Goal: Task Accomplishment & Management: Manage account settings

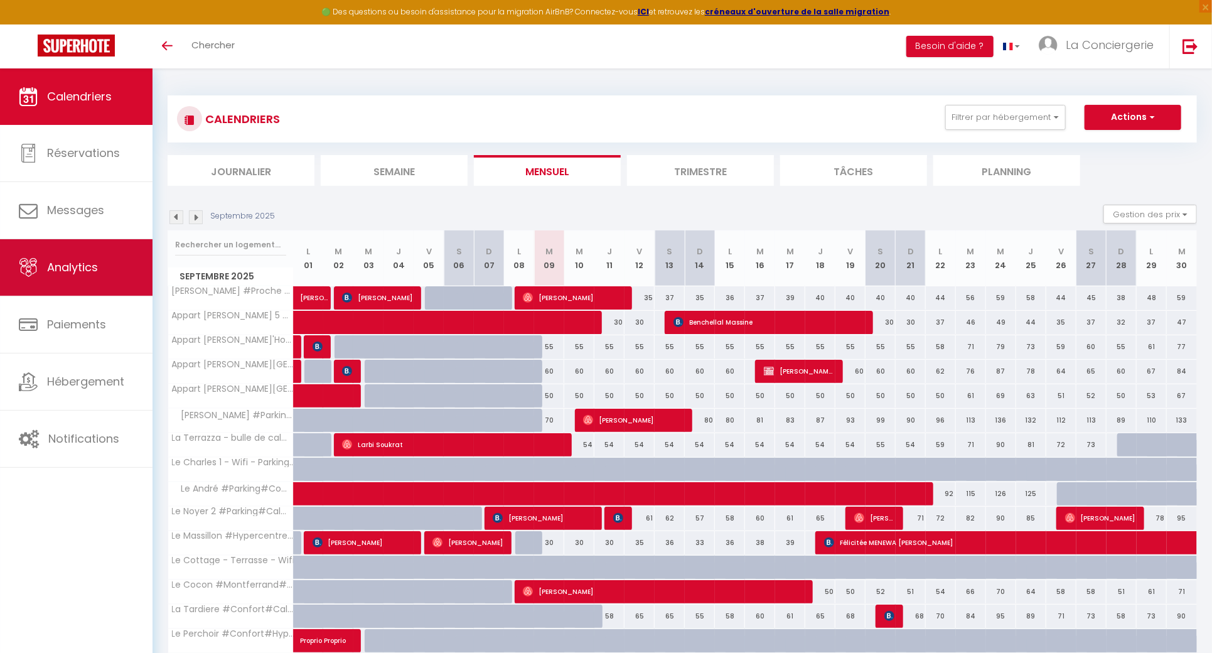
click at [100, 276] on link "Analytics" at bounding box center [76, 267] width 153 height 56
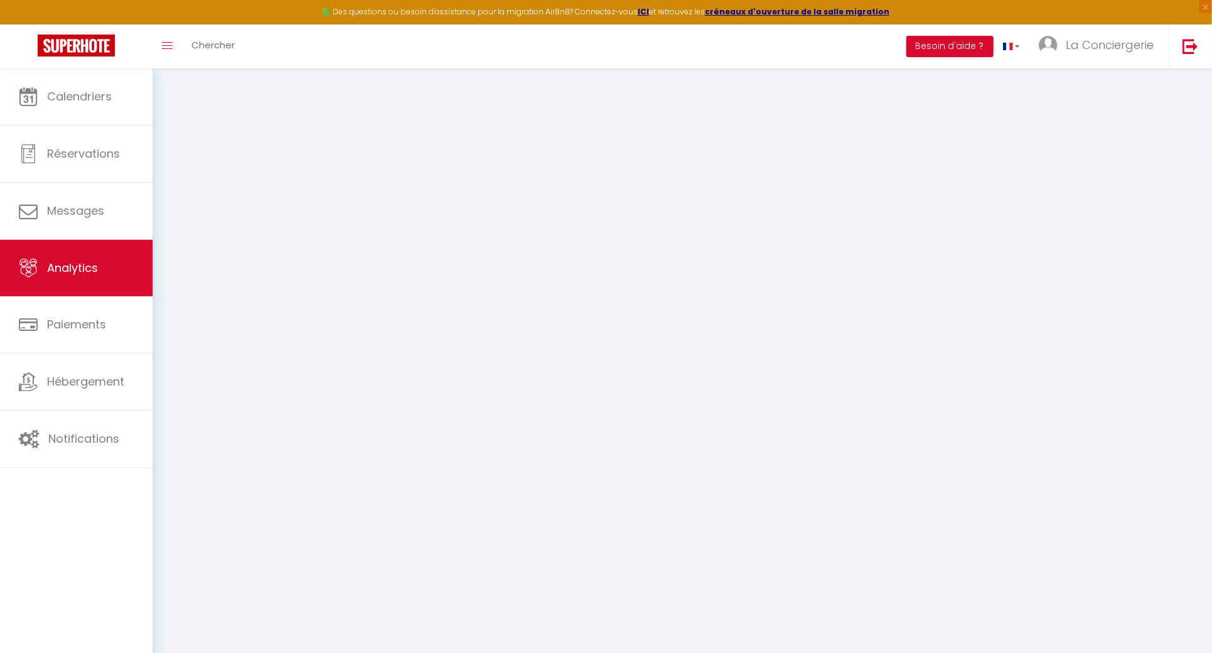
select select "2025"
select select "9"
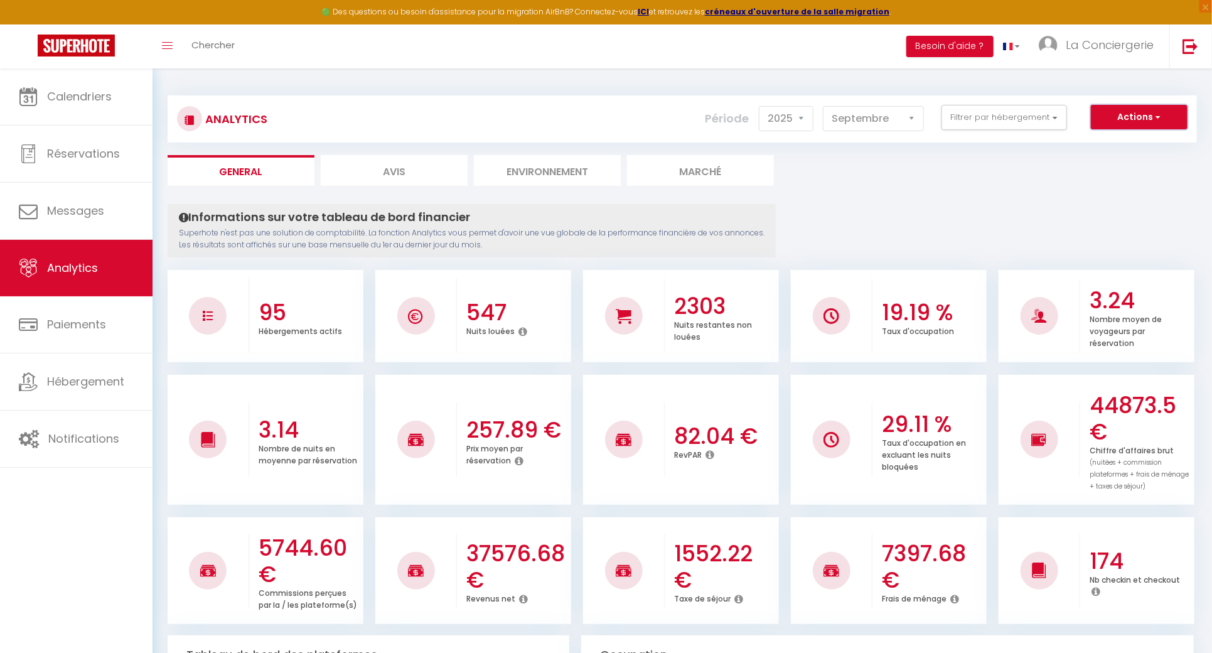
click at [1117, 105] on button "Actions" at bounding box center [1139, 117] width 97 height 25
click at [1120, 148] on link "Génération SuperConciergerie" at bounding box center [1107, 144] width 159 height 16
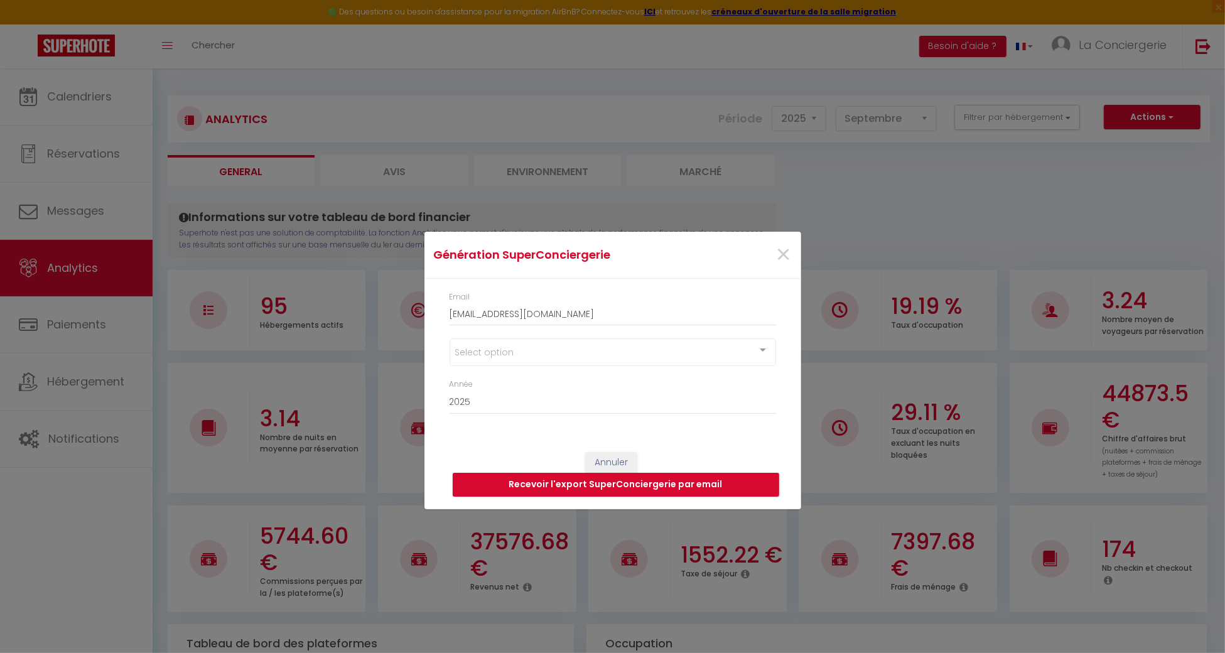
click at [564, 346] on div "Select option" at bounding box center [612, 352] width 326 height 28
click at [675, 359] on div "Select option" at bounding box center [612, 352] width 326 height 28
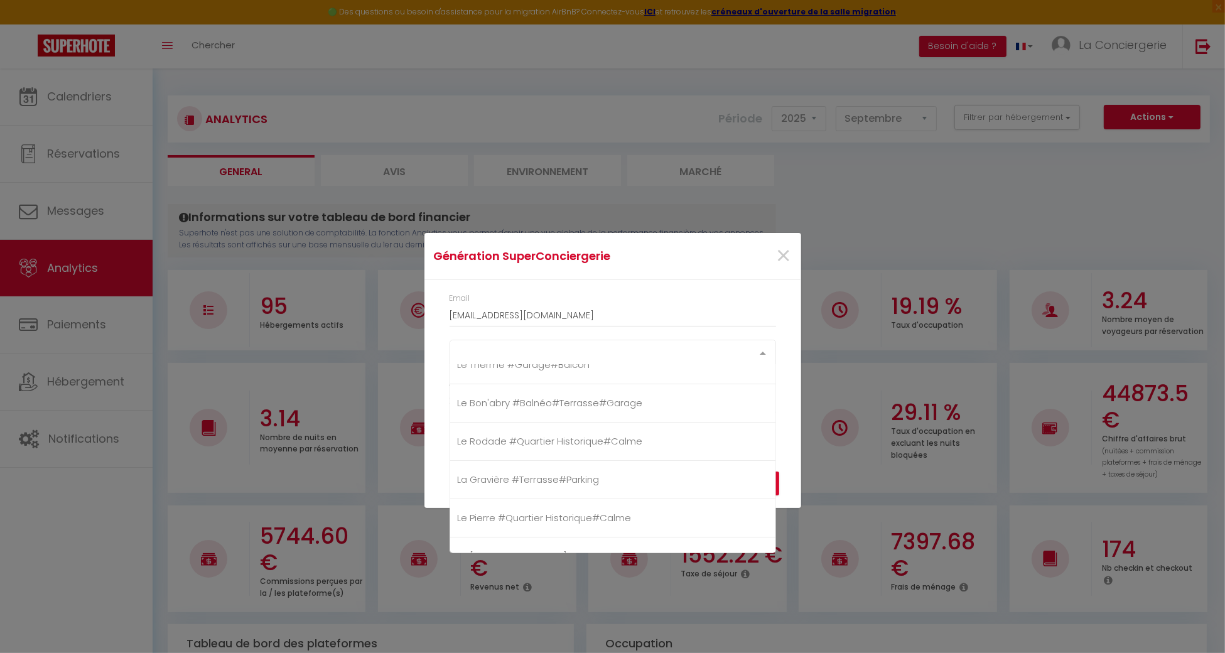
scroll to position [119, 0]
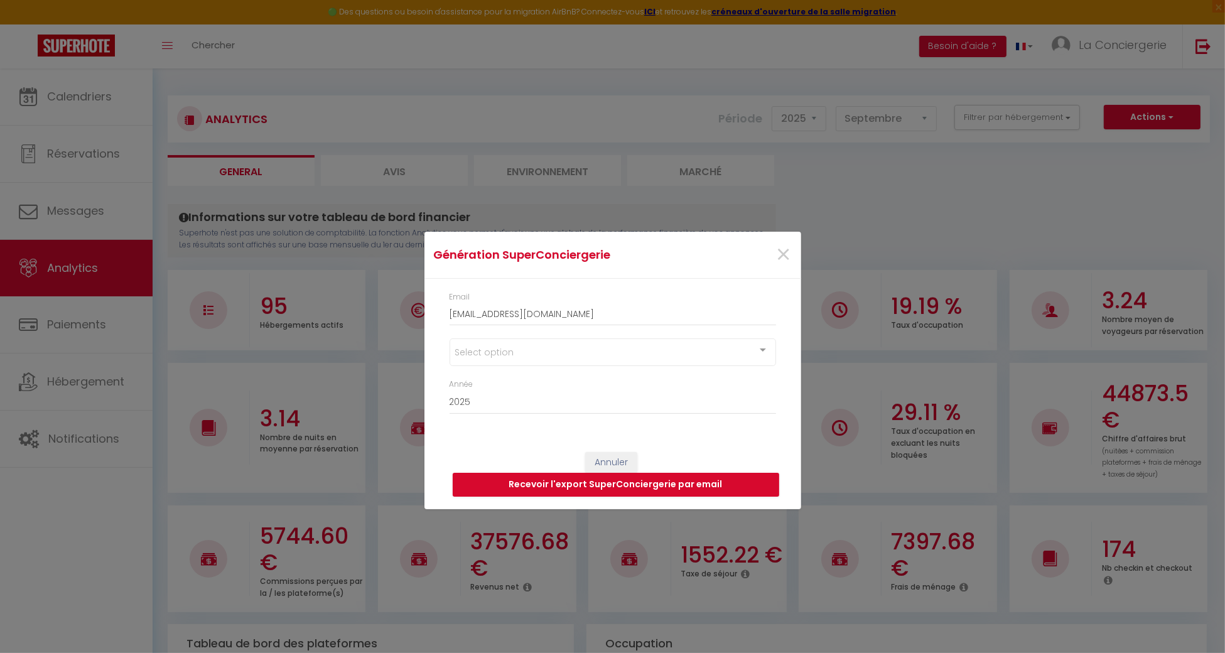
click at [668, 353] on div "Select option" at bounding box center [612, 352] width 326 height 28
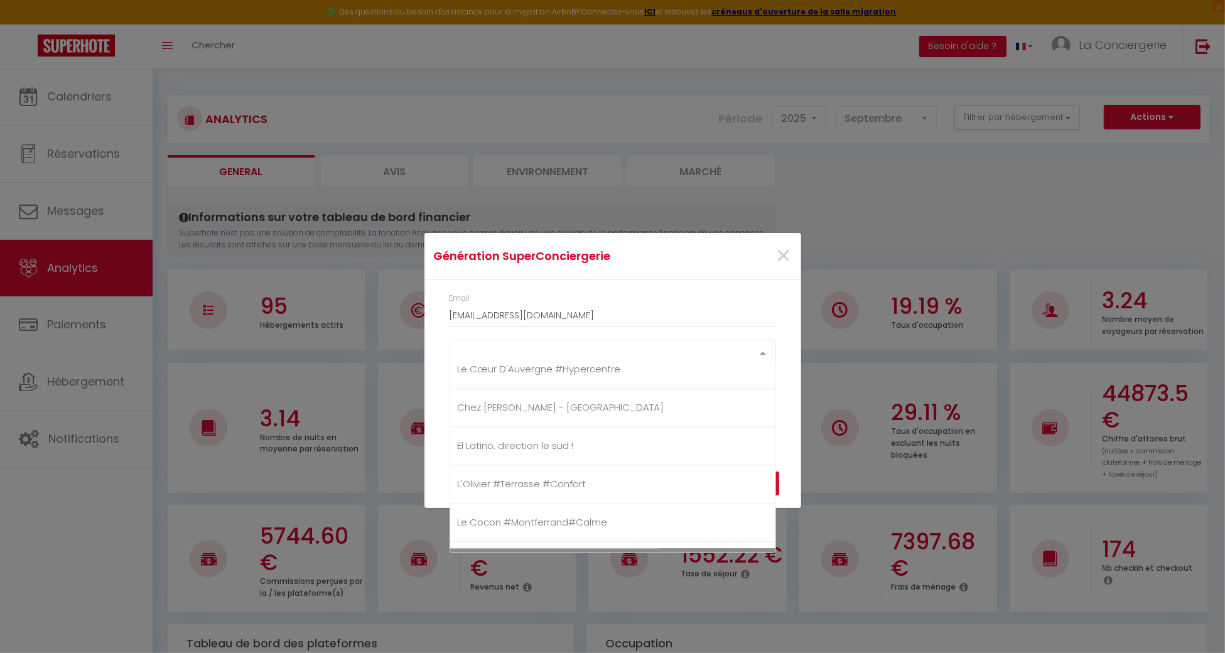
scroll to position [3055, 0]
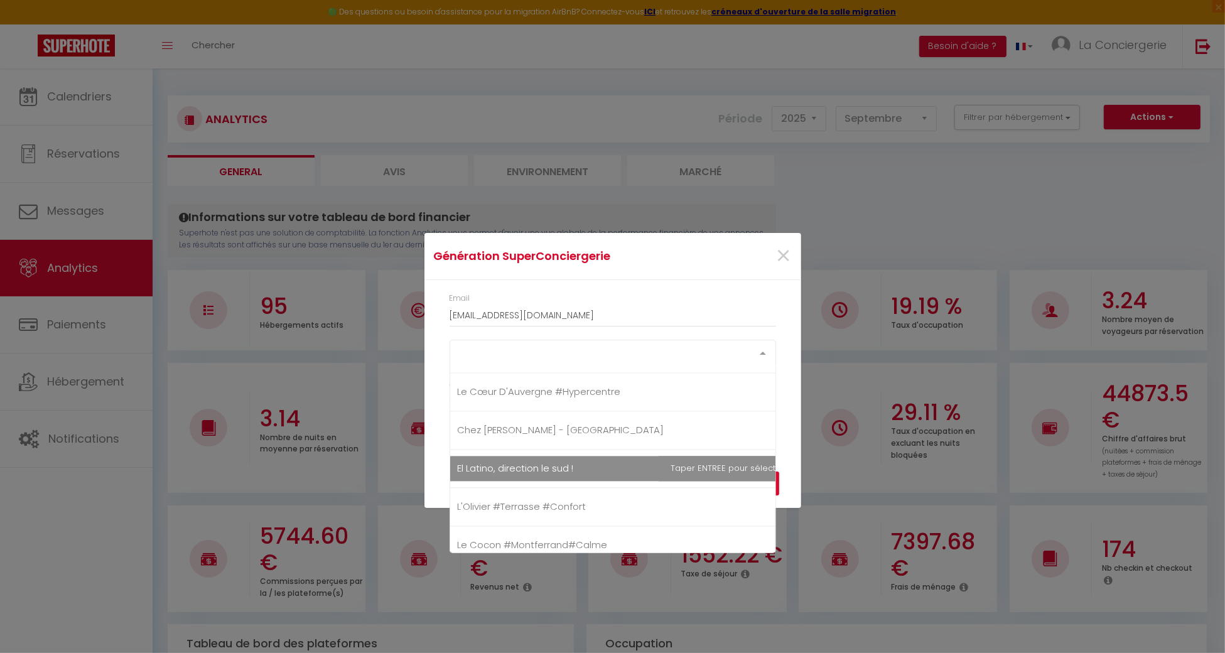
click at [568, 464] on span "El Latino, direction le sud !" at bounding box center [630, 468] width 360 height 25
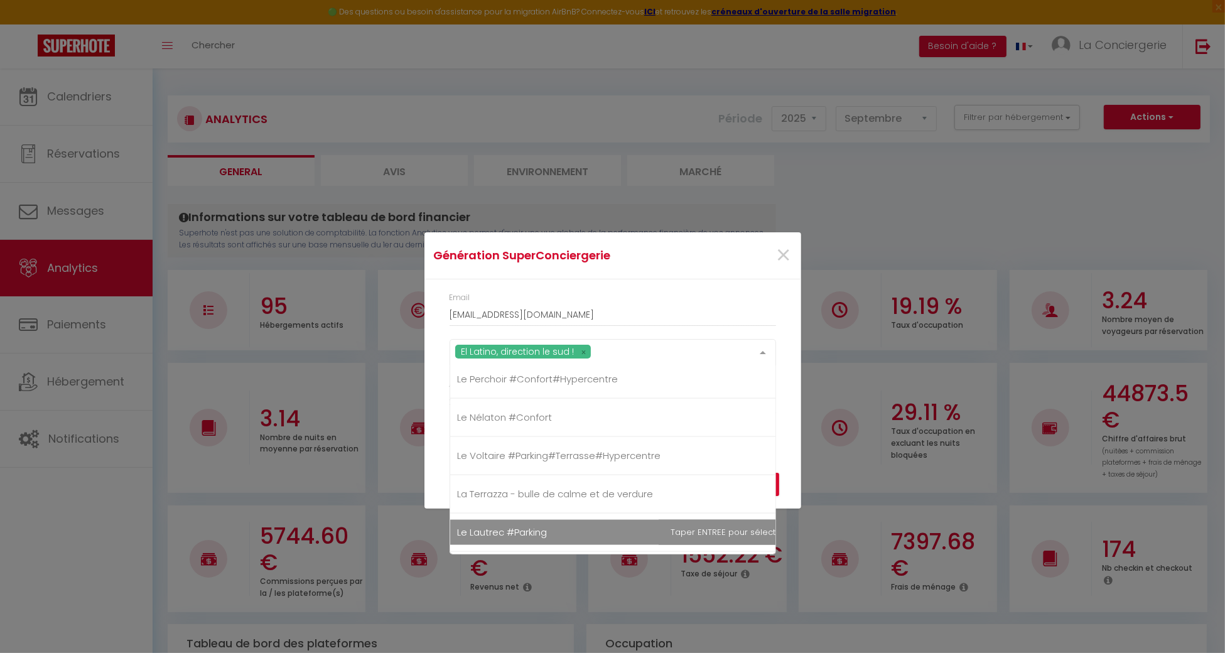
scroll to position [2051, 0]
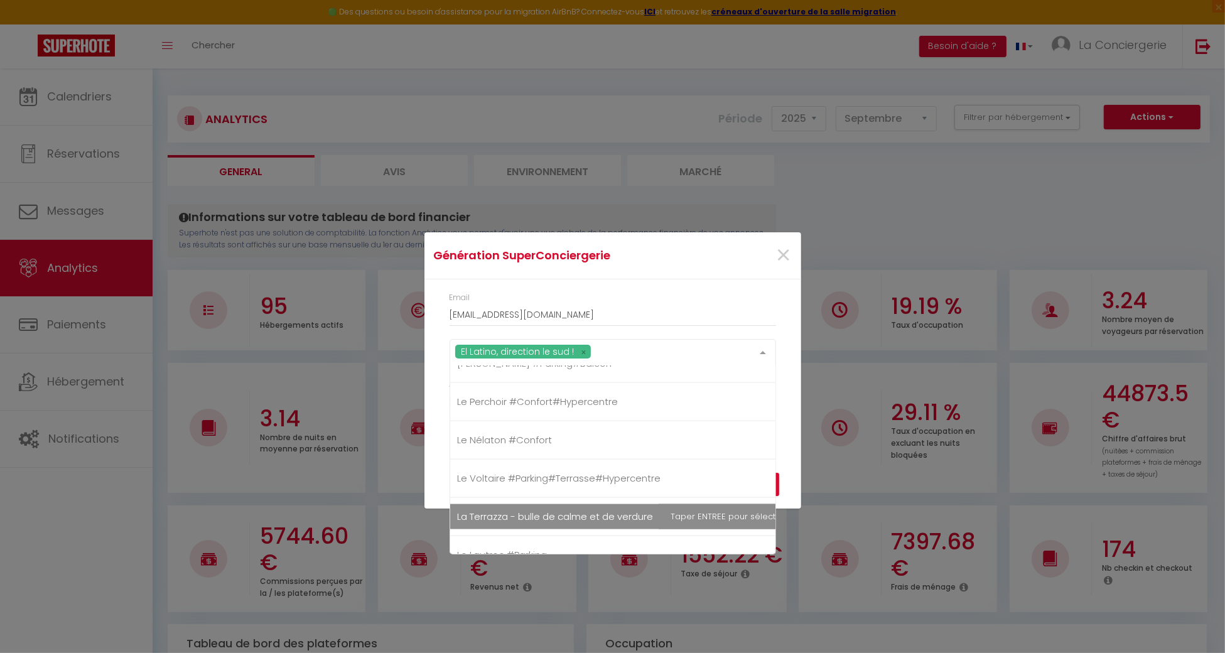
click at [552, 504] on span "La Terrazza - bulle de calme et de verdure" at bounding box center [630, 516] width 360 height 25
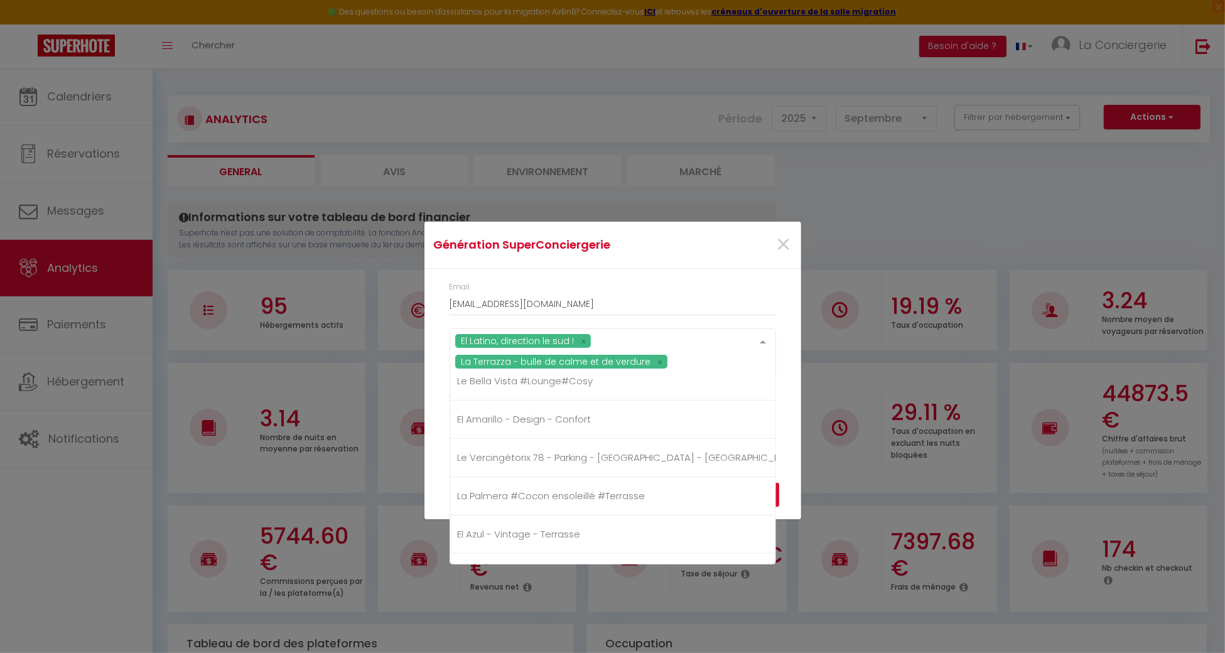
scroll to position [1130, 0]
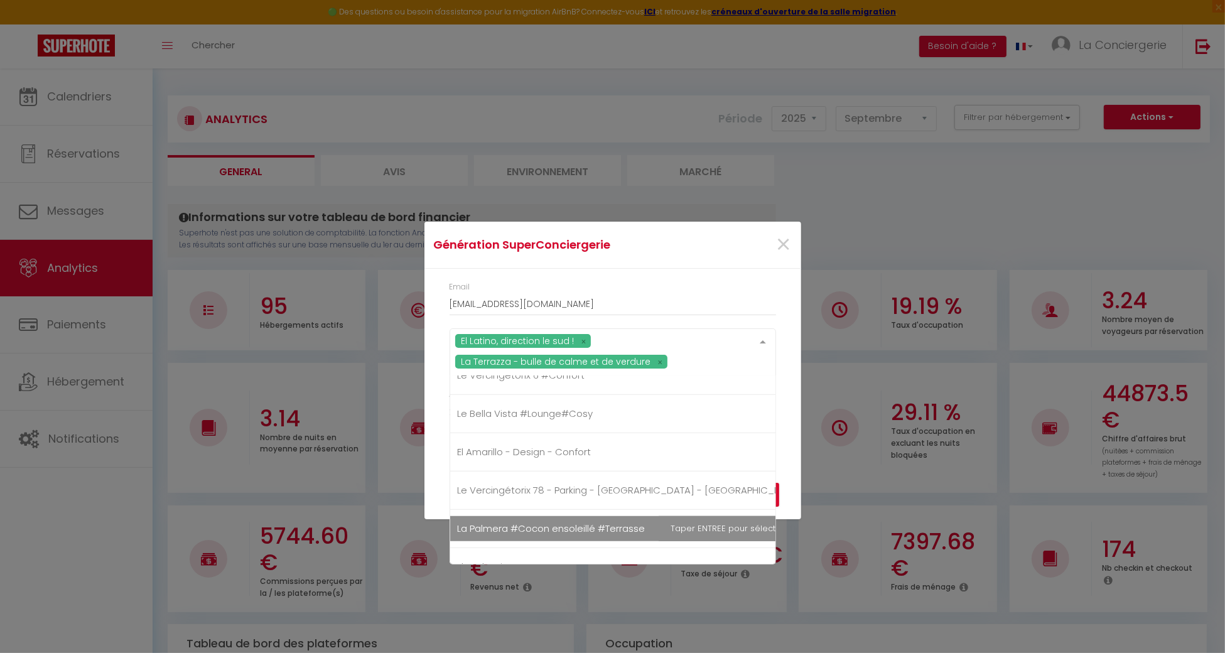
click at [541, 522] on span "La Palmera #Cocon ensoleillé #Terrasse" at bounding box center [552, 528] width 188 height 13
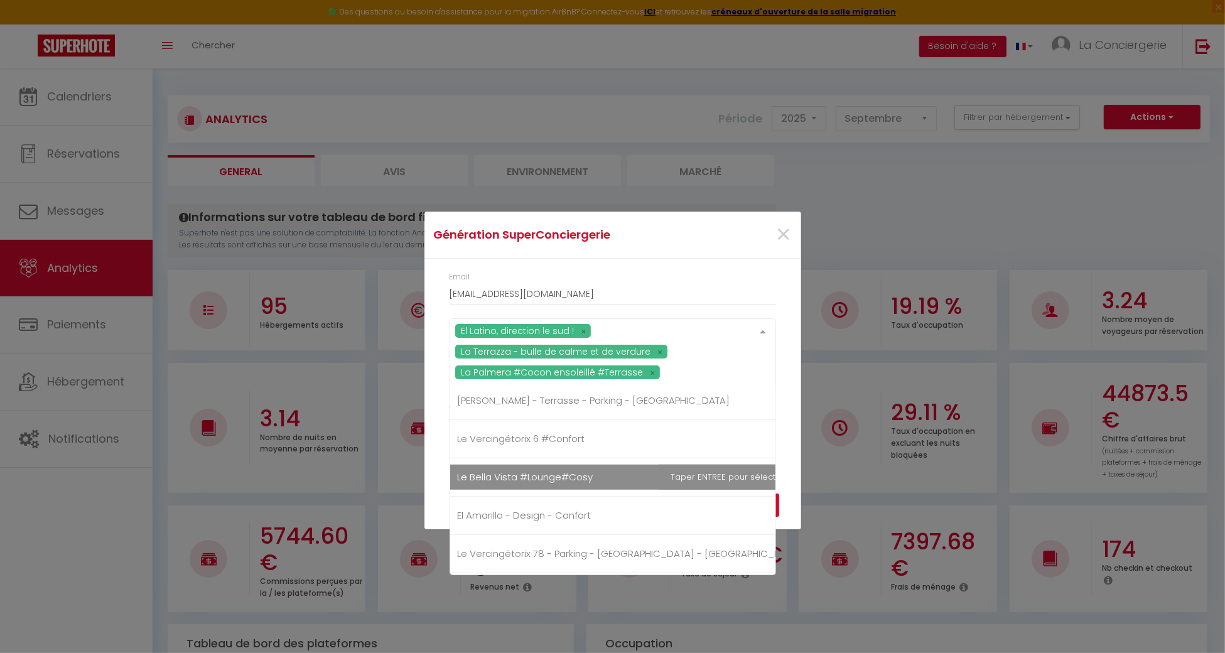
scroll to position [1046, 0]
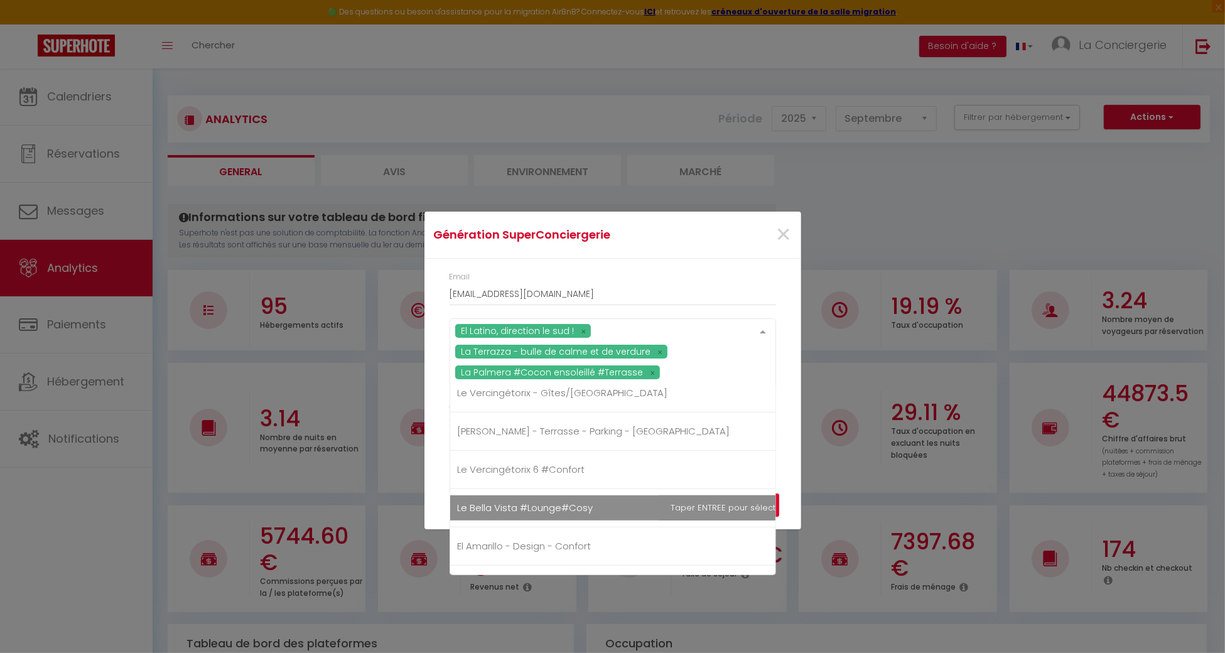
click at [515, 502] on span "Le Bella Vista #Lounge#Cosy" at bounding box center [526, 507] width 136 height 13
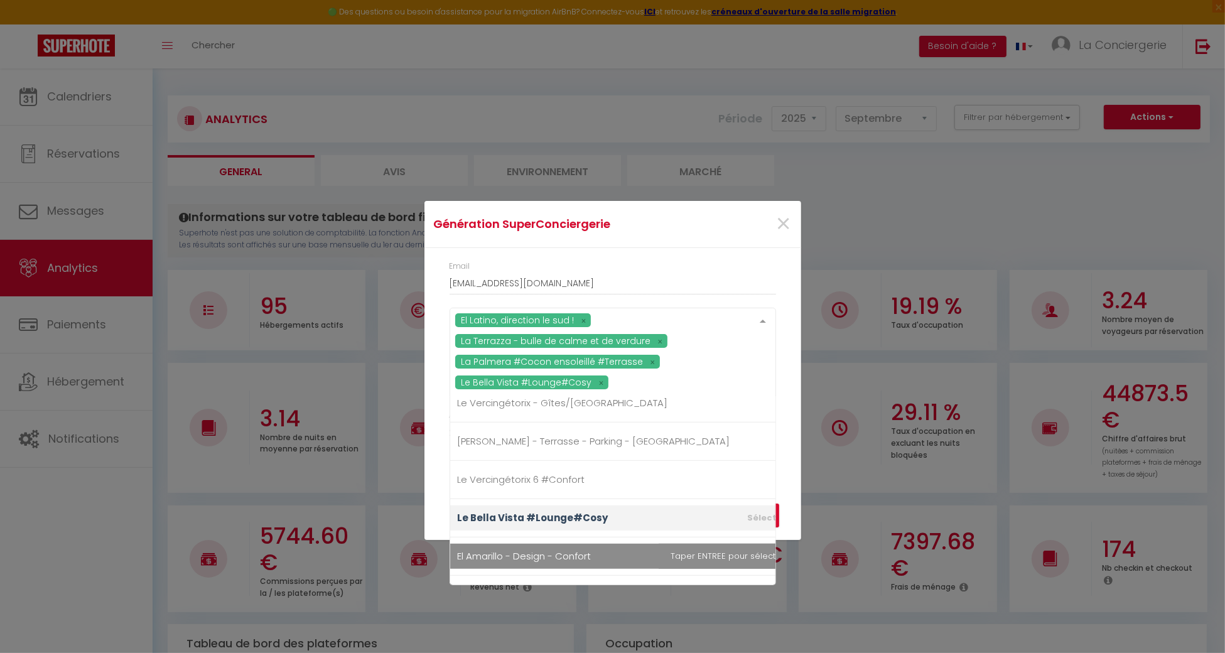
click at [500, 552] on span "El Amarillo - Design - Confort" at bounding box center [525, 555] width 134 height 13
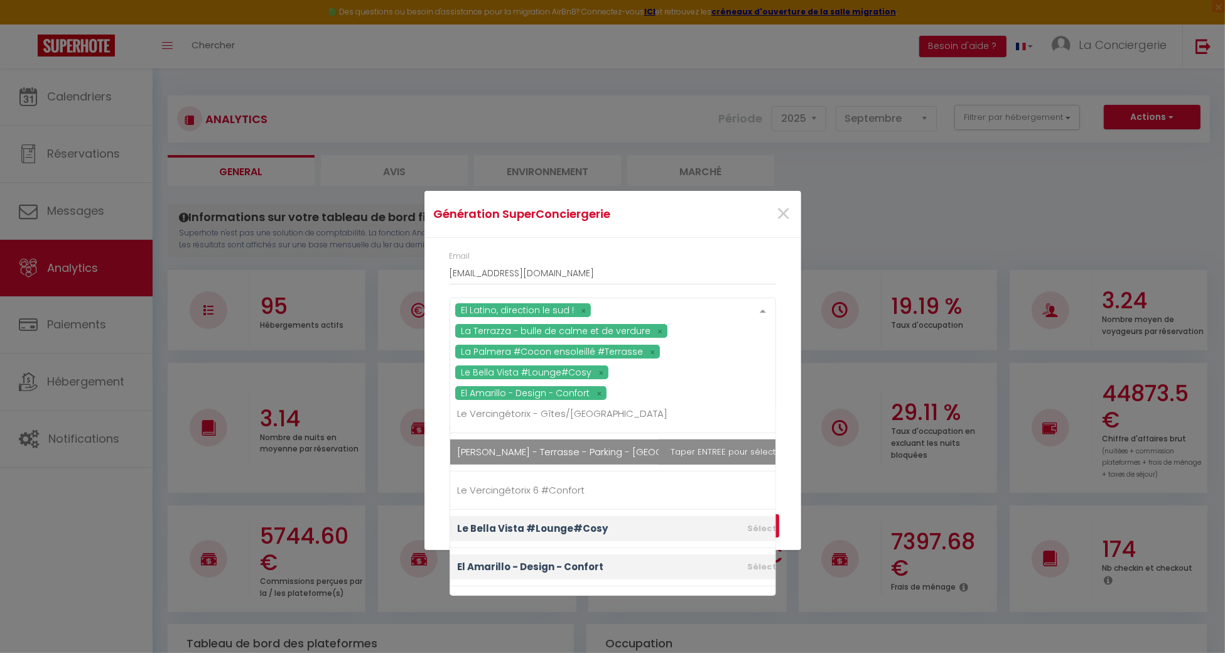
click at [780, 414] on div "El Latino, direction le sud ! La Terrazza - bulle de calme et de verdure La Pal…" at bounding box center [612, 359] width 343 height 122
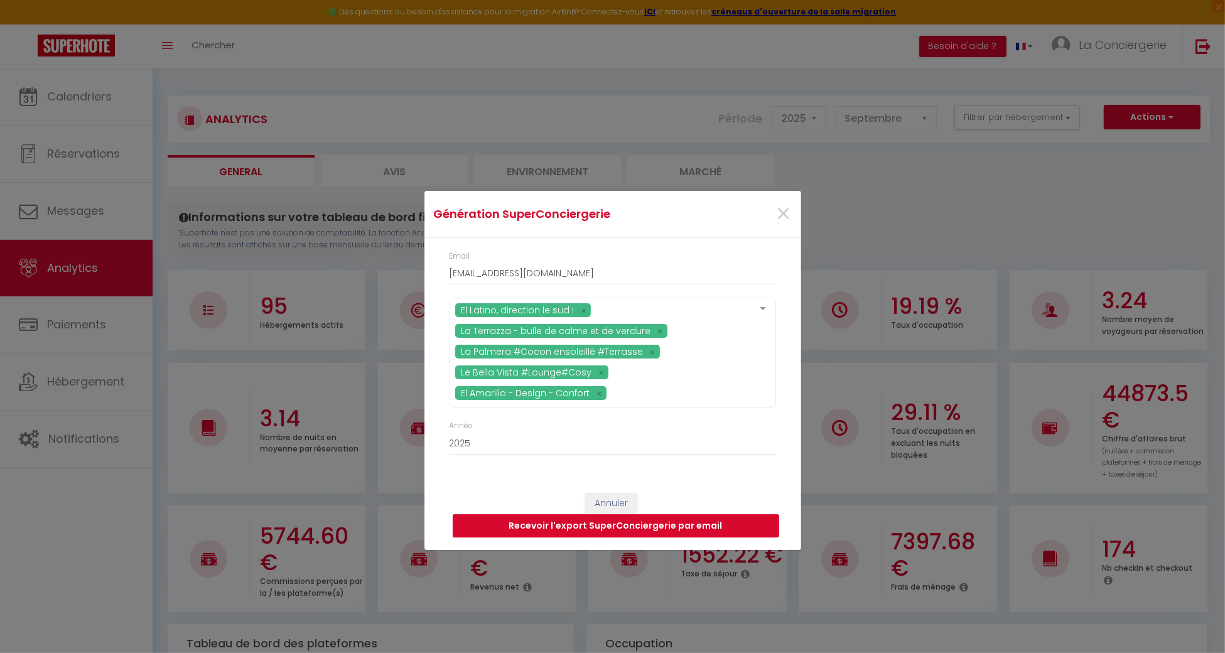
click at [637, 525] on button "Recevoir l'export SuperConciergerie par email" at bounding box center [616, 526] width 326 height 24
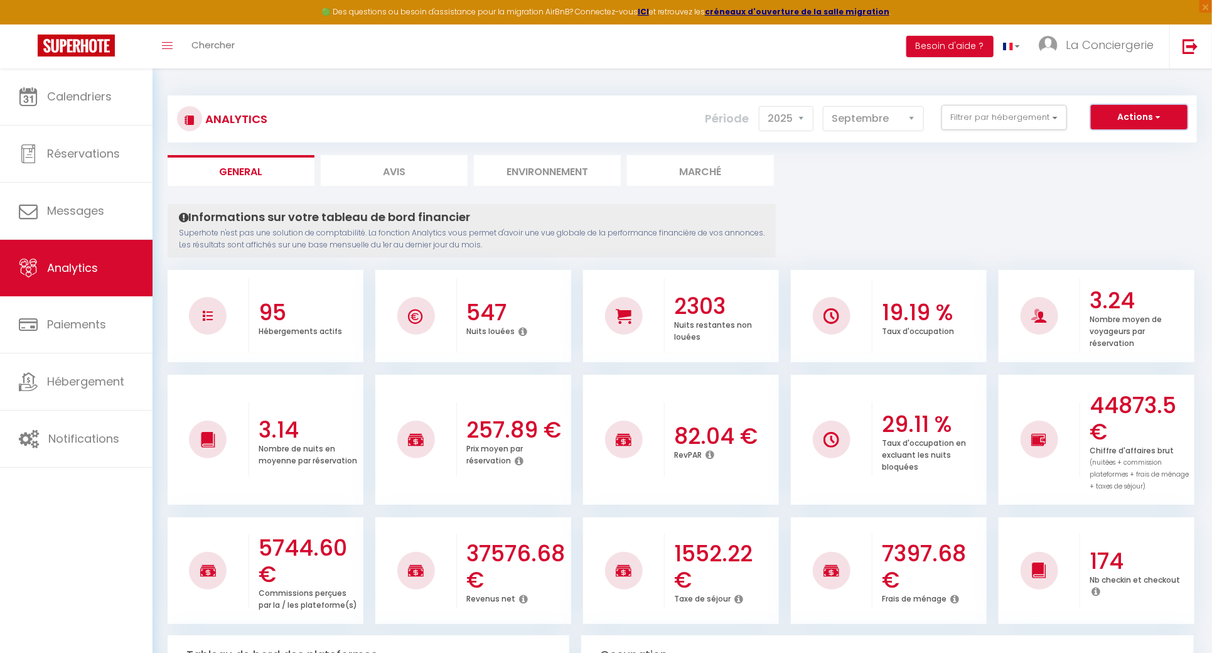
click at [1148, 105] on button "Actions" at bounding box center [1139, 117] width 97 height 25
click at [1139, 139] on link "Génération SuperConciergerie" at bounding box center [1107, 144] width 159 height 16
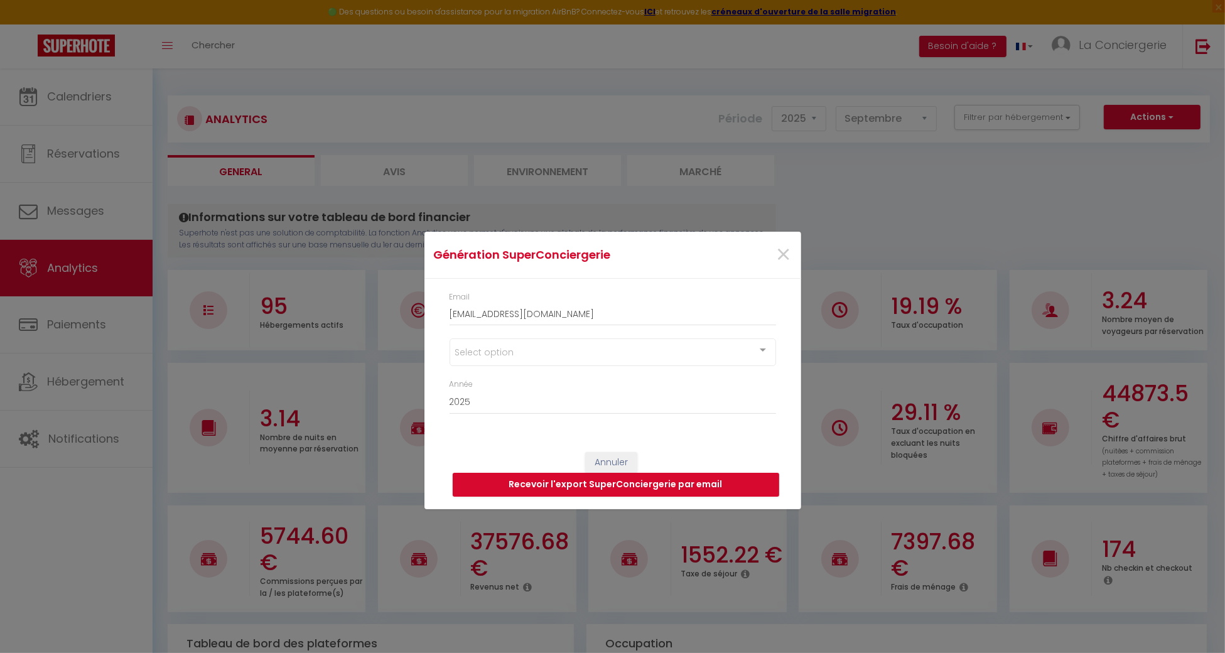
click at [633, 359] on div "Select option" at bounding box center [612, 352] width 326 height 28
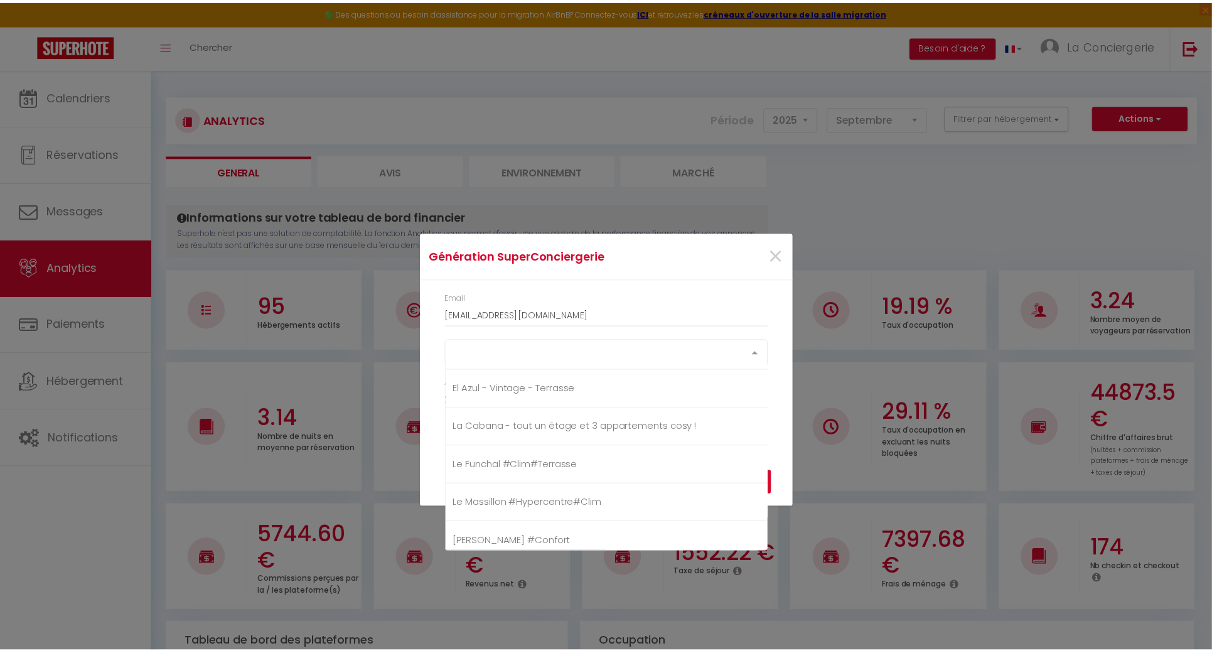
scroll to position [1297, 0]
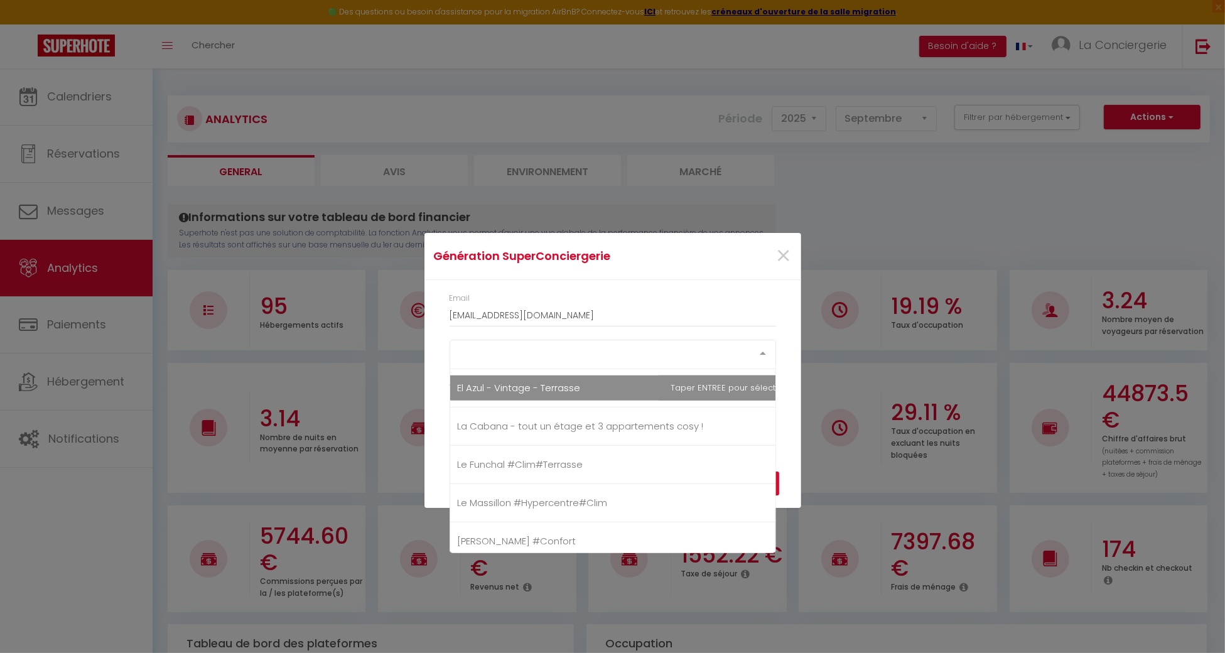
click at [528, 388] on span "El Azul - Vintage - Terrasse" at bounding box center [519, 387] width 123 height 13
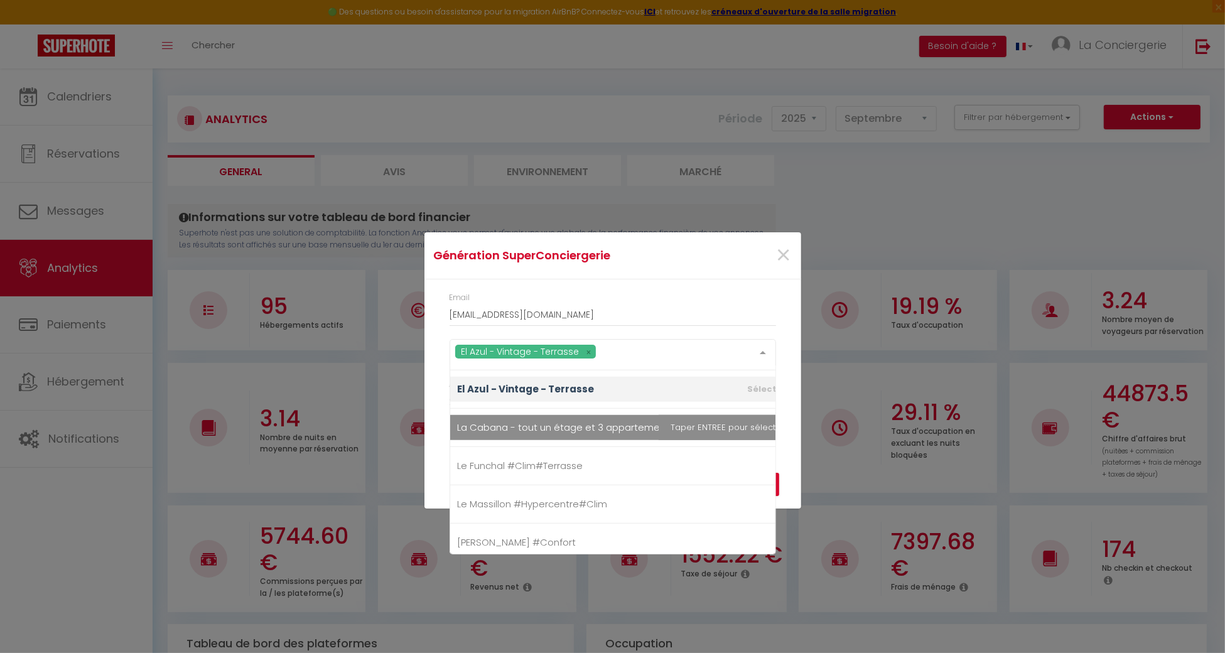
click at [792, 436] on div "Email laconciergeriedines@hotmail.com El Azul - Vintage - Terrasse Tous Le Giro…" at bounding box center [612, 359] width 377 height 160
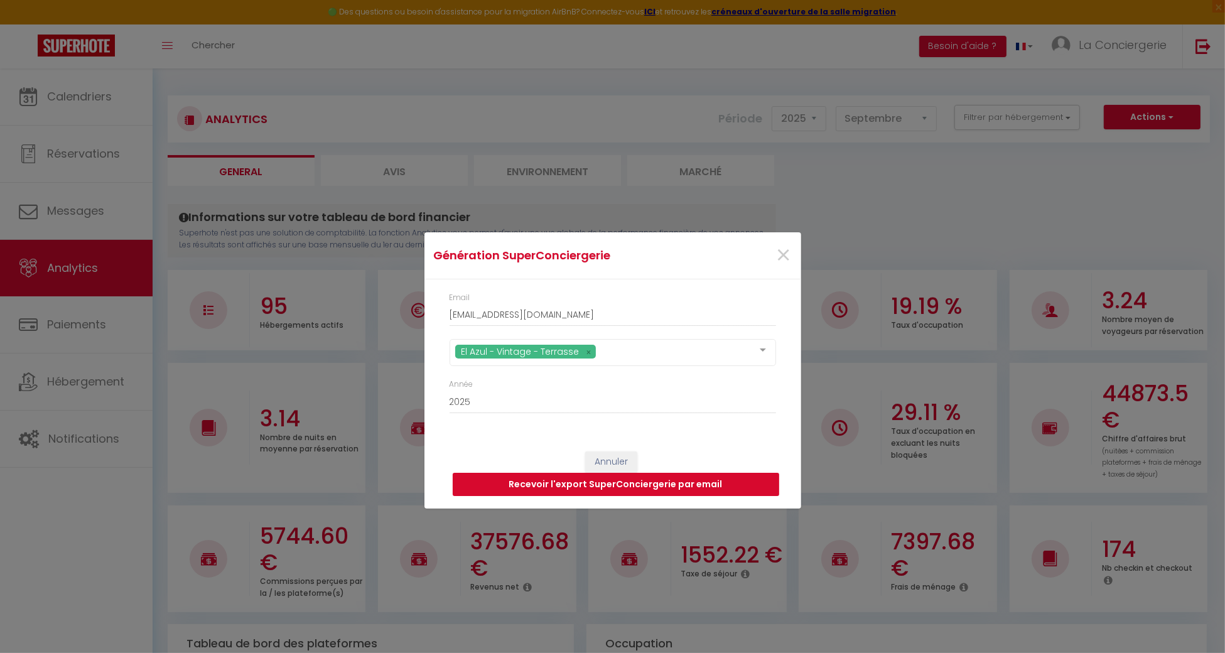
click at [730, 487] on button "Recevoir l'export SuperConciergerie par email" at bounding box center [616, 485] width 326 height 24
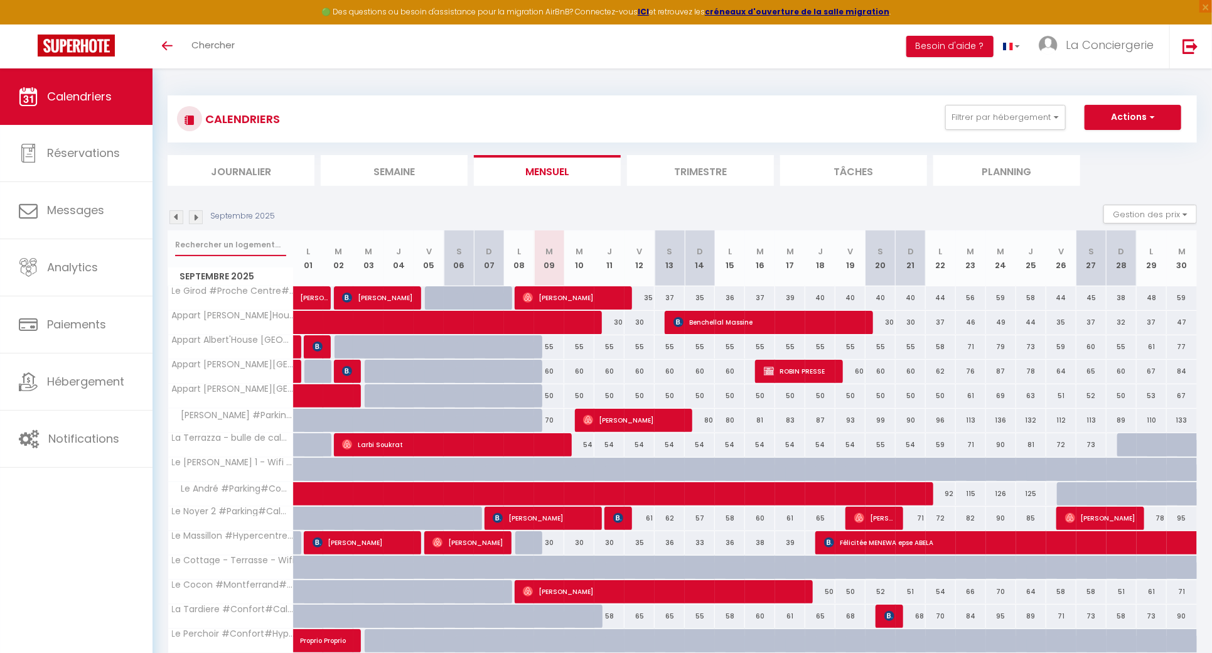
click at [249, 240] on input "text" at bounding box center [230, 244] width 111 height 23
click at [256, 240] on input "text" at bounding box center [230, 244] width 111 height 23
type input "a"
checkbox input "false"
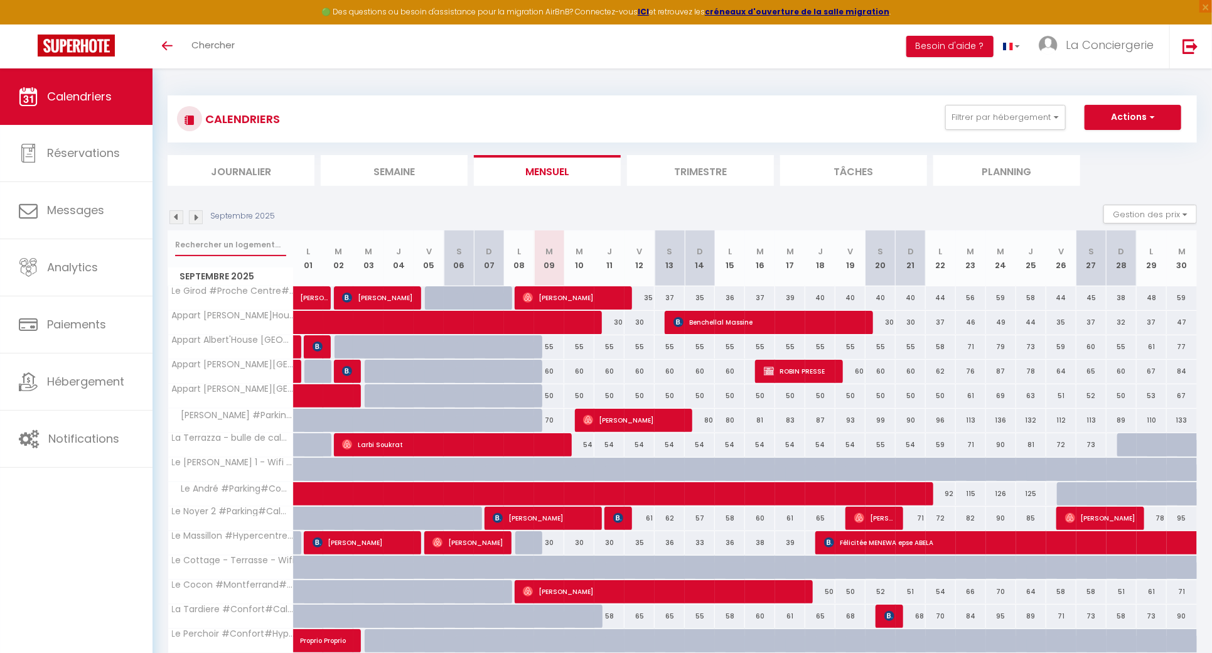
type input "a"
checkbox input "false"
type input "az"
checkbox input "false"
type input "azu"
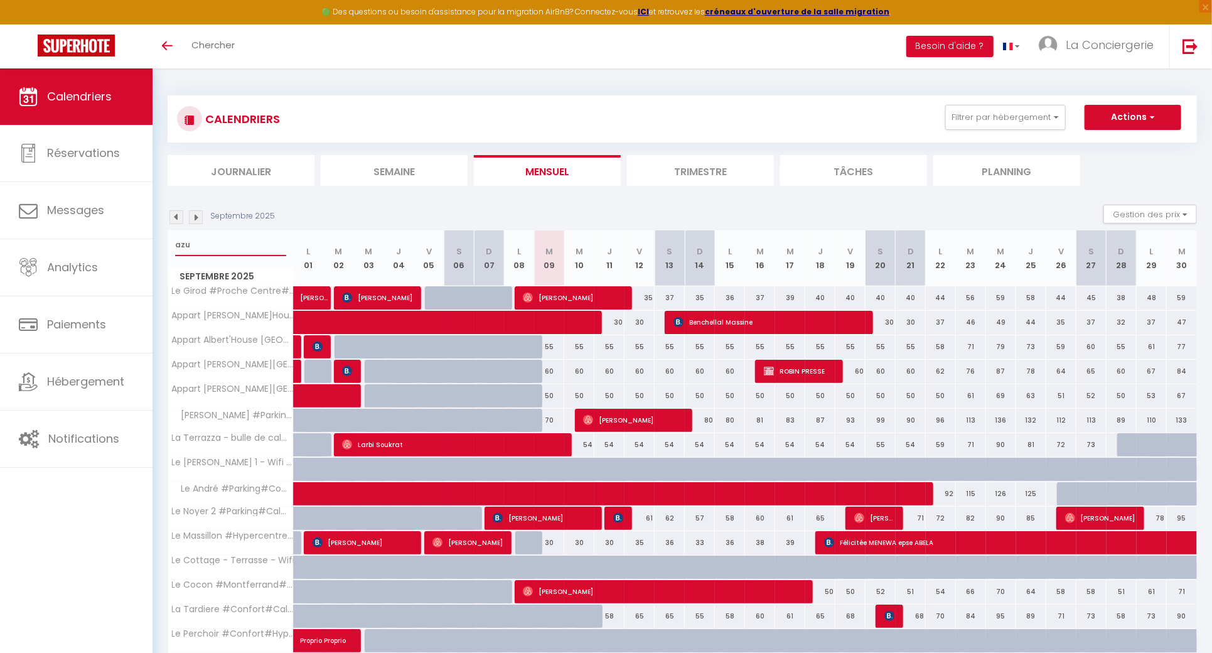
checkbox input "false"
type input "az"
checkbox input "false"
type input "a"
checkbox input "false"
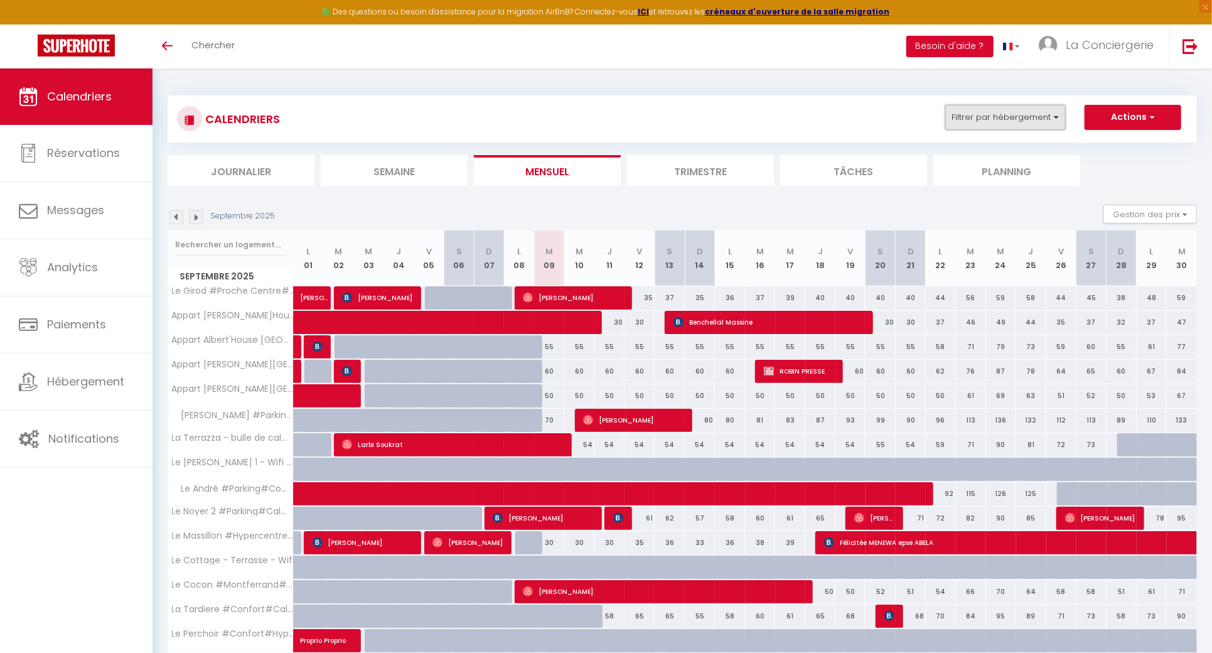
click at [1029, 115] on button "Filtrer par hébergement" at bounding box center [1005, 117] width 121 height 25
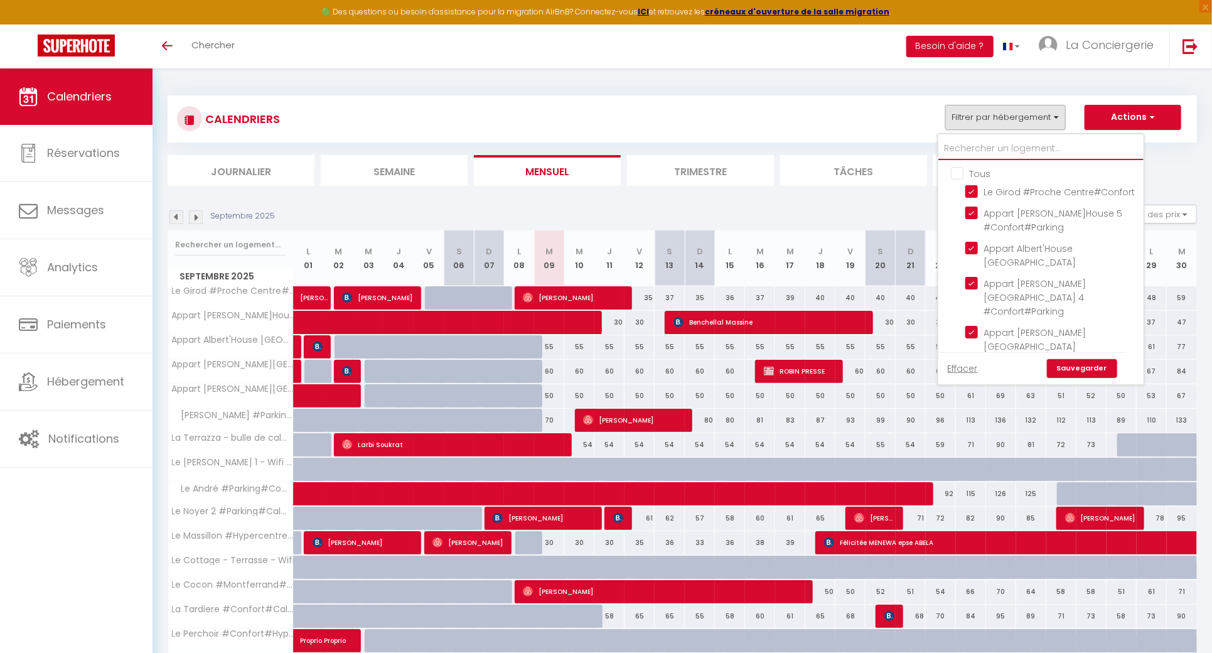
click at [1010, 153] on input "text" at bounding box center [1040, 148] width 205 height 23
click at [957, 176] on input "Tous" at bounding box center [1053, 172] width 205 height 13
checkbox input "false"
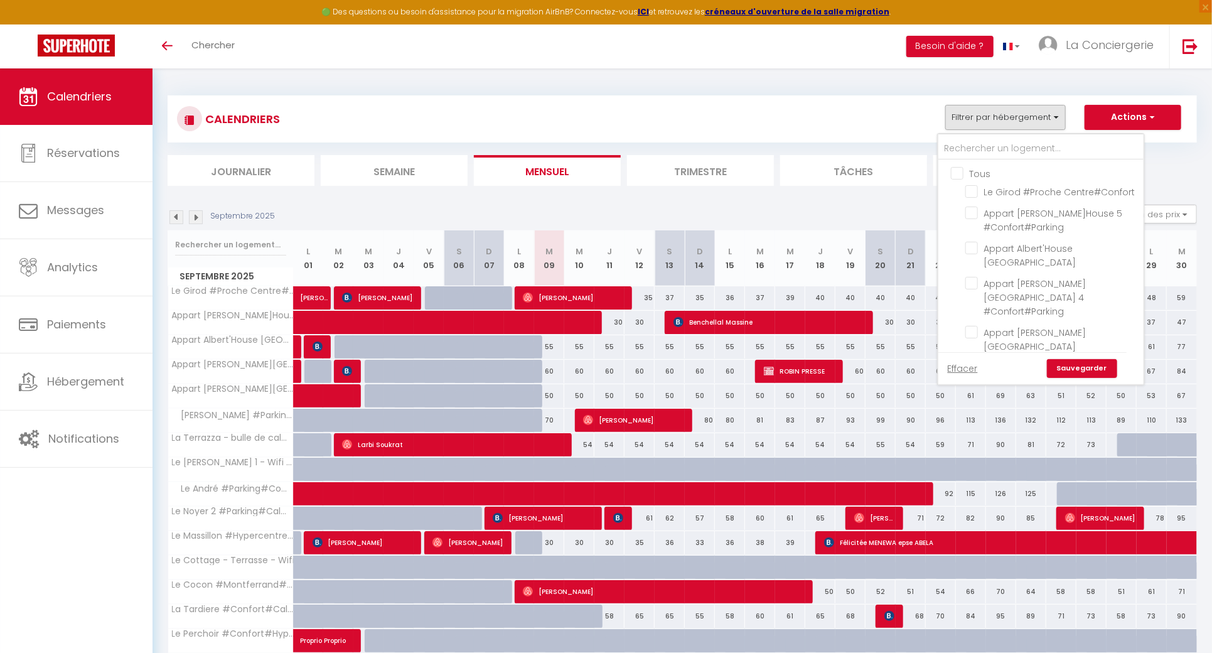
checkbox input "false"
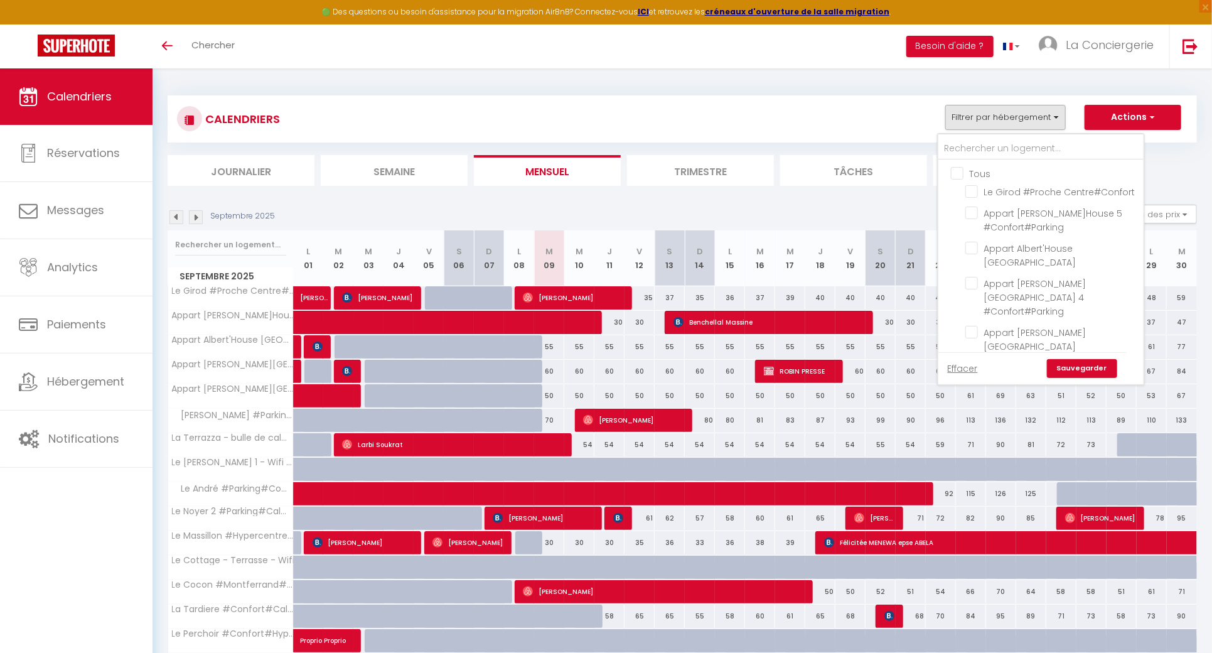
checkbox input "false"
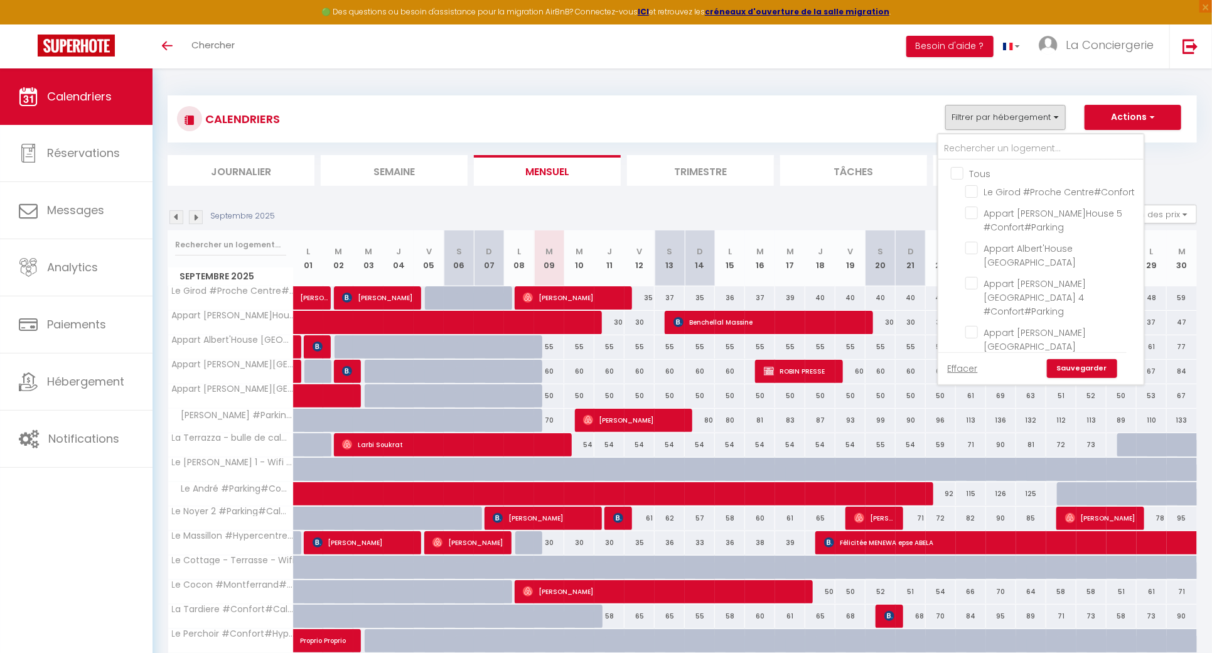
checkbox input "false"
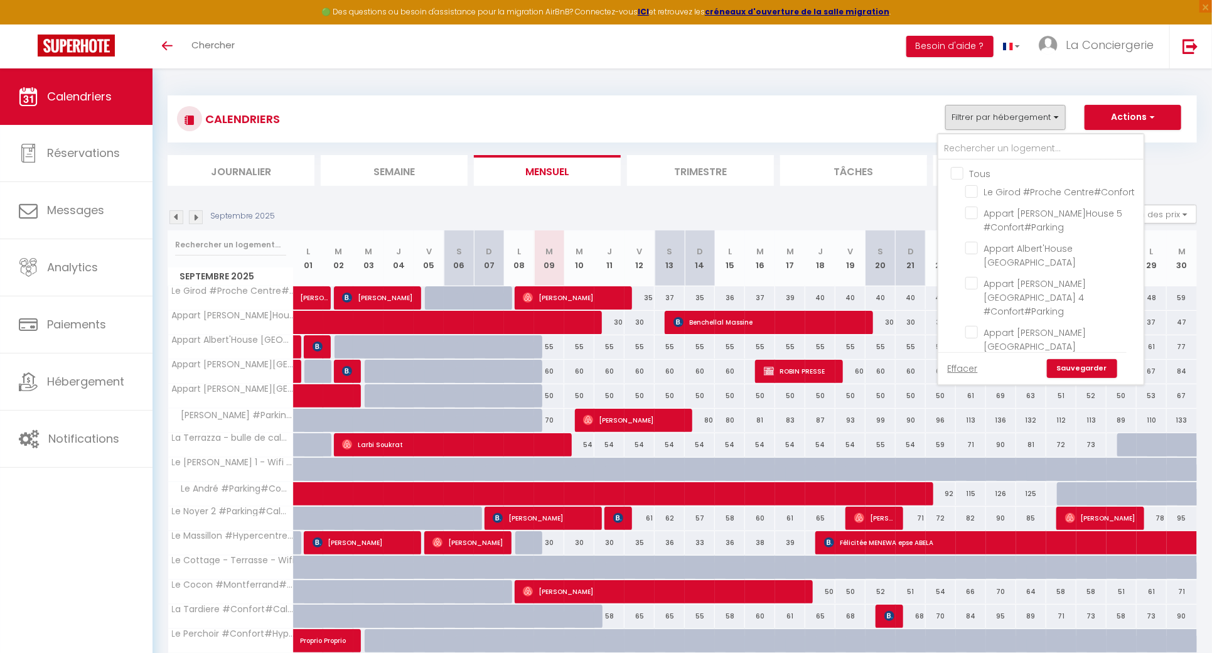
checkbox input "false"
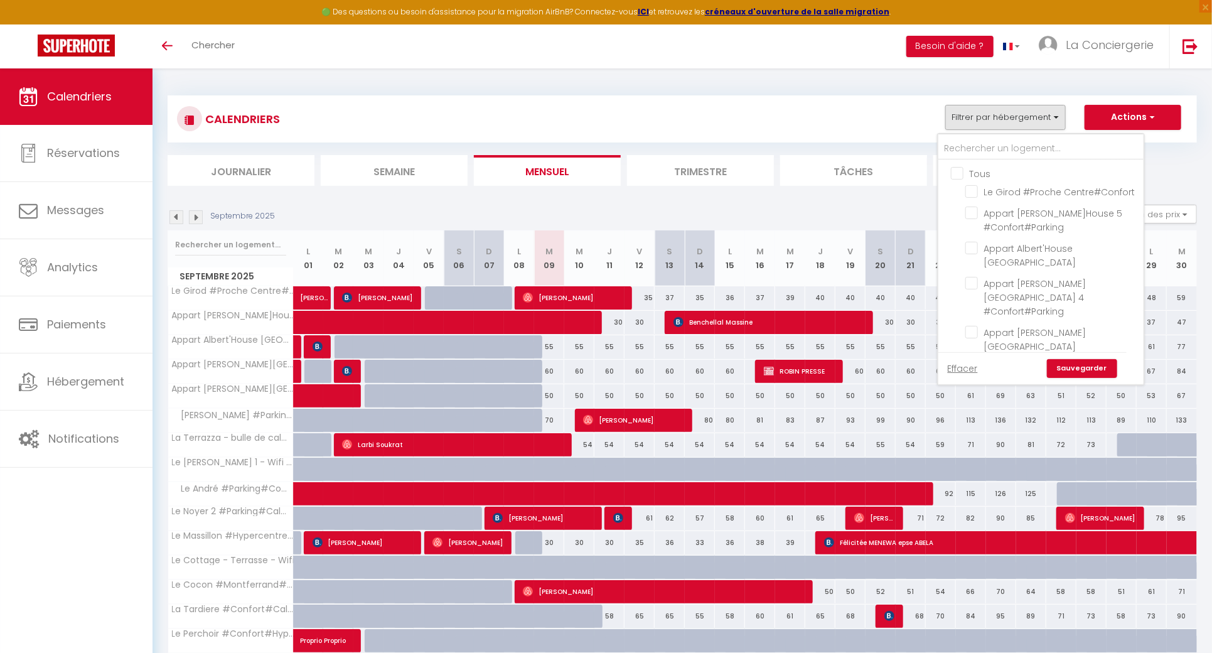
checkbox input "false"
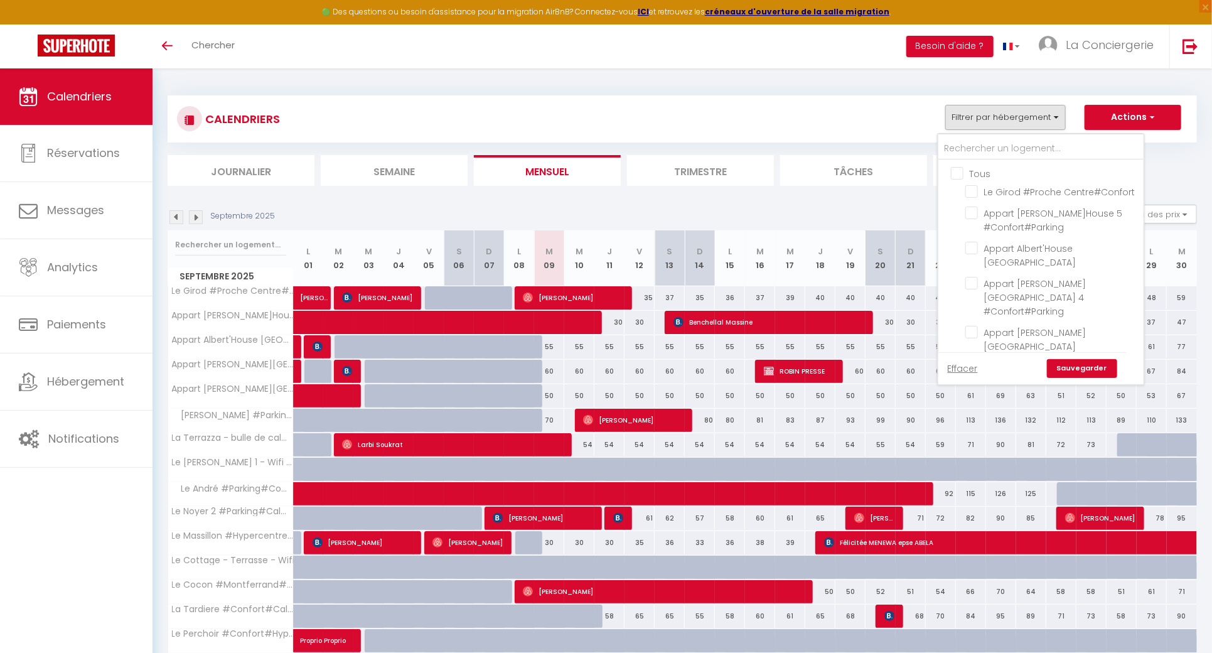
checkbox input "false"
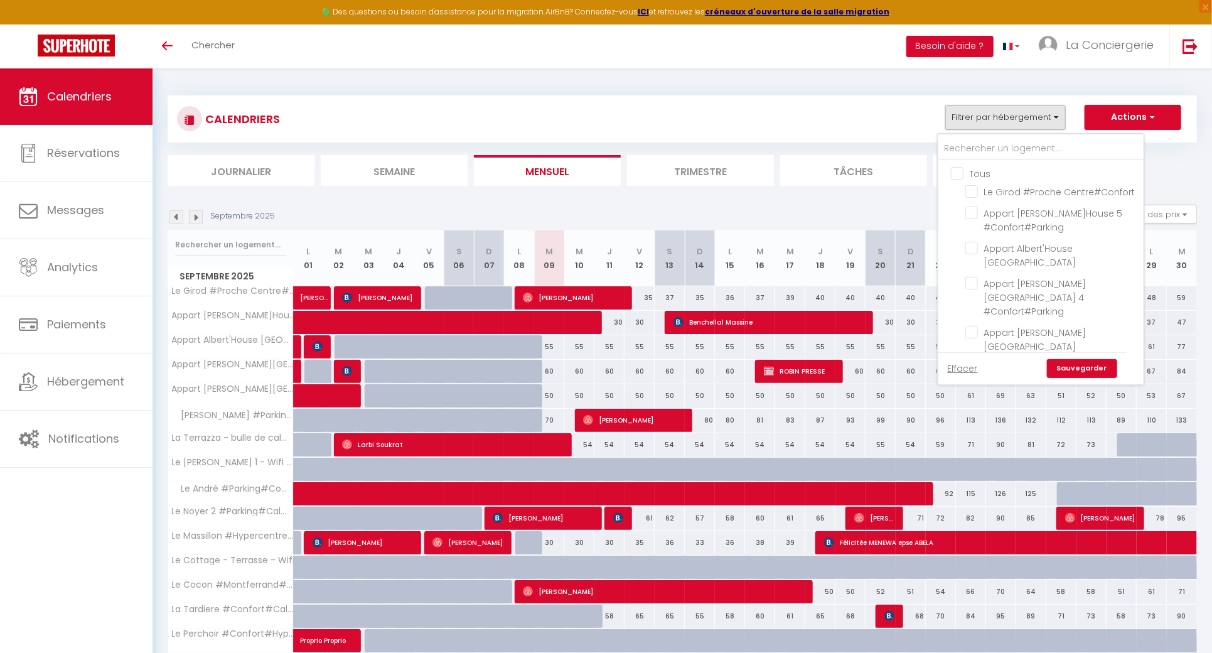
checkbox input "false"
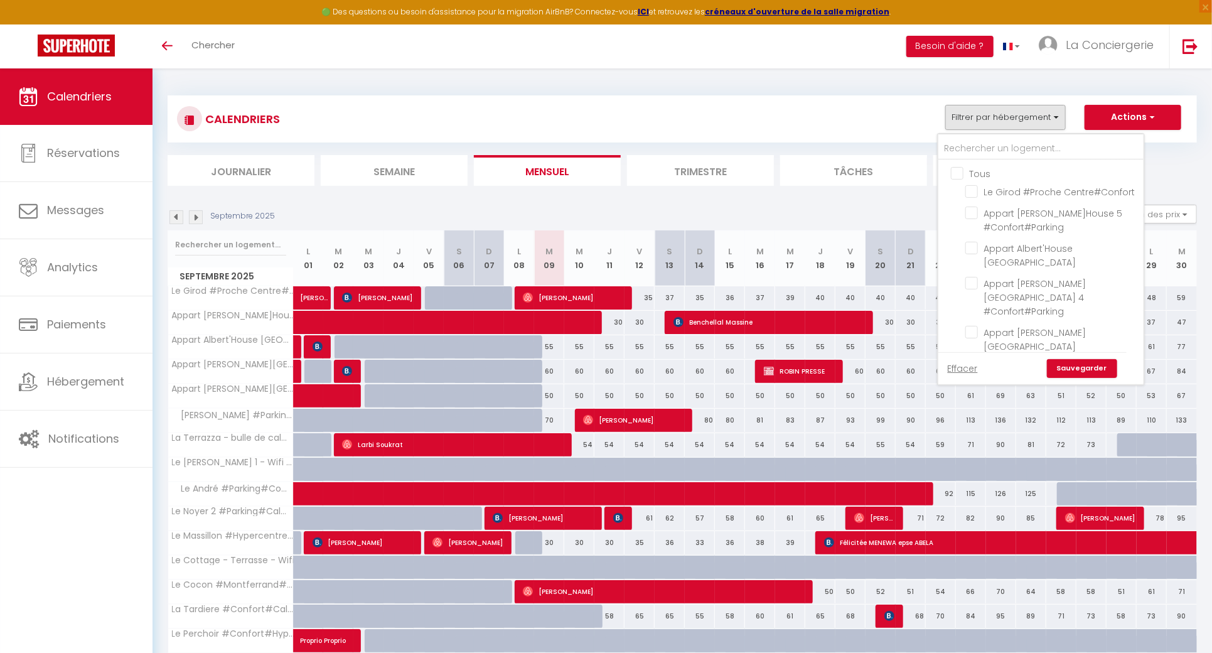
checkbox input "false"
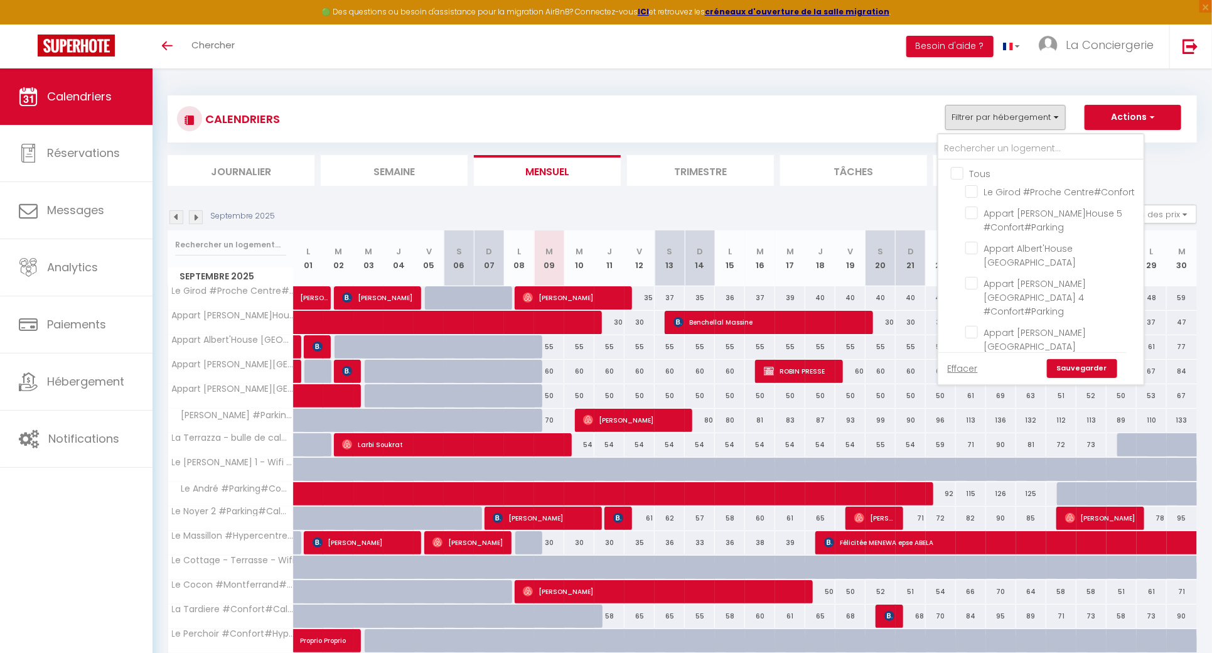
checkbox input "false"
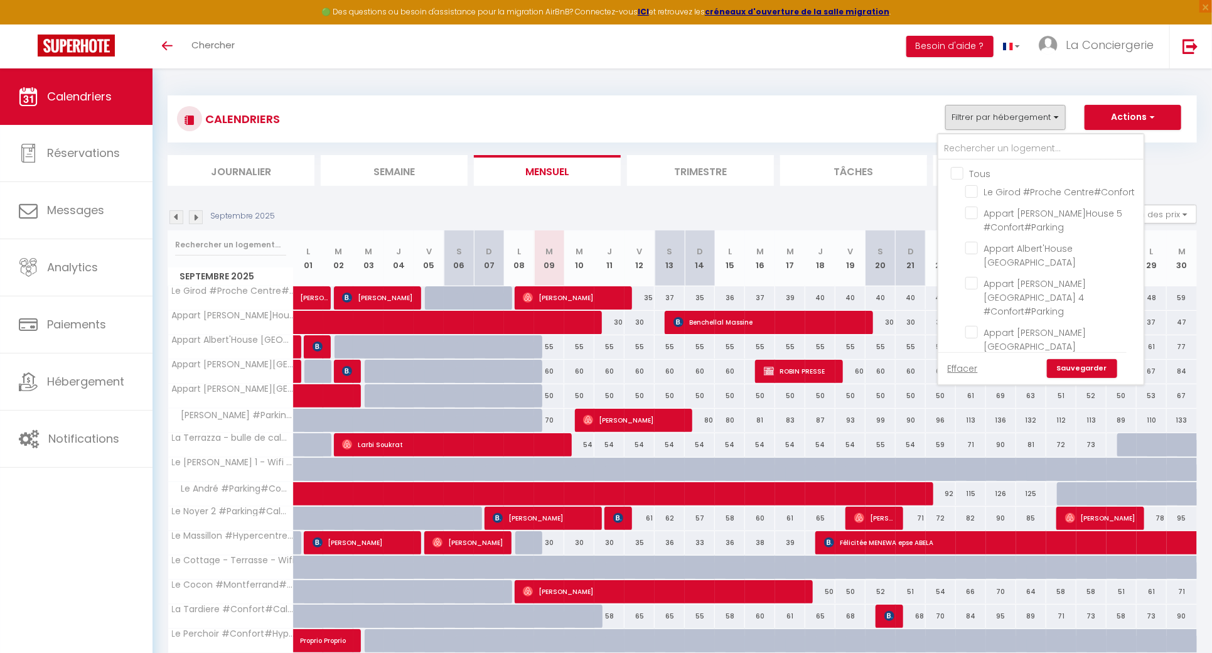
checkbox input "false"
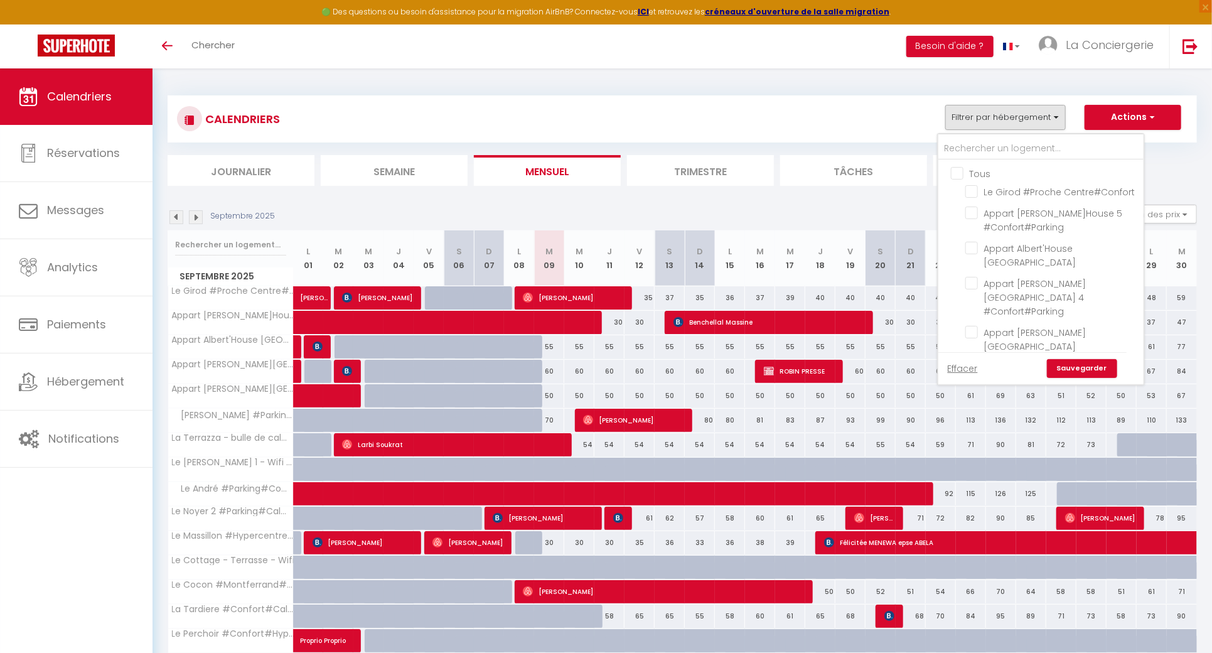
checkbox input "false"
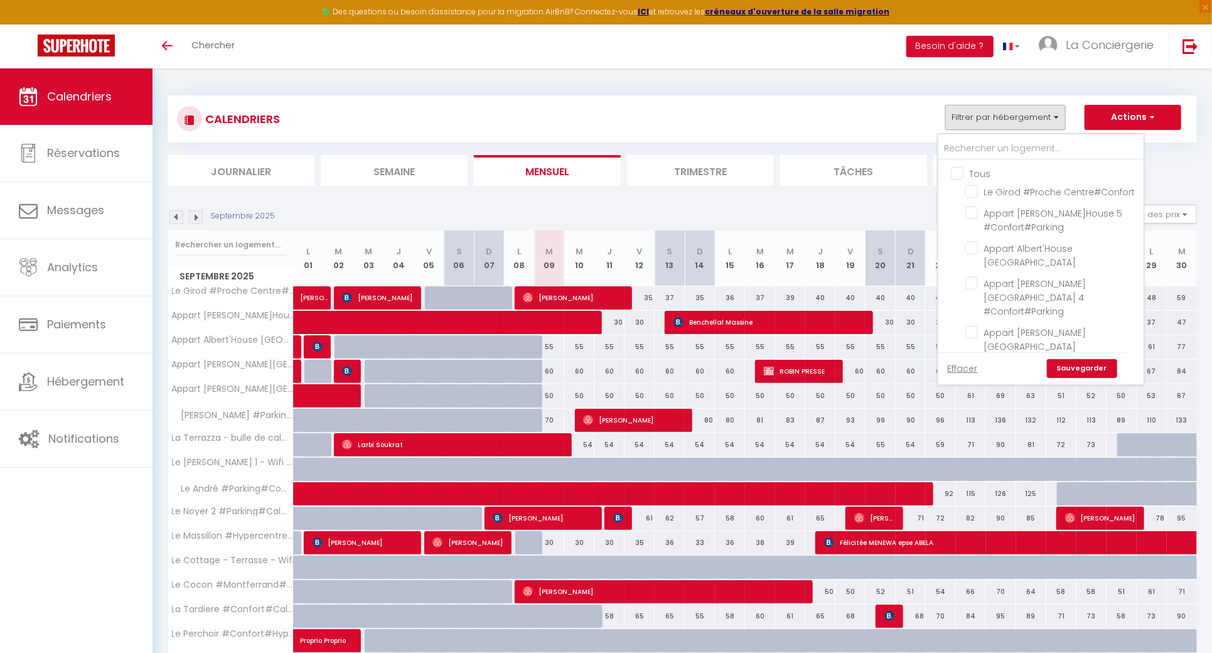
checkbox input "false"
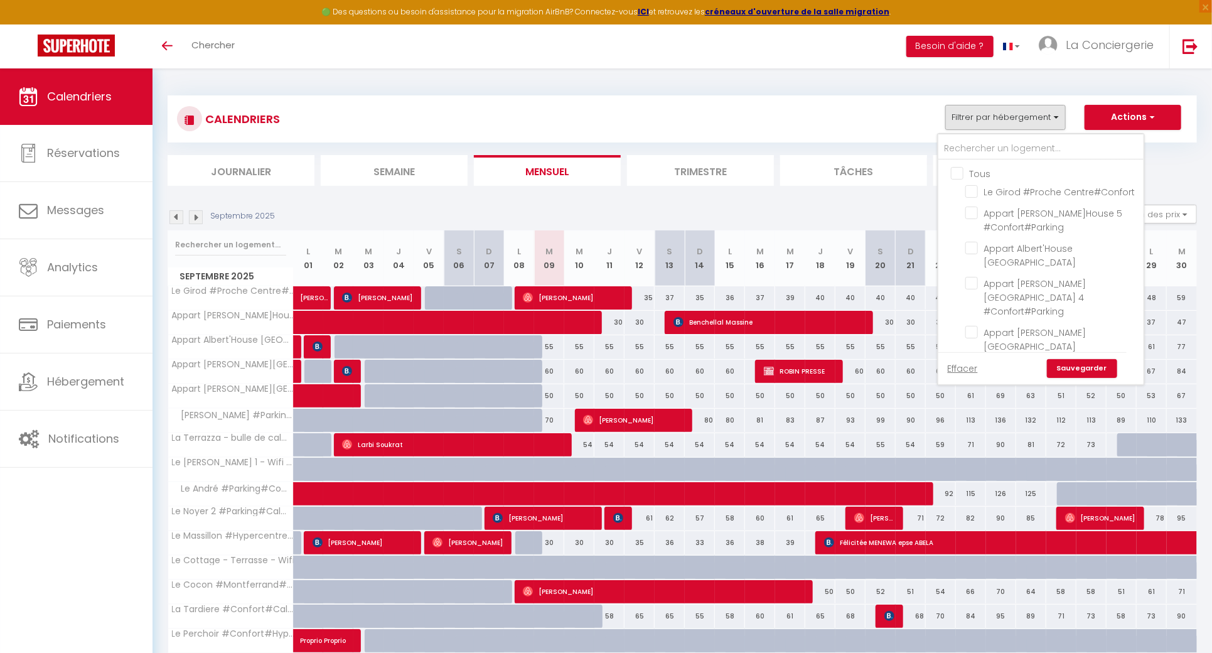
checkbox input "false"
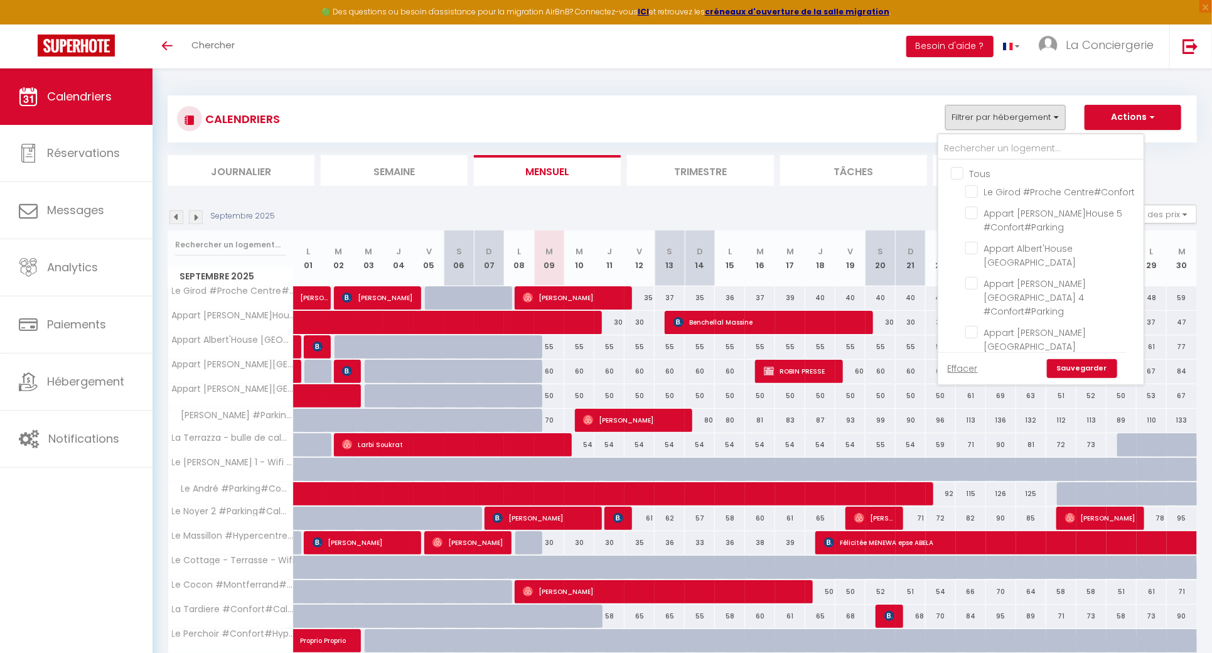
checkbox input "false"
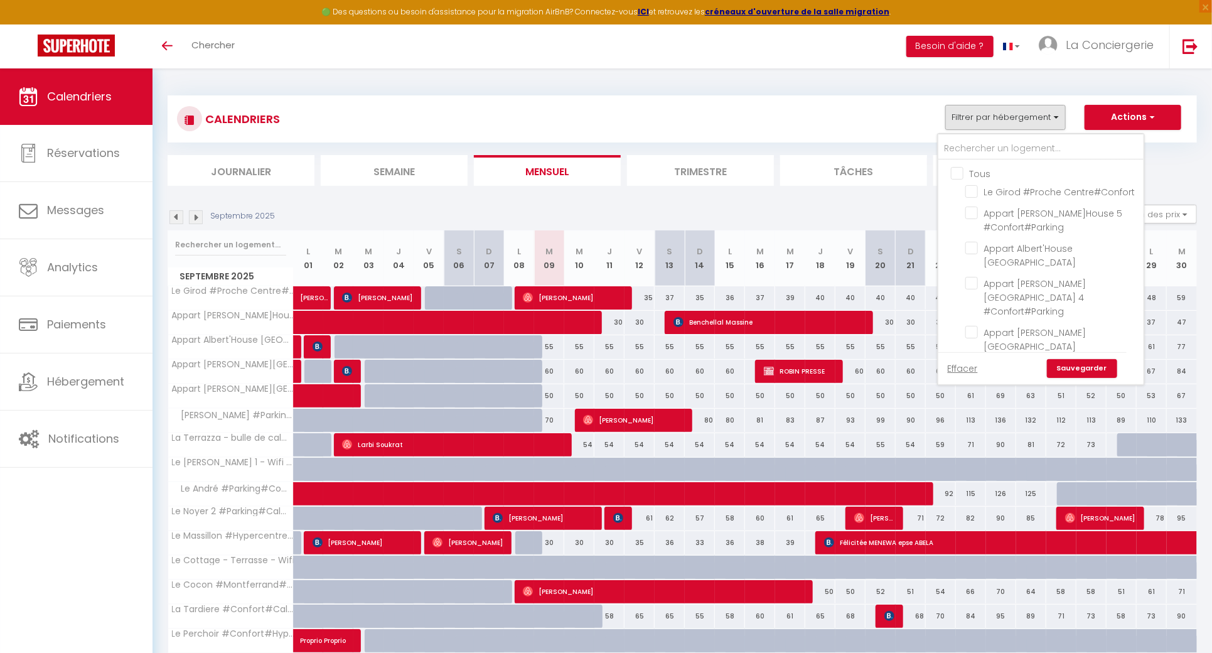
checkbox input "false"
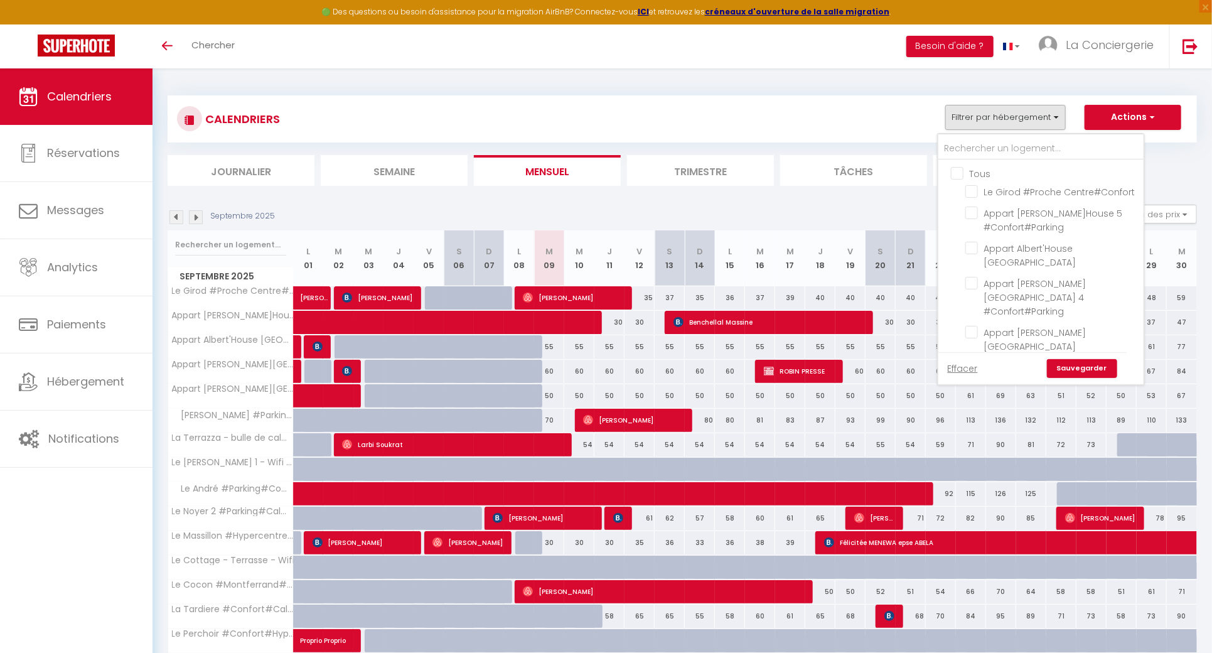
checkbox input "false"
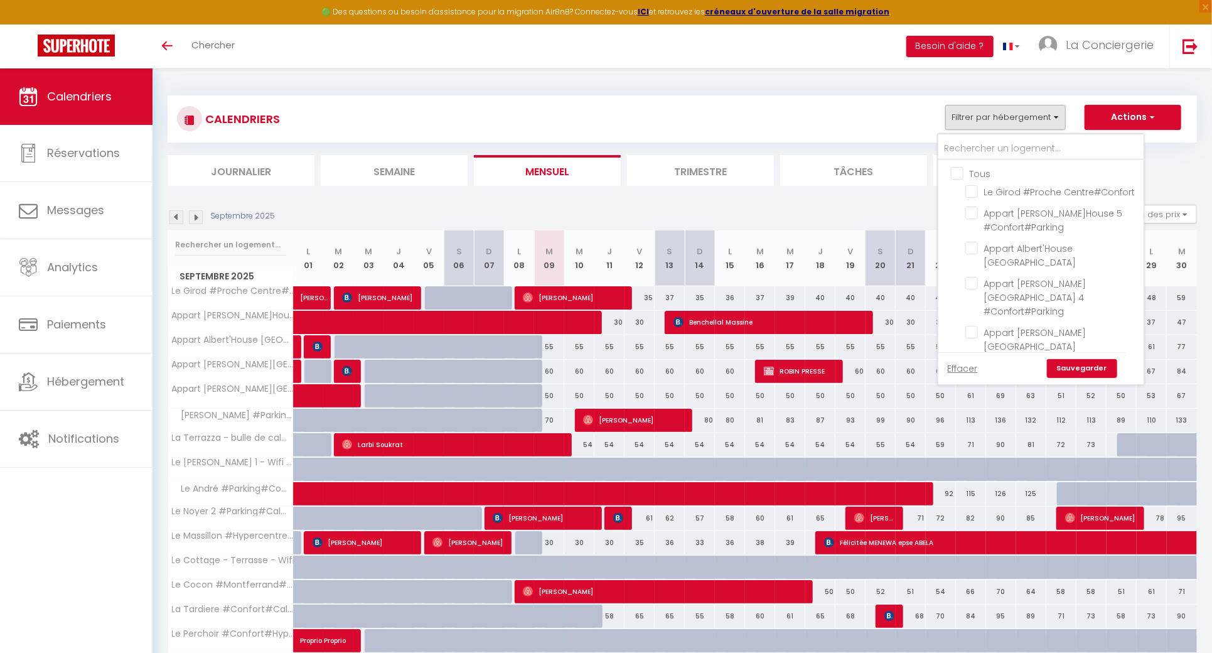
checkbox input "false"
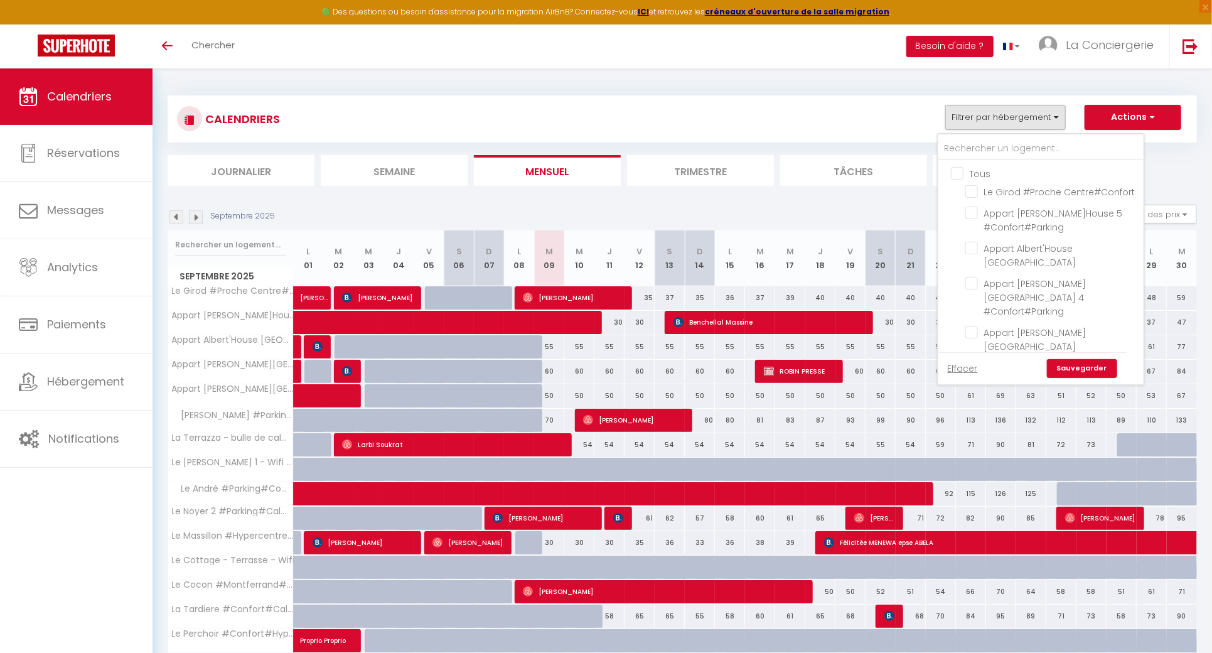
checkbox input "false"
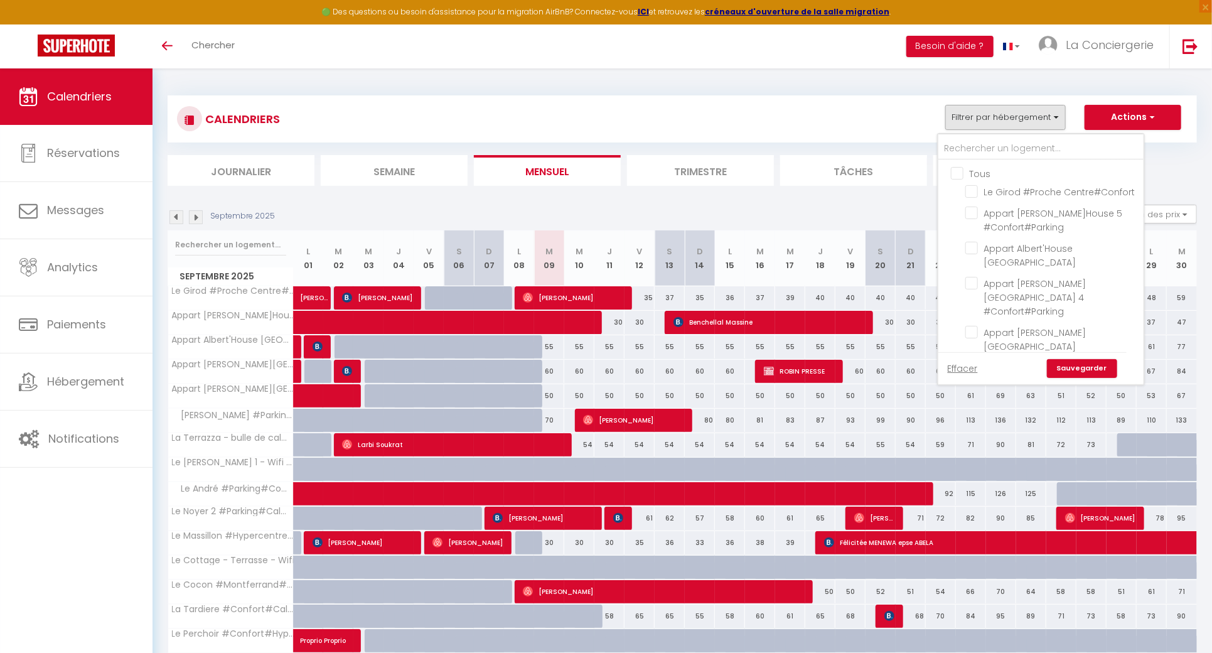
checkbox input "false"
click at [972, 151] on input "text" at bounding box center [1040, 148] width 205 height 23
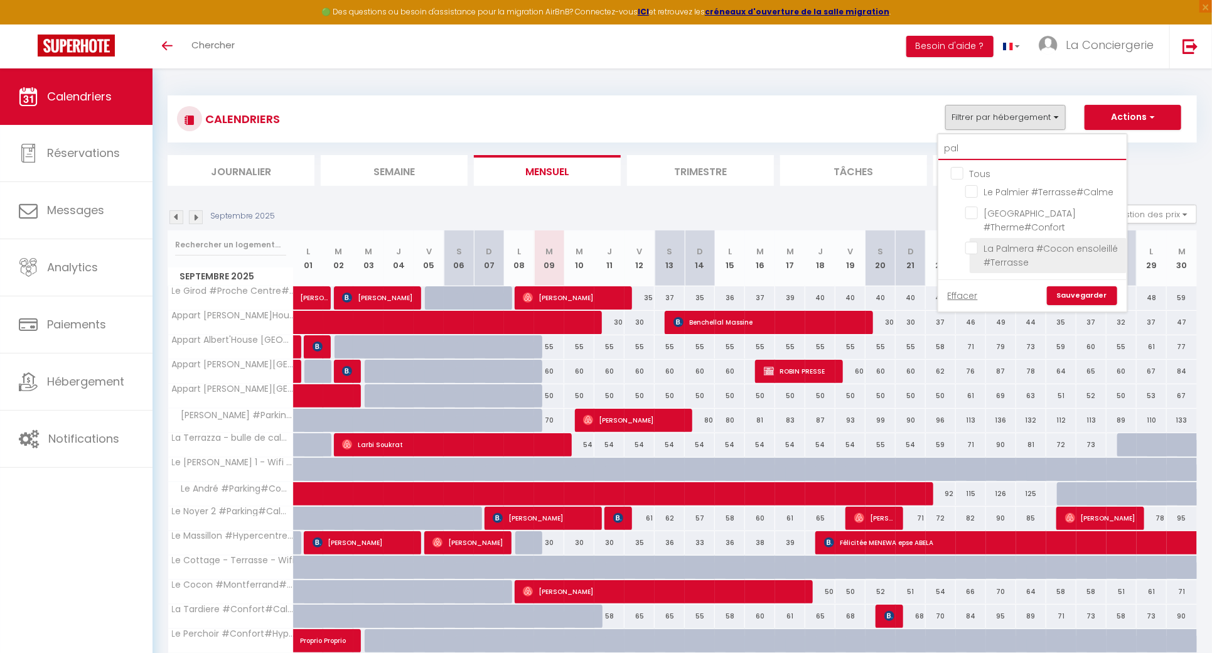
type input "pal"
click at [980, 248] on input "La Palmera #Cocon ensoleillé #Terrasse" at bounding box center [1043, 248] width 157 height 13
checkbox input "true"
click at [990, 154] on input "pal" at bounding box center [1032, 148] width 188 height 23
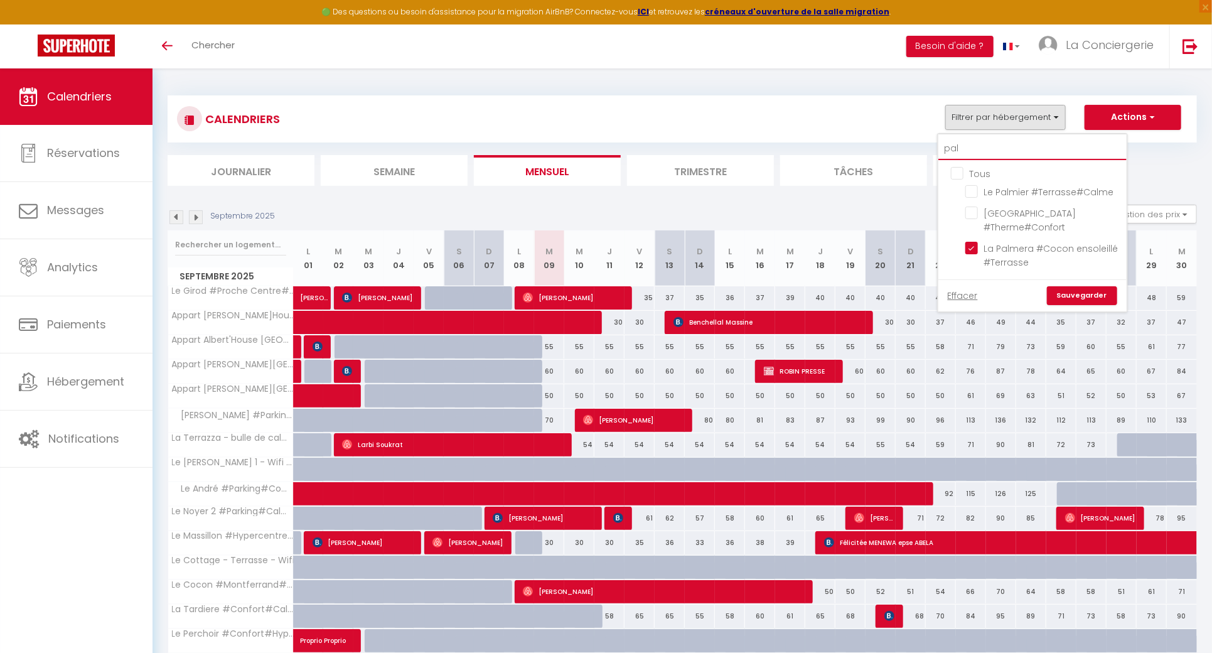
type input "a"
checkbox input "false"
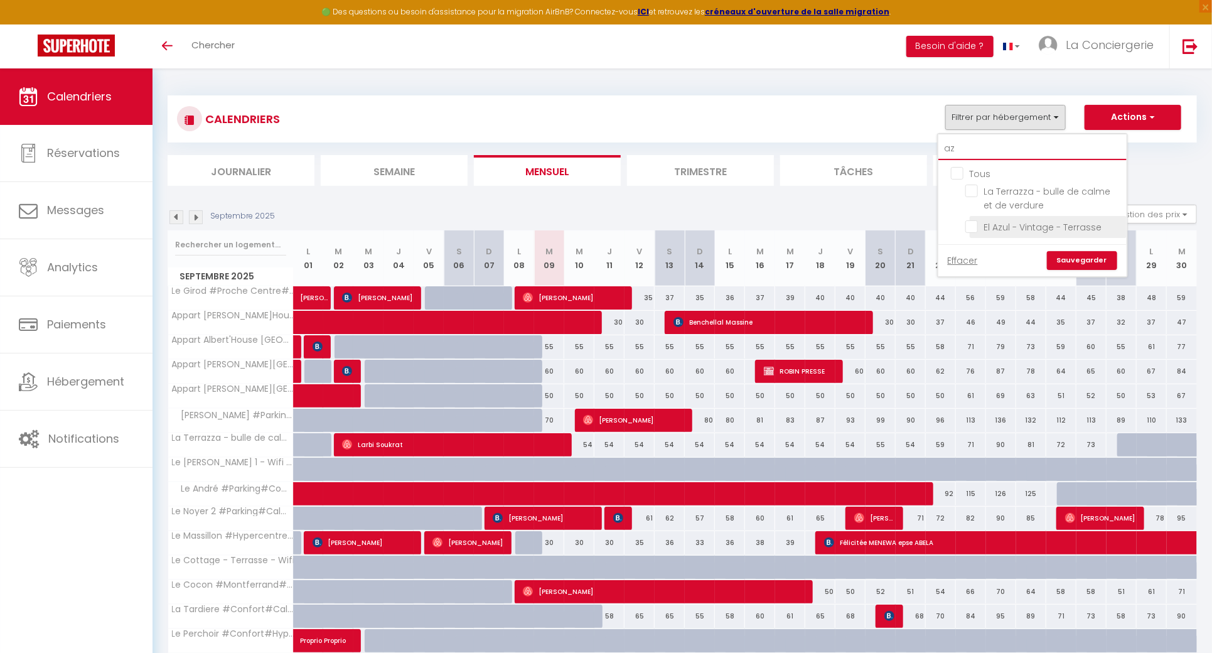
type input "az"
click at [972, 228] on input "El Azul - Vintage - Terrasse" at bounding box center [1043, 226] width 157 height 13
checkbox input "true"
click at [989, 154] on input "az" at bounding box center [1032, 148] width 188 height 23
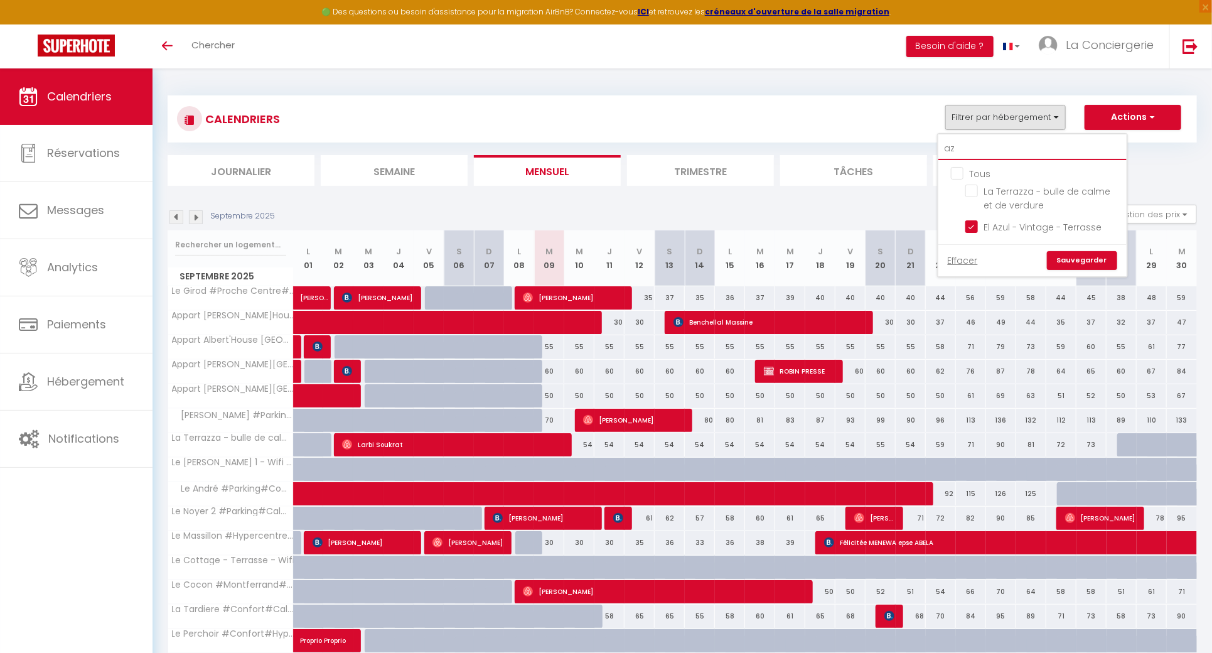
type input "t"
checkbox input "false"
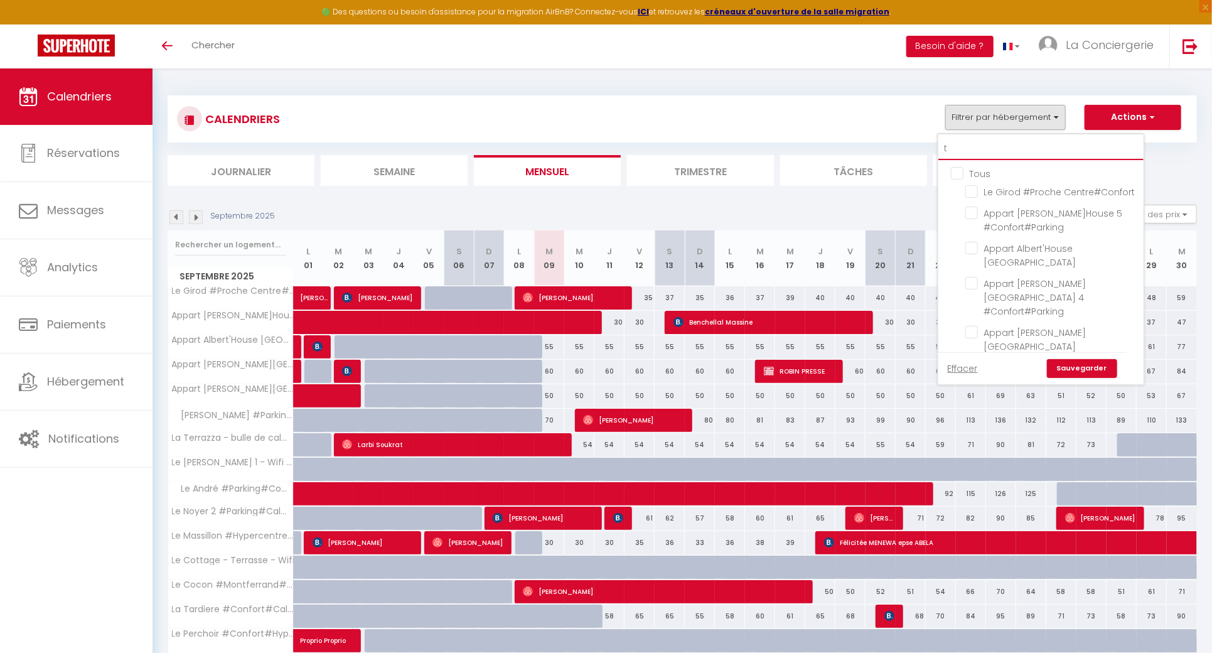
type input "te"
checkbox input "true"
type input "ter"
checkbox input "true"
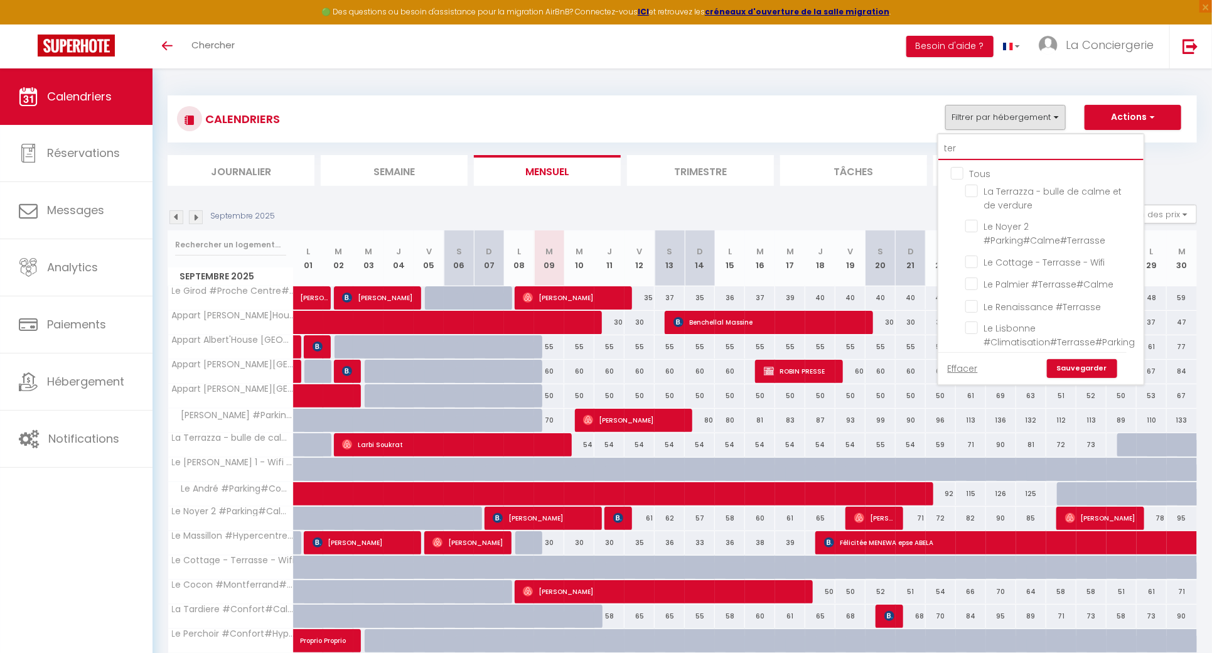
checkbox input "true"
type input "ter"
click at [974, 190] on input "La Terrazza - bulle de calme et de verdure" at bounding box center [1052, 191] width 174 height 13
checkbox input "true"
click at [982, 144] on input "ter" at bounding box center [1040, 148] width 205 height 23
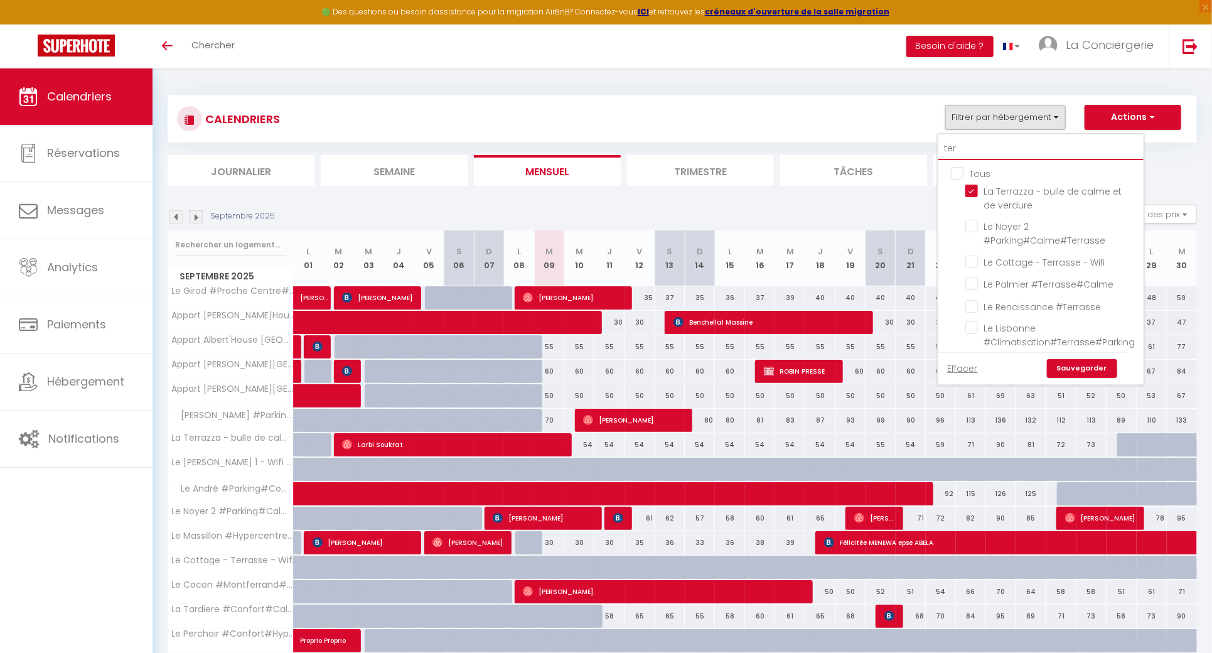
click at [982, 144] on input "ter" at bounding box center [1040, 148] width 205 height 23
type input "b"
checkbox input "false"
checkbox input "true"
type input "be"
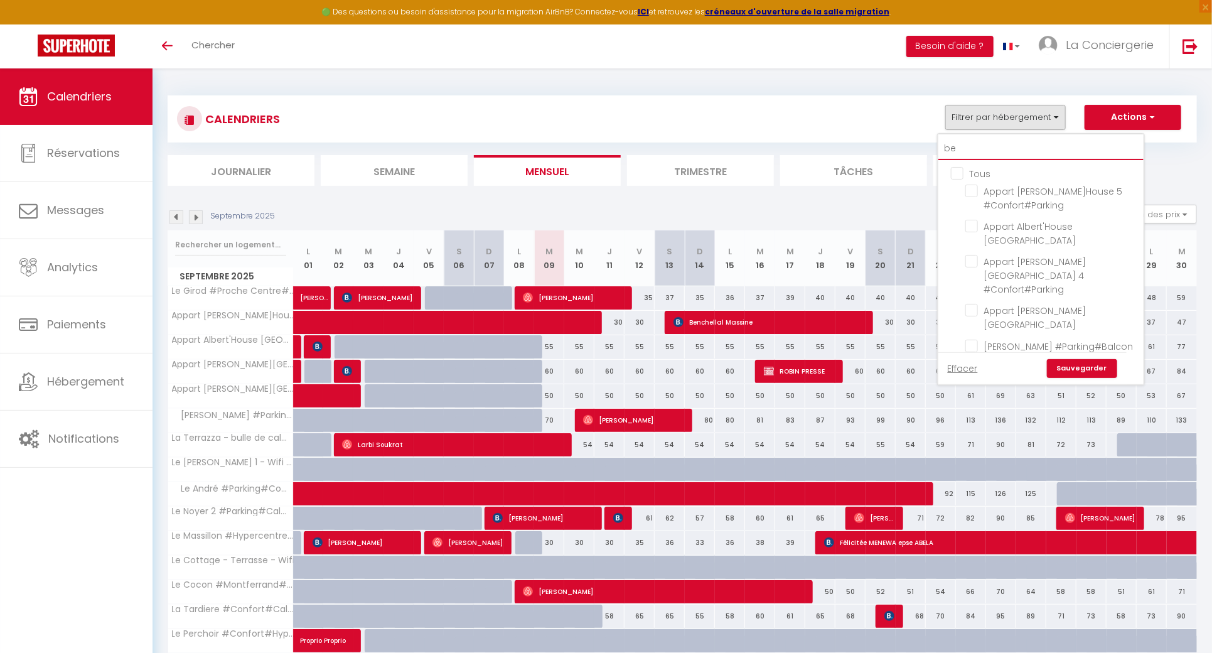
checkbox input "false"
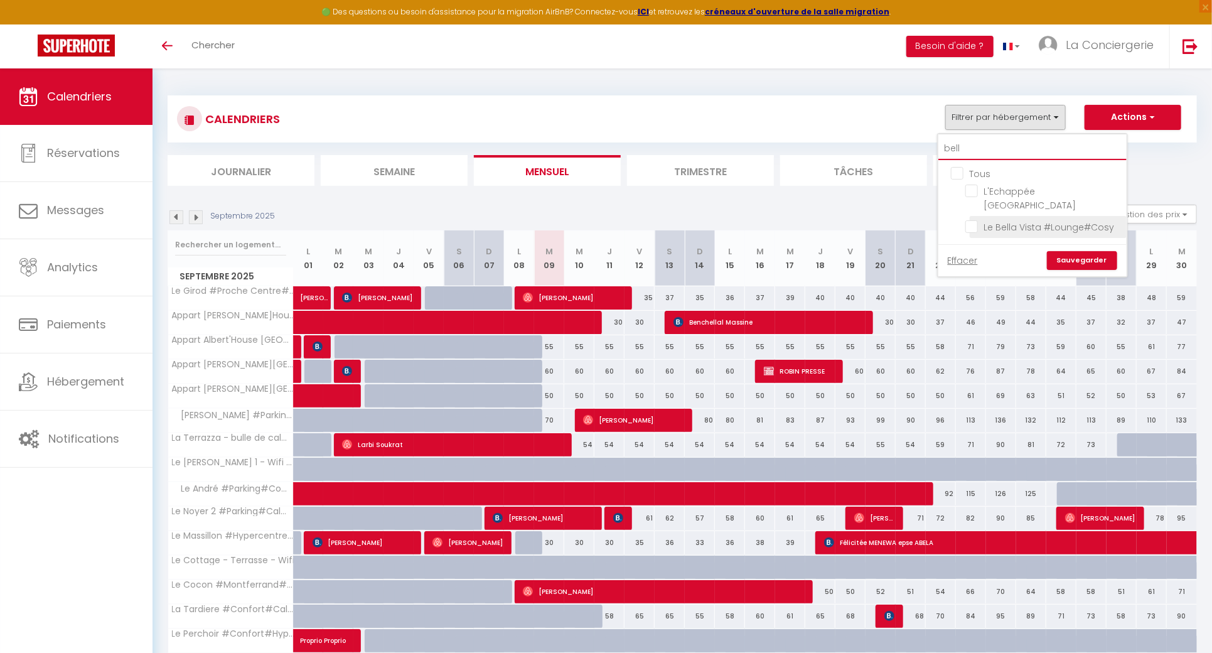
type input "bell"
click at [977, 229] on input "Le Bella Vista #Lounge#Cosy" at bounding box center [1043, 226] width 157 height 13
checkbox input "true"
click at [1000, 157] on input "bell" at bounding box center [1032, 148] width 188 height 23
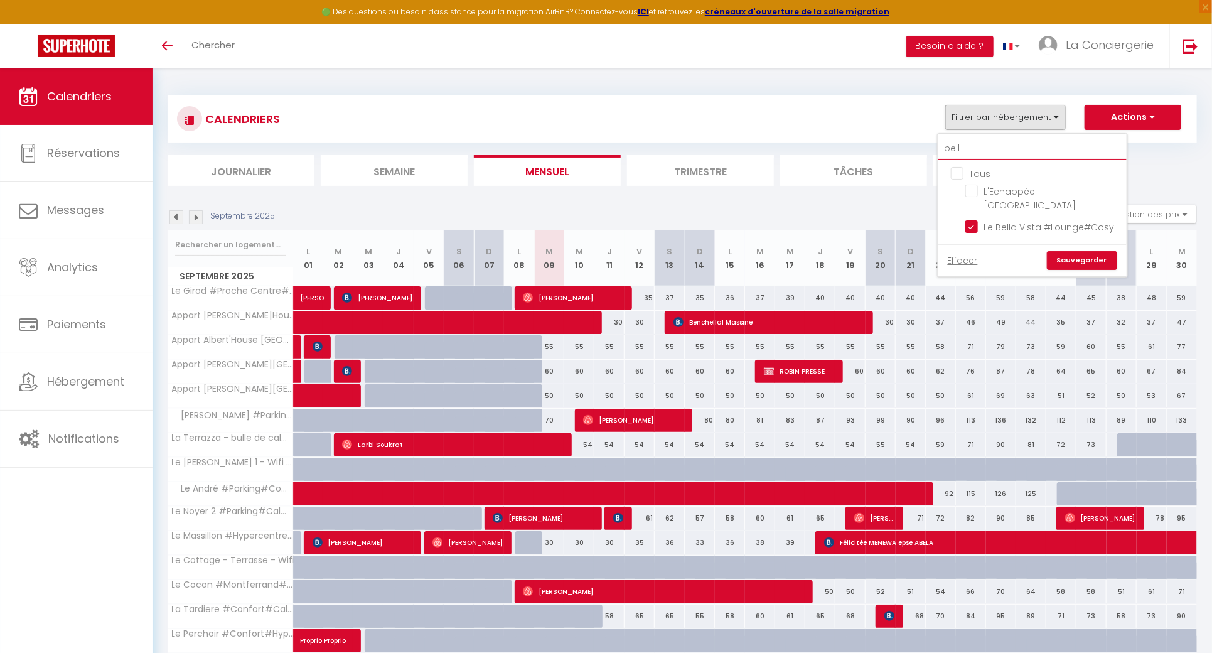
type input "a"
checkbox input "false"
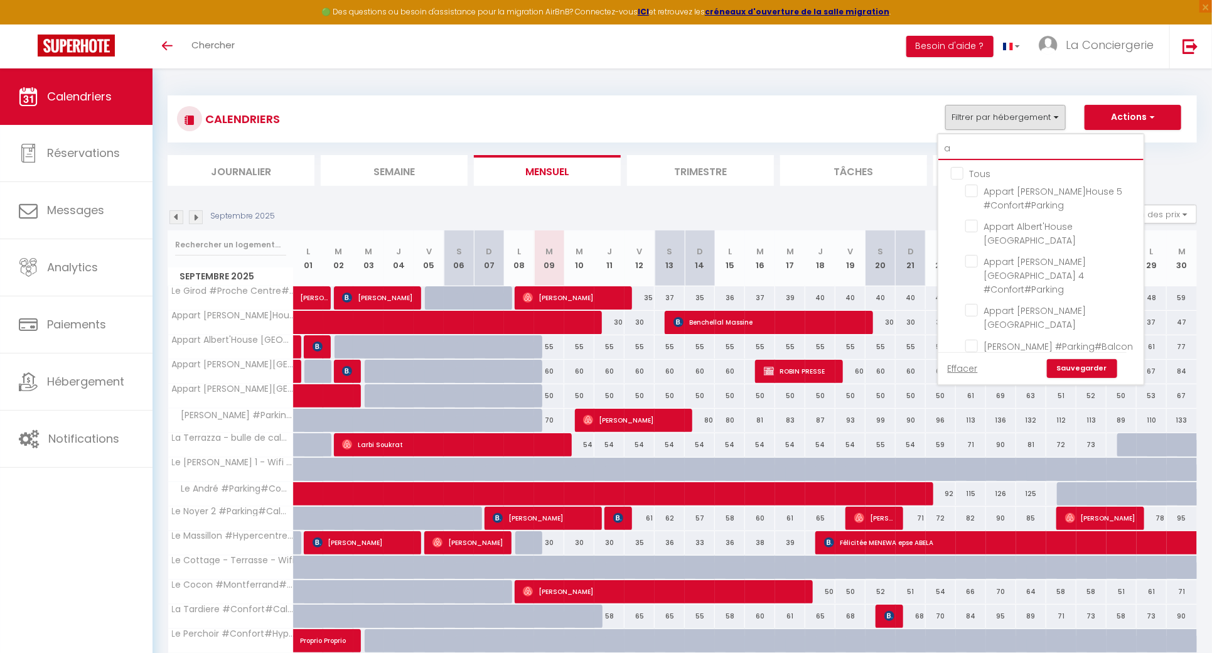
type input "az"
checkbox input "true"
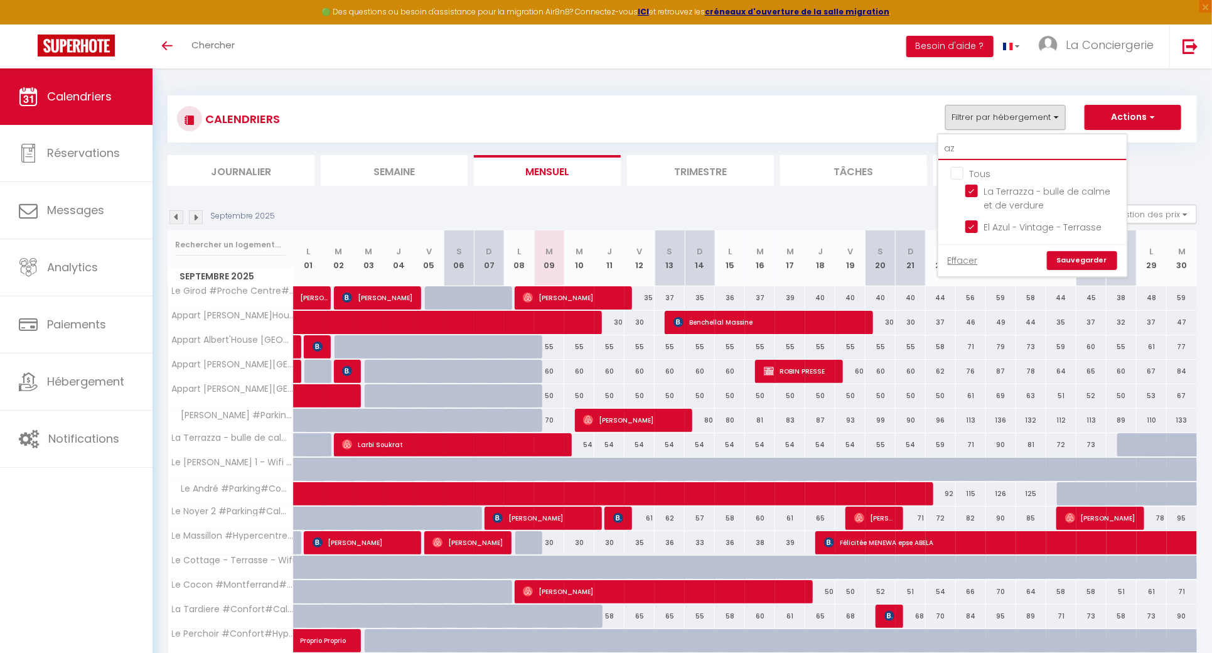
type input "az"
click at [1072, 255] on link "Sauvegarder" at bounding box center [1082, 260] width 70 height 19
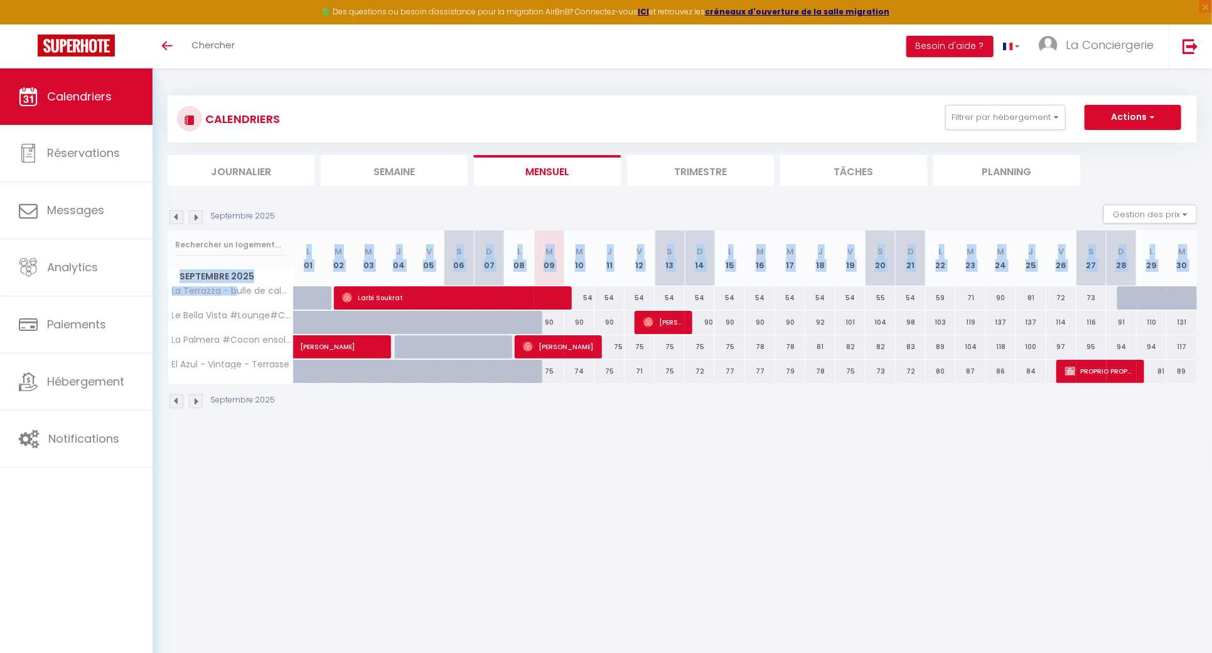
drag, startPoint x: 168, startPoint y: 284, endPoint x: 259, endPoint y: 301, distance: 92.0
click at [252, 291] on div "Septembre 2025 L 01 M 02 M 03 J 04 V 05 S 06 D 07 L 08 M 09 M 10 J 11 V 12 S 13…" at bounding box center [682, 307] width 1029 height 154
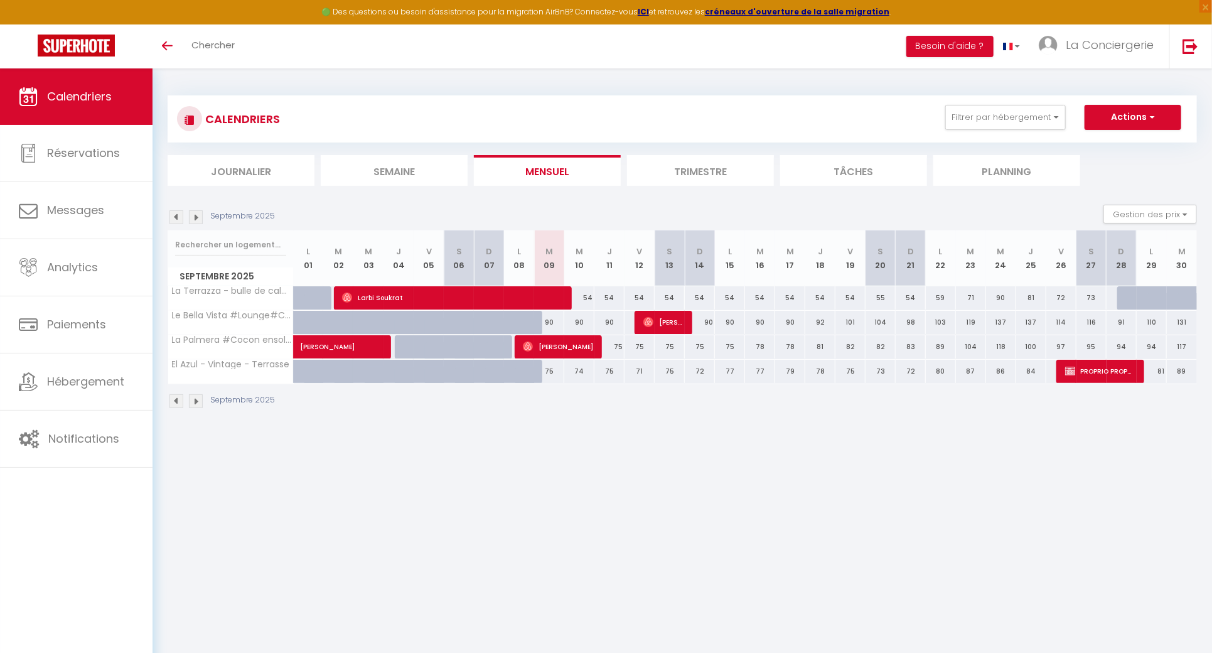
click at [279, 450] on body "🟢 Des questions ou besoin d'assistance pour la migration AirBnB? Connectez-vous…" at bounding box center [606, 394] width 1212 height 653
click at [1014, 119] on button "Filtrer par hébergement" at bounding box center [1005, 117] width 121 height 25
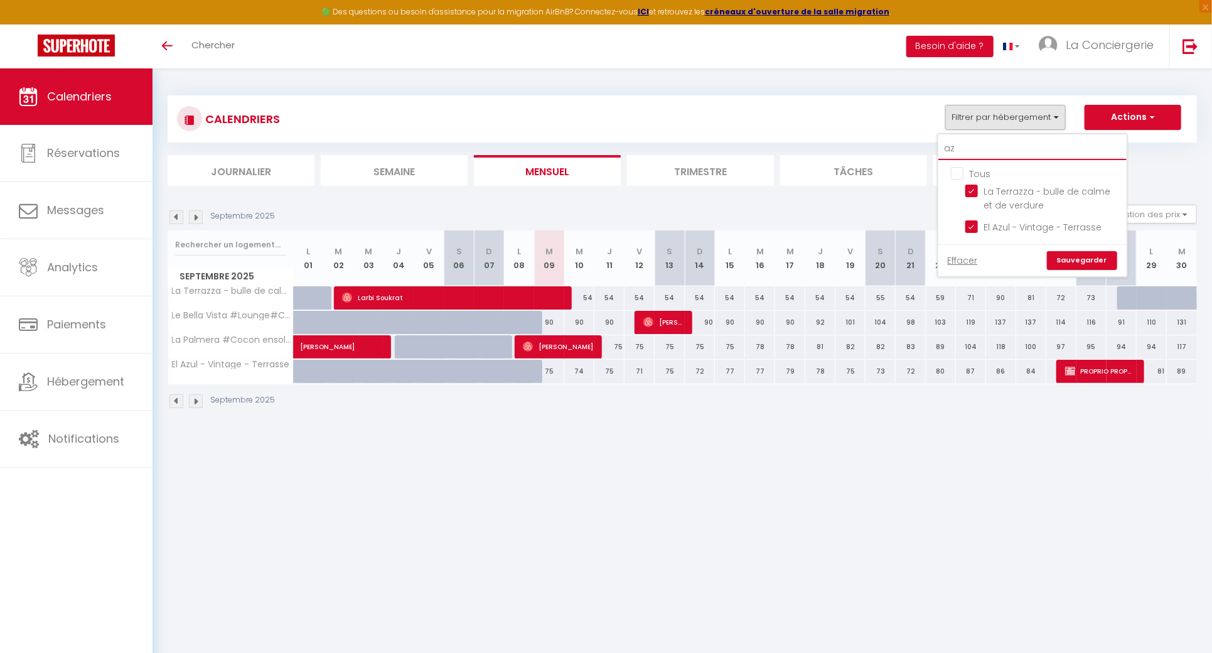
click at [1003, 153] on input "az" at bounding box center [1032, 148] width 188 height 23
type input "l"
checkbox input "false"
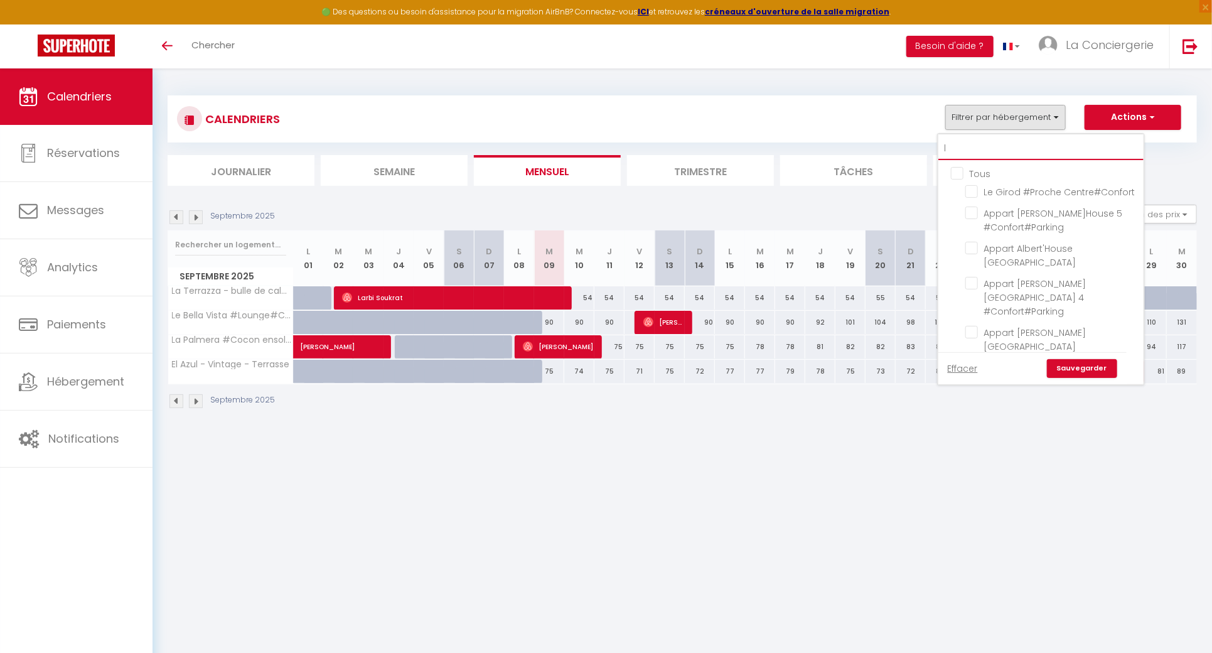
type input "la"
checkbox input "true"
checkbox input "false"
checkbox input "true"
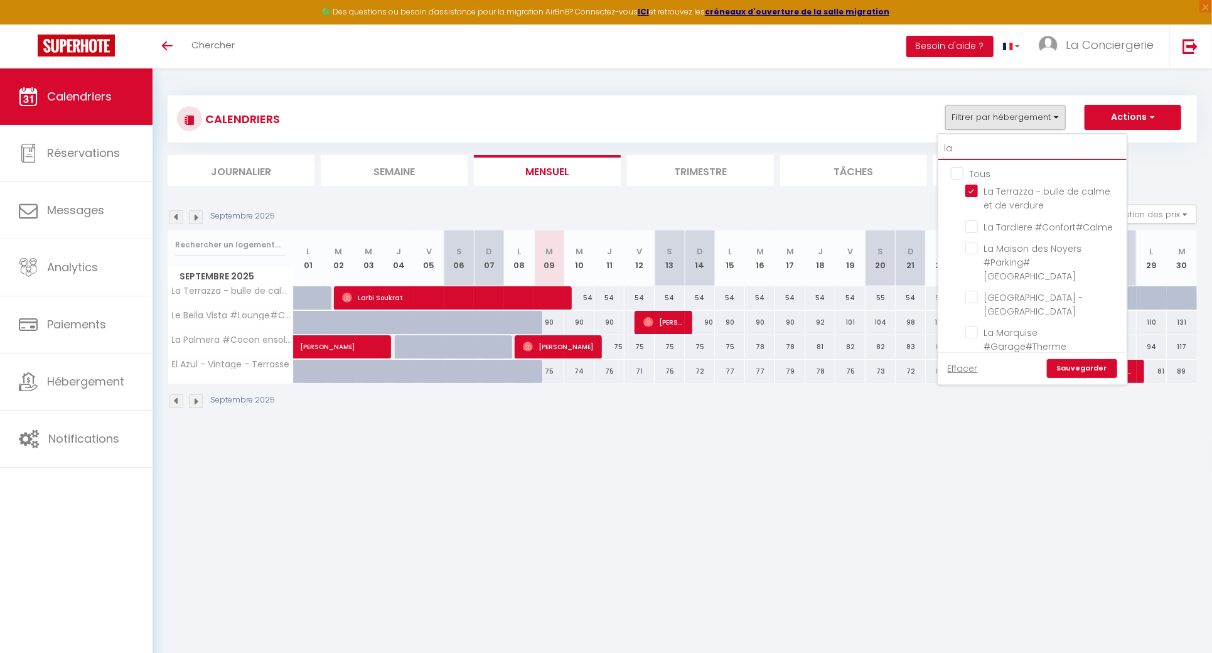
type input "lat"
checkbox input "false"
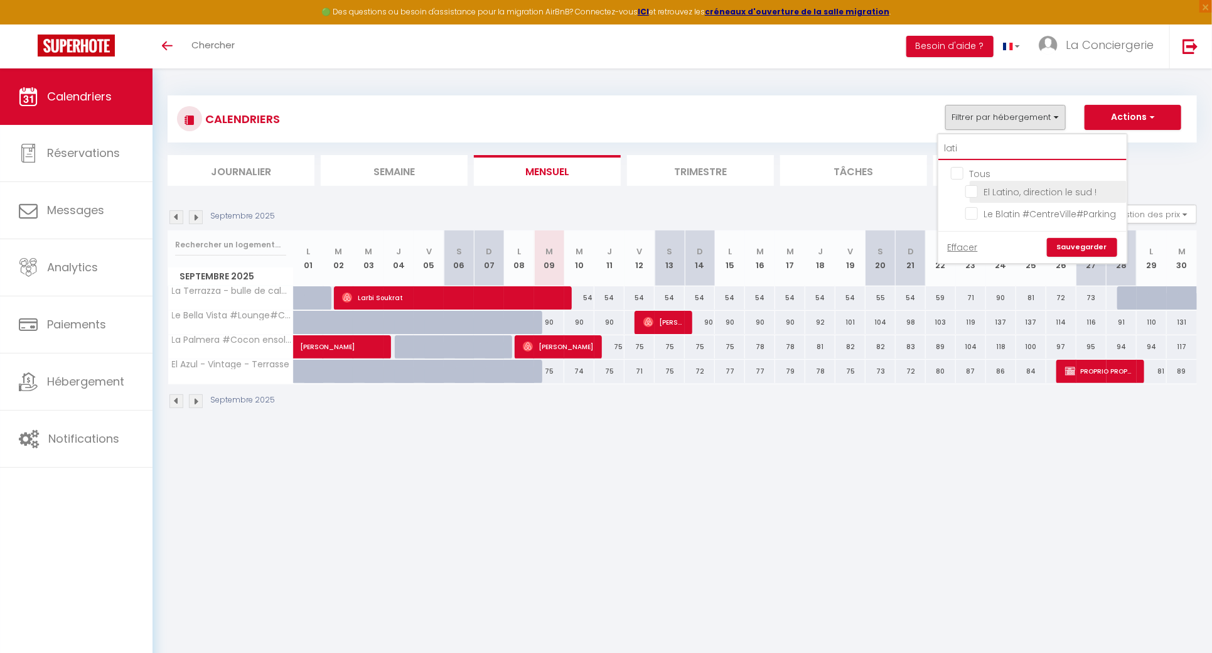
type input "lati"
click at [970, 195] on input "El Latino, direction le sud !" at bounding box center [1043, 191] width 157 height 13
checkbox input "true"
click at [1096, 250] on link "Sauvegarder" at bounding box center [1082, 247] width 70 height 19
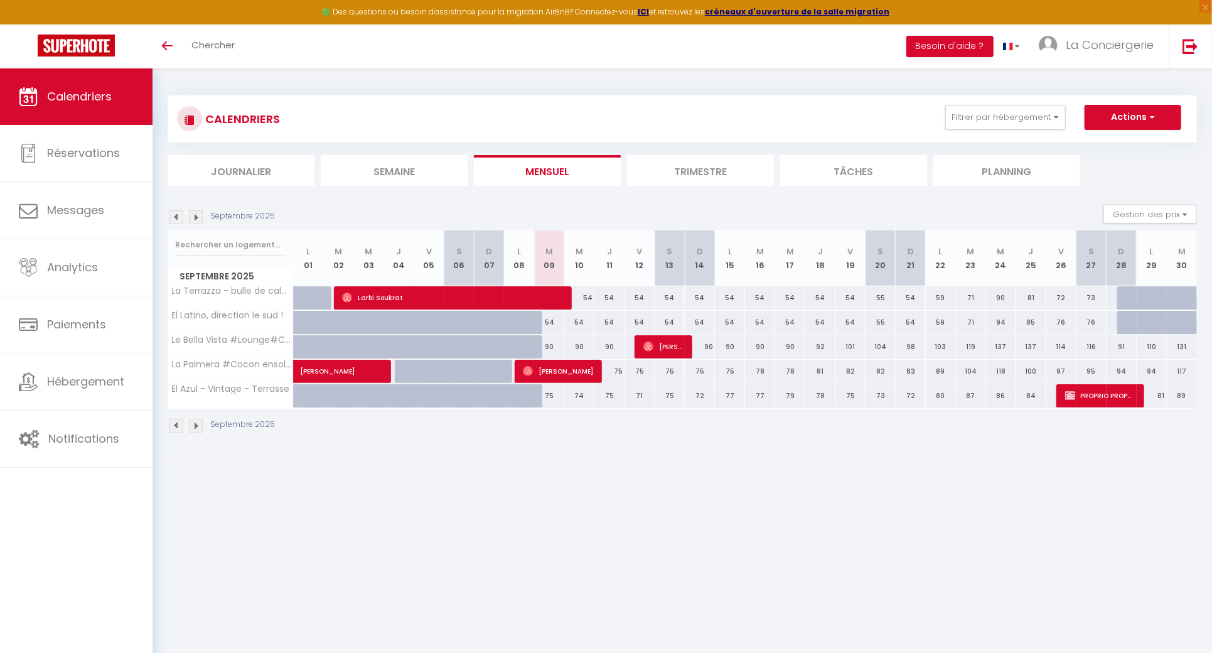
click at [182, 216] on img at bounding box center [176, 217] width 14 height 14
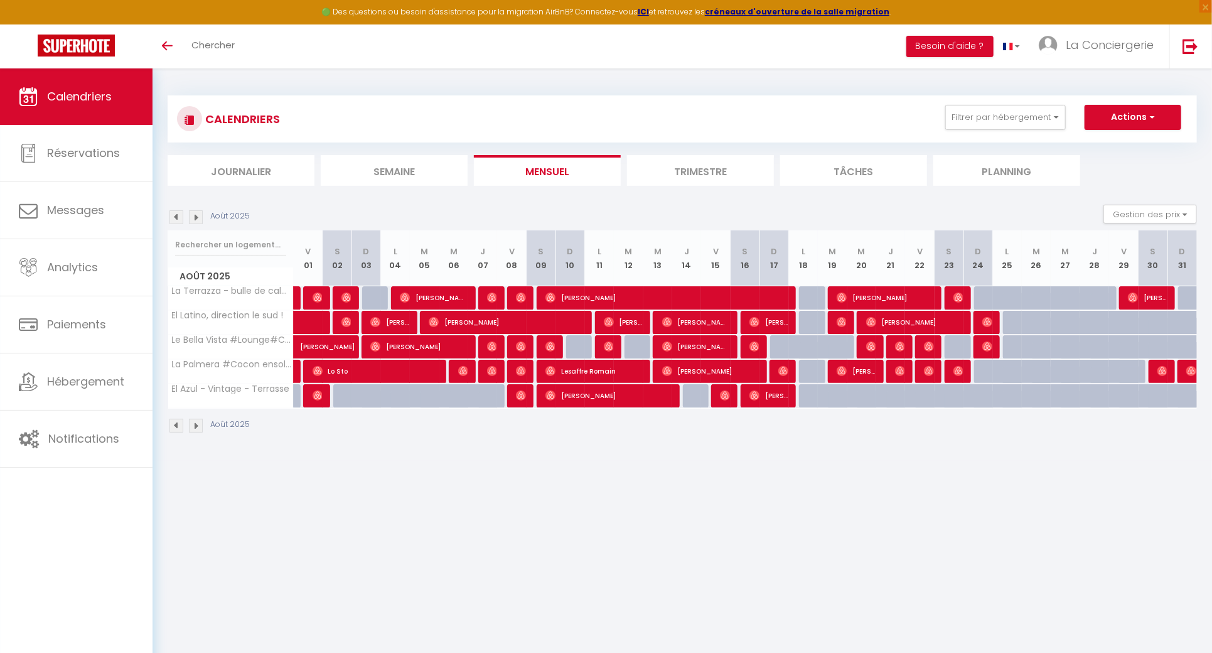
click at [196, 213] on img at bounding box center [196, 217] width 14 height 14
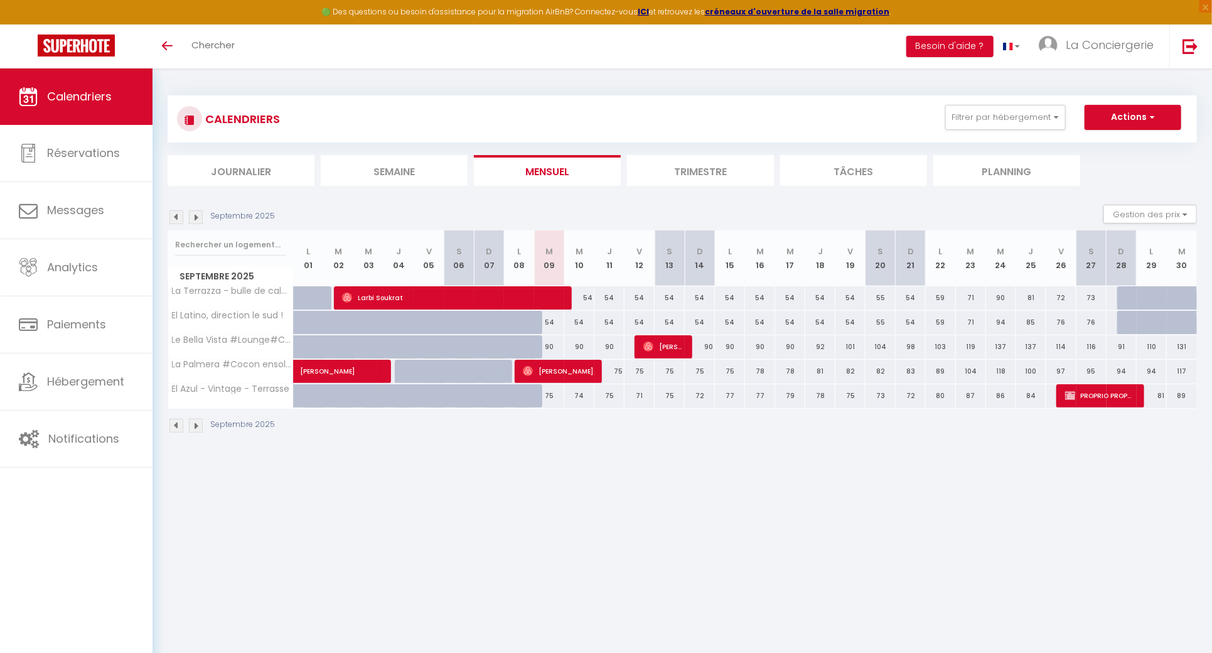
click at [178, 216] on img at bounding box center [176, 217] width 14 height 14
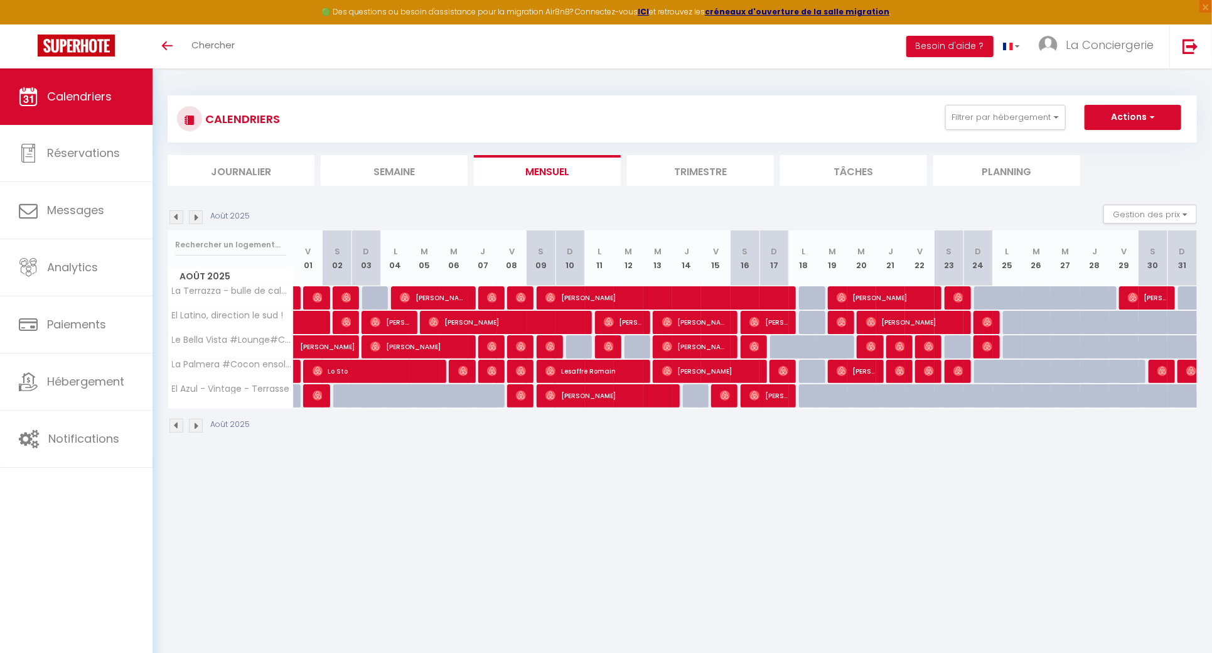
click at [196, 220] on img at bounding box center [196, 217] width 14 height 14
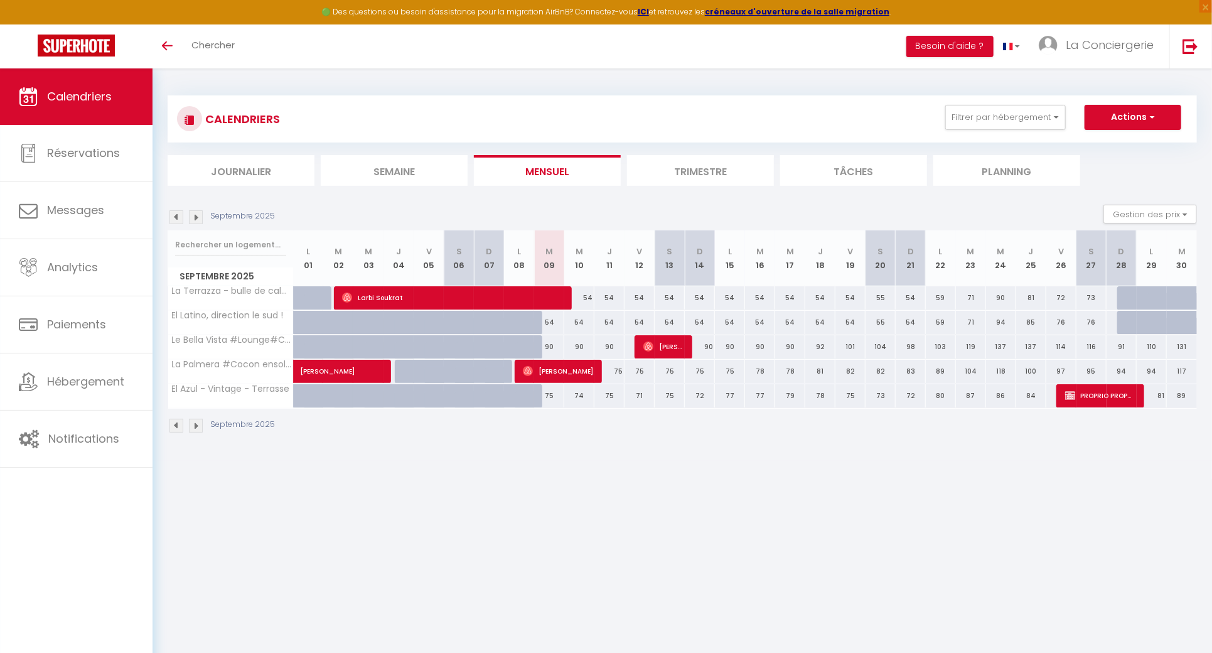
click at [180, 218] on img at bounding box center [176, 217] width 14 height 14
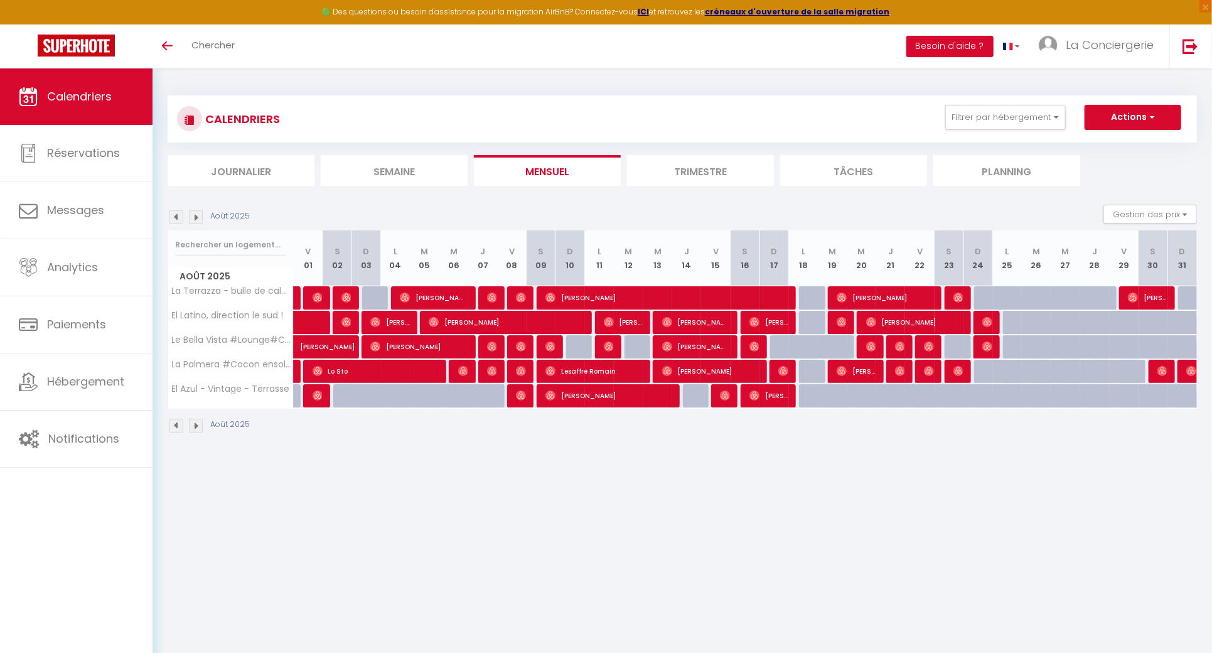
click at [199, 224] on div "Août 2025 Gestion des prix Nb Nuits minimum Règles Disponibilité" at bounding box center [682, 218] width 1029 height 26
click at [199, 222] on img at bounding box center [196, 217] width 14 height 14
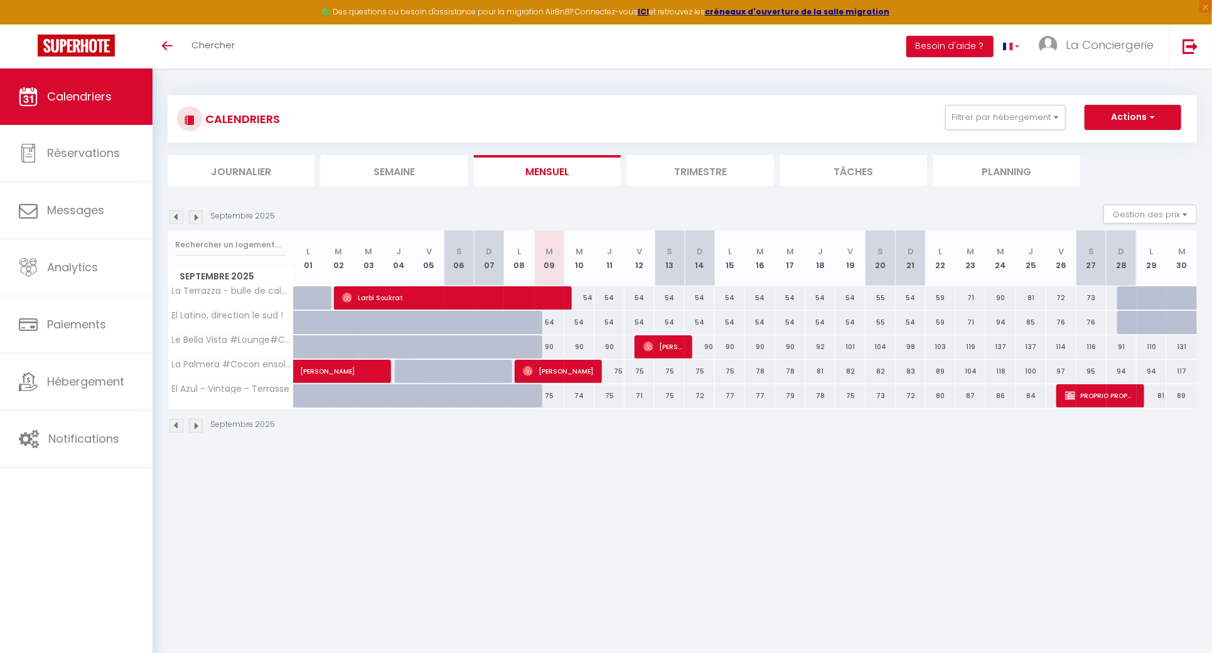
click at [176, 210] on img at bounding box center [176, 217] width 14 height 14
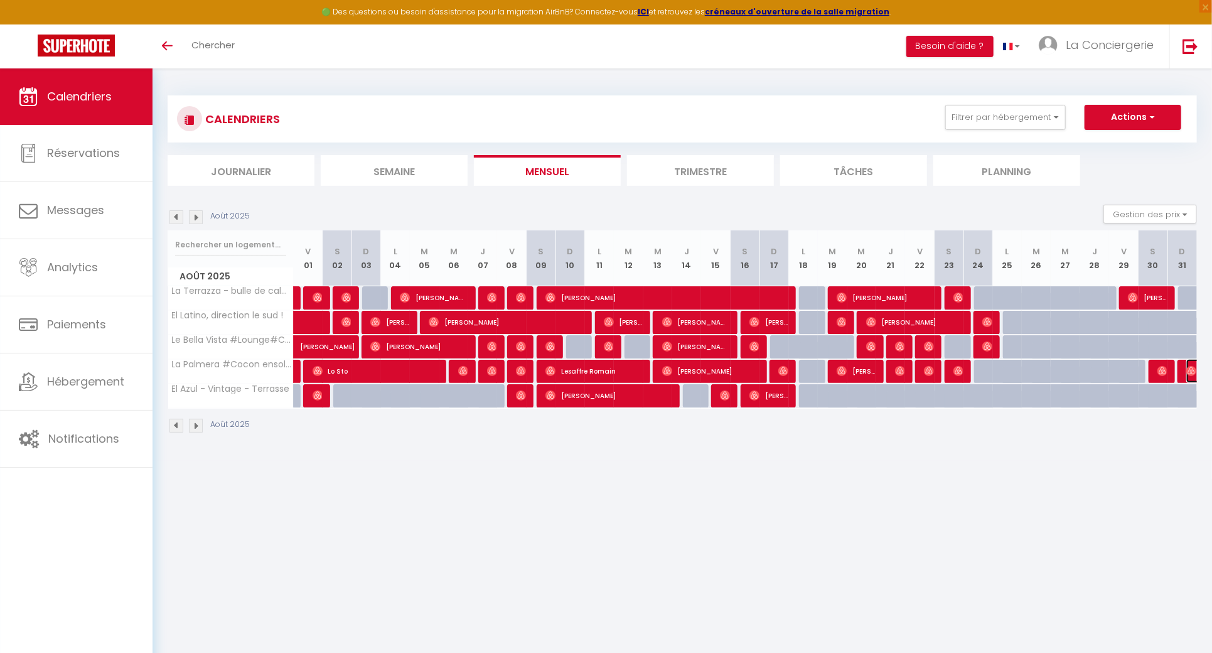
click at [1190, 373] on img at bounding box center [1191, 371] width 10 height 10
select select "OK"
select select "0"
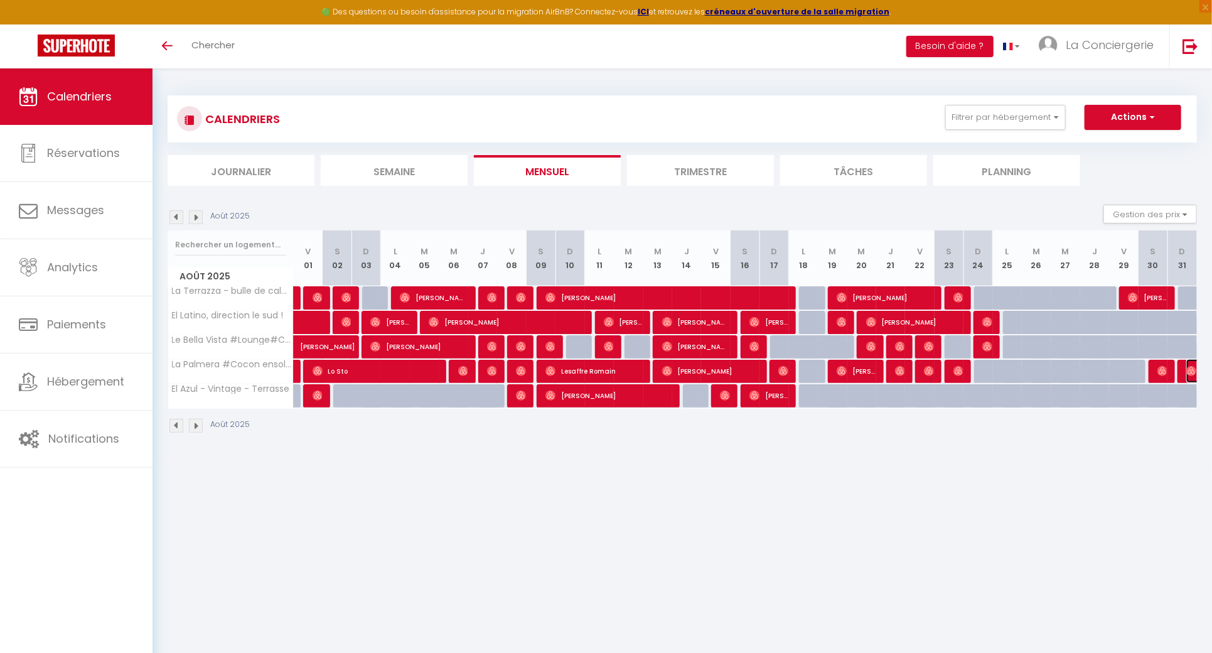
select select "1"
select select
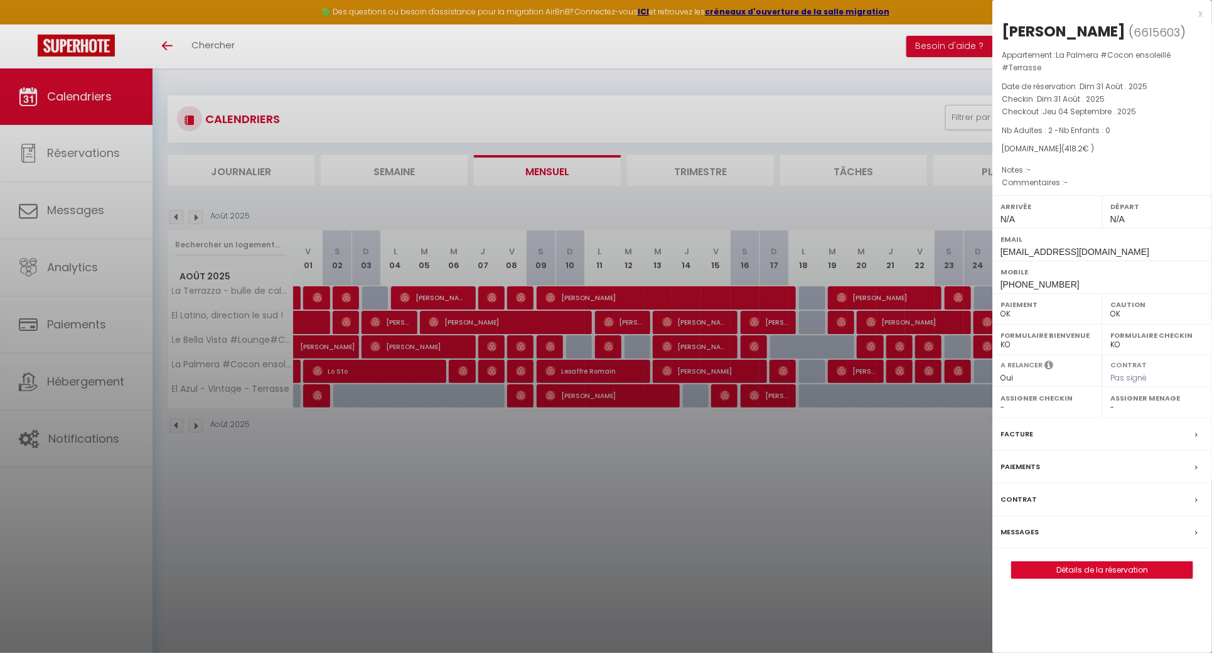
select select "36289"
click at [557, 535] on div at bounding box center [606, 326] width 1212 height 653
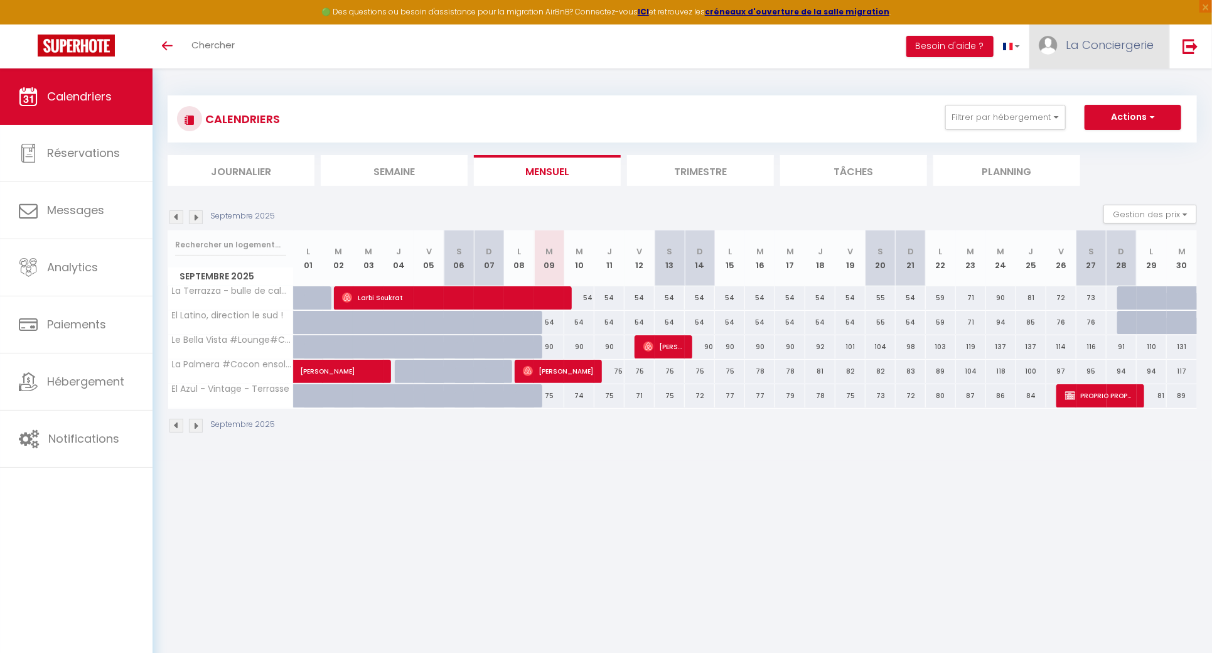
click at [1146, 46] on span "La Conciergerie" at bounding box center [1110, 45] width 88 height 16
click at [1127, 109] on link "Équipe" at bounding box center [1119, 109] width 93 height 21
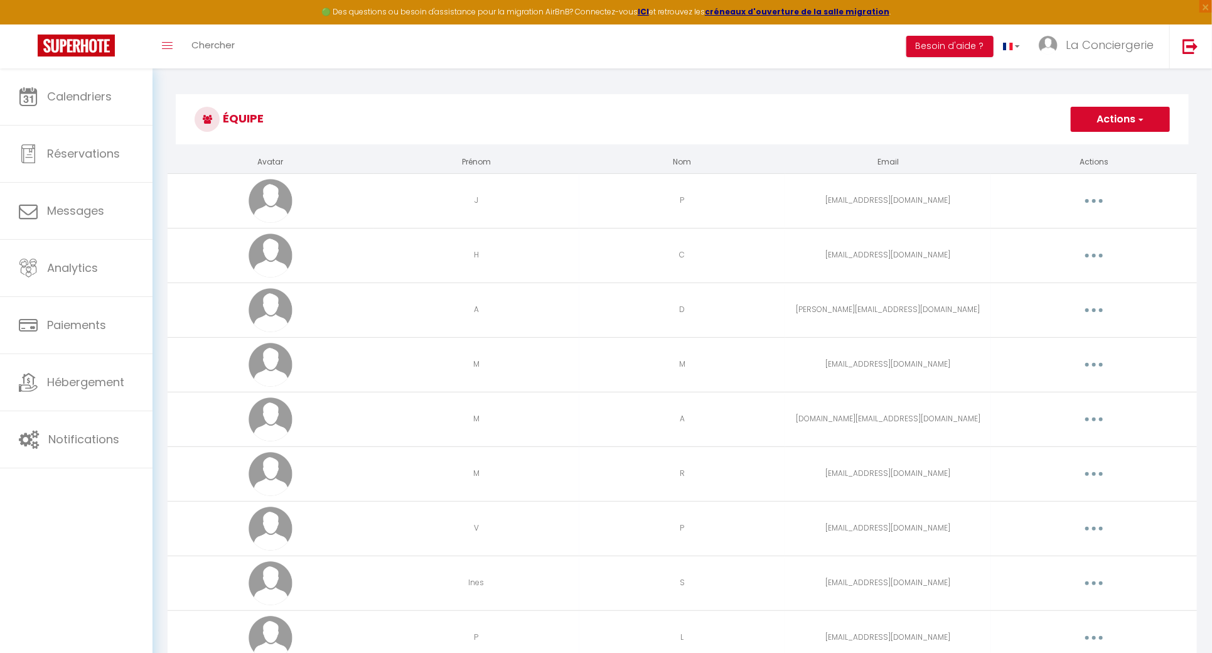
click at [1125, 109] on button "Actions" at bounding box center [1120, 119] width 99 height 25
click at [1097, 138] on ul "Ajouter un nouvel utilisateur" at bounding box center [1095, 147] width 149 height 24
click at [1105, 127] on button "Actions" at bounding box center [1120, 119] width 99 height 25
click at [1097, 150] on link "Ajouter un nouvel utilisateur" at bounding box center [1095, 147] width 148 height 16
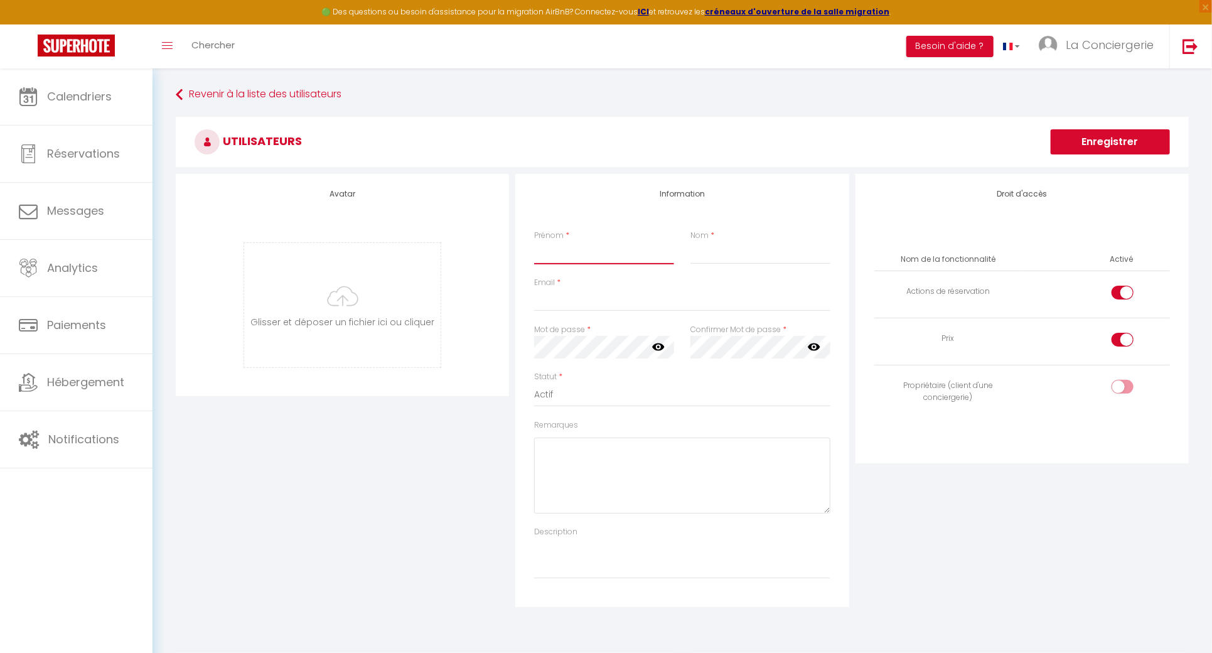
drag, startPoint x: 604, startPoint y: 244, endPoint x: 619, endPoint y: 262, distance: 23.2
click at [604, 244] on input "Prénom" at bounding box center [603, 253] width 139 height 23
click at [614, 259] on input "Magalie" at bounding box center [603, 253] width 139 height 23
type input "Magali"
click at [715, 254] on input "Nom" at bounding box center [759, 253] width 139 height 23
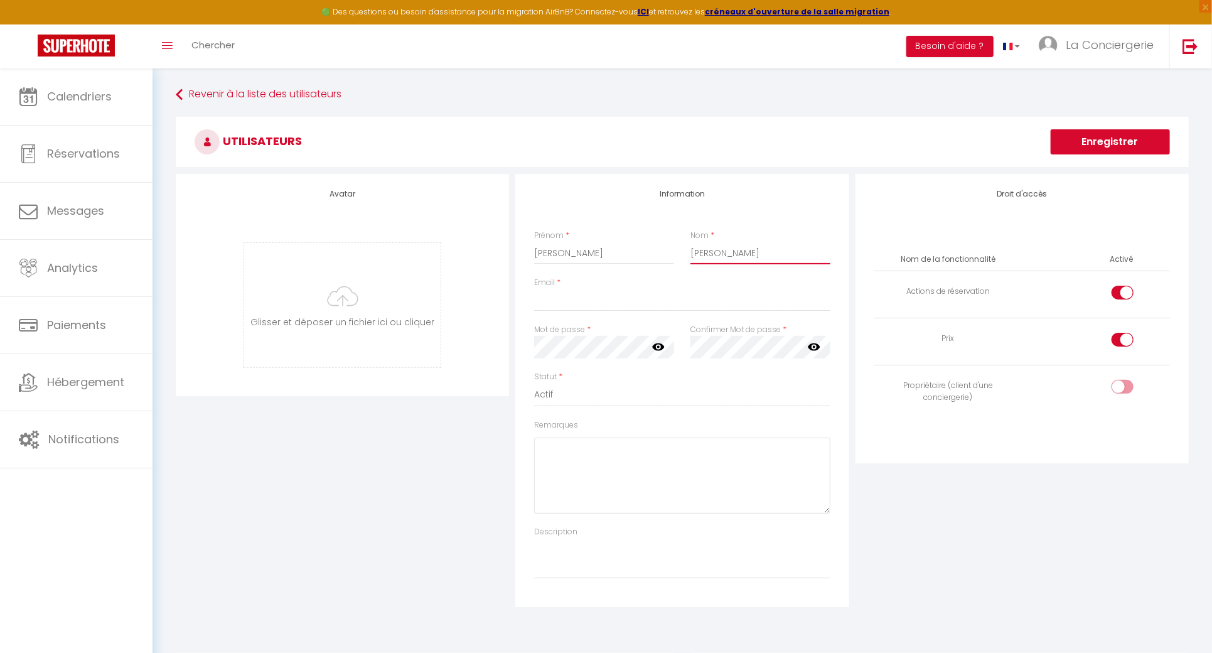
type input "Ferreira"
paste input "madea.ferreira@gmail.com"
type input "madea.ferreira@gmail.com"
click at [660, 346] on icon at bounding box center [658, 346] width 13 height 13
click at [813, 351] on icon at bounding box center [814, 346] width 13 height 13
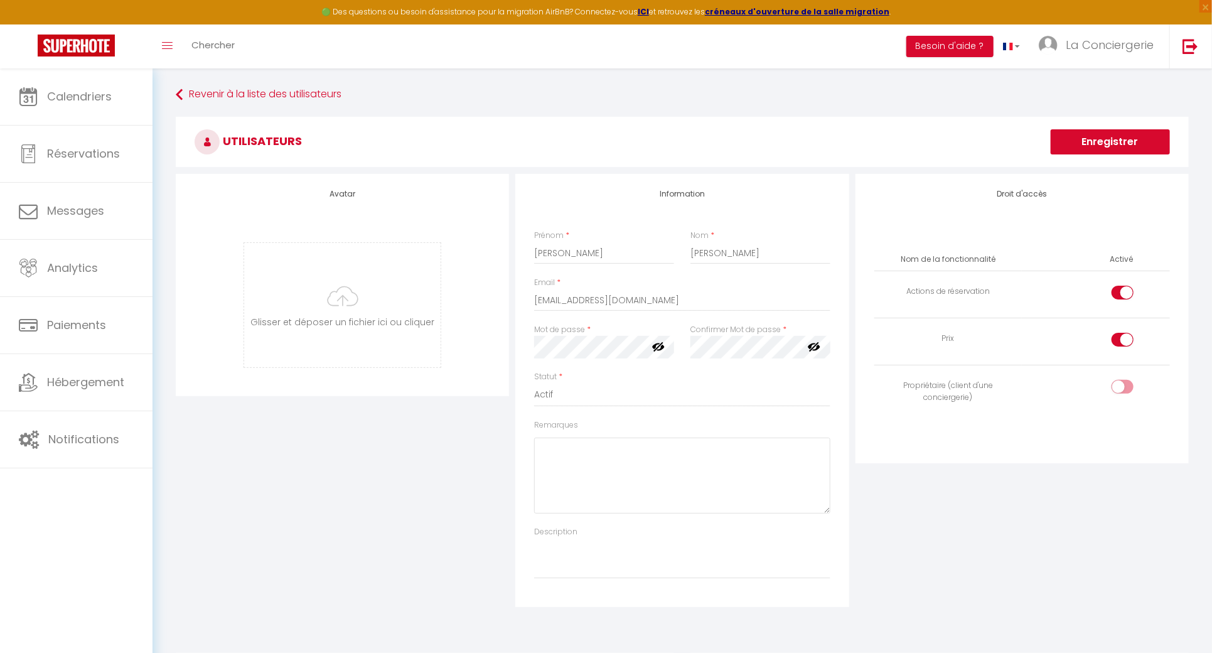
click at [508, 344] on div "Avatar Glisser et déposer un fichier ici ou cliquer Ooops, something wrong happ…" at bounding box center [682, 390] width 1019 height 433
click at [1034, 567] on div "Droit d'accès Nom de la fonctionnalité Activé Actions de réservation Prix Propr…" at bounding box center [1022, 390] width 340 height 433
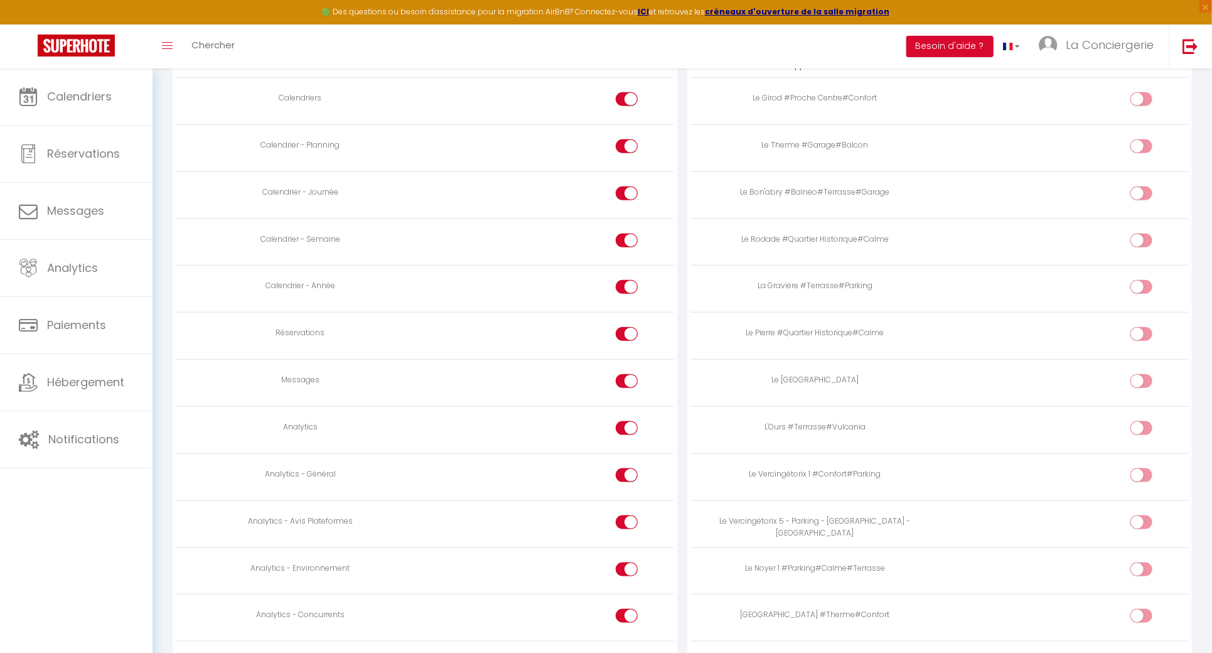
scroll to position [669, 0]
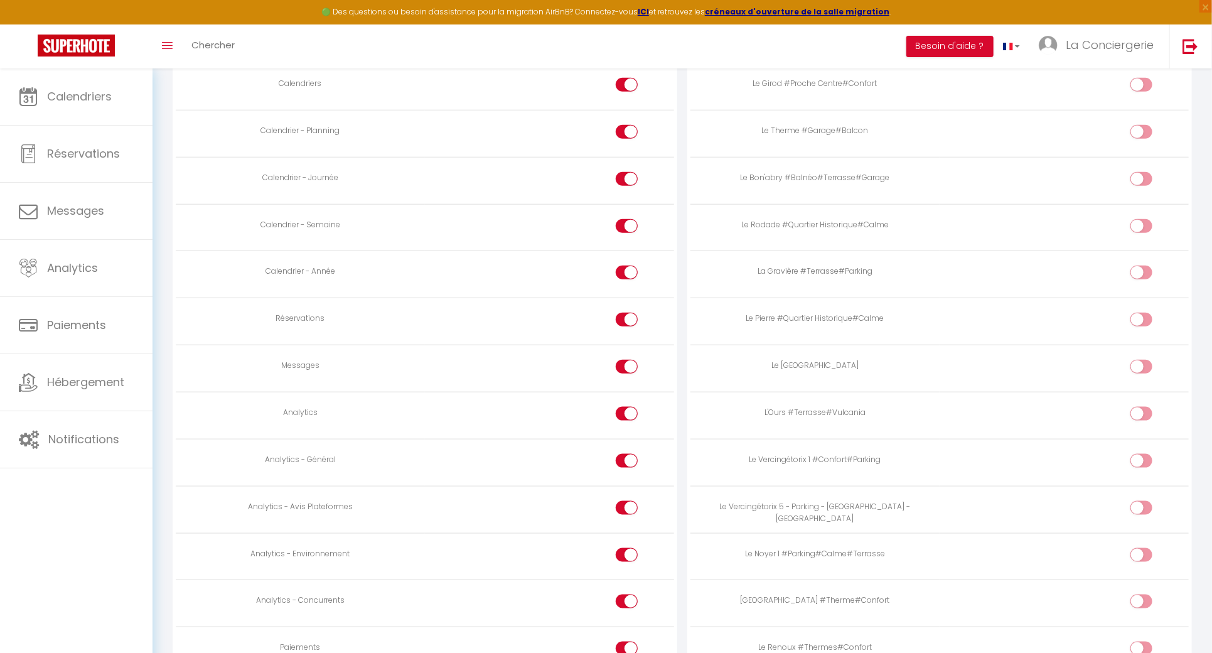
click at [632, 367] on input "checkbox" at bounding box center [637, 369] width 22 height 19
checkbox input "false"
click at [630, 415] on input "checkbox" at bounding box center [637, 416] width 22 height 19
checkbox input "false"
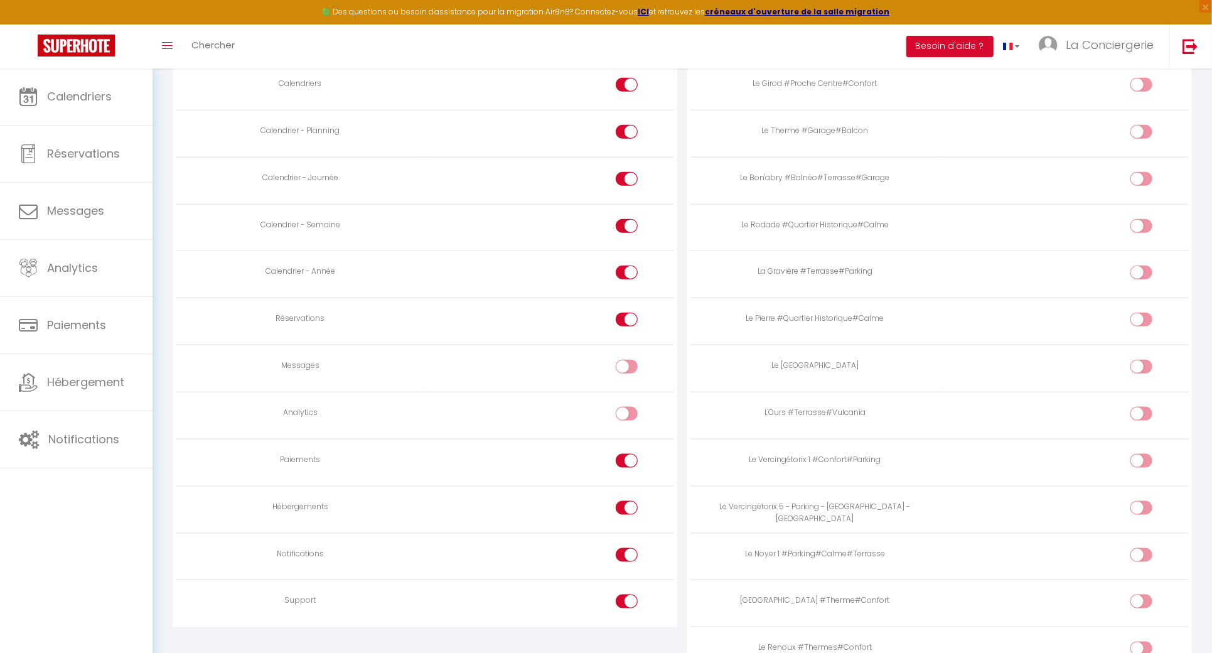
click at [630, 454] on input "checkbox" at bounding box center [637, 463] width 22 height 19
checkbox input "false"
click at [625, 596] on div at bounding box center [627, 601] width 22 height 14
click at [626, 596] on input "checkbox" at bounding box center [637, 603] width 22 height 19
checkbox input "false"
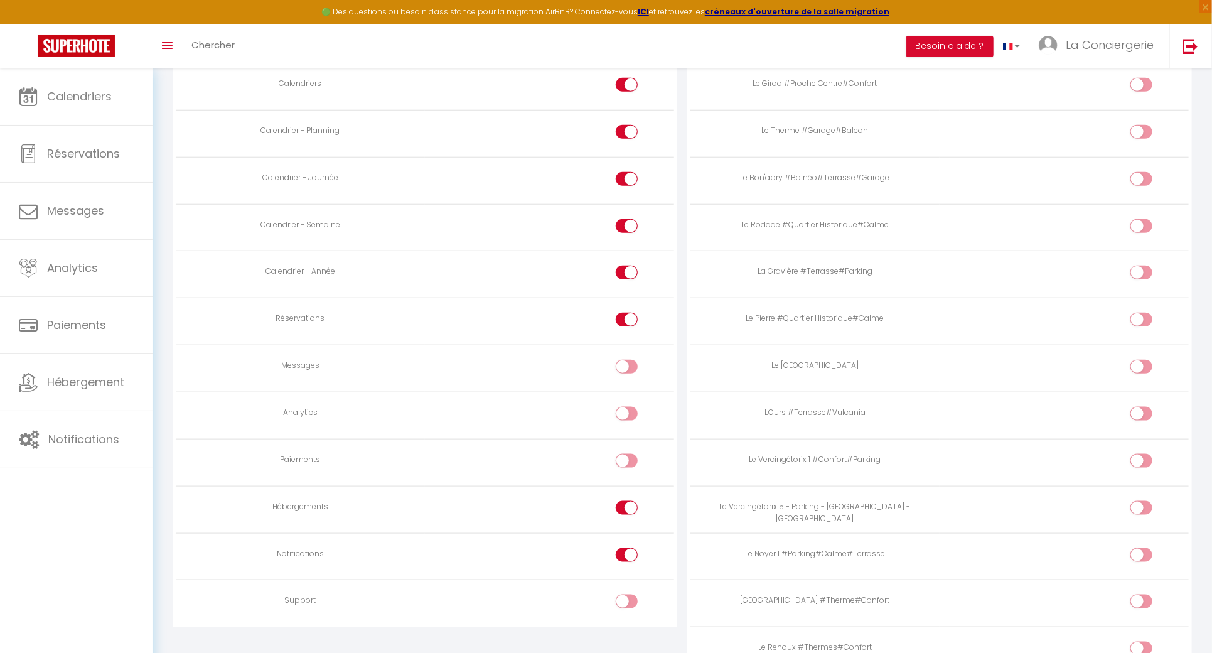
scroll to position [4581, 0]
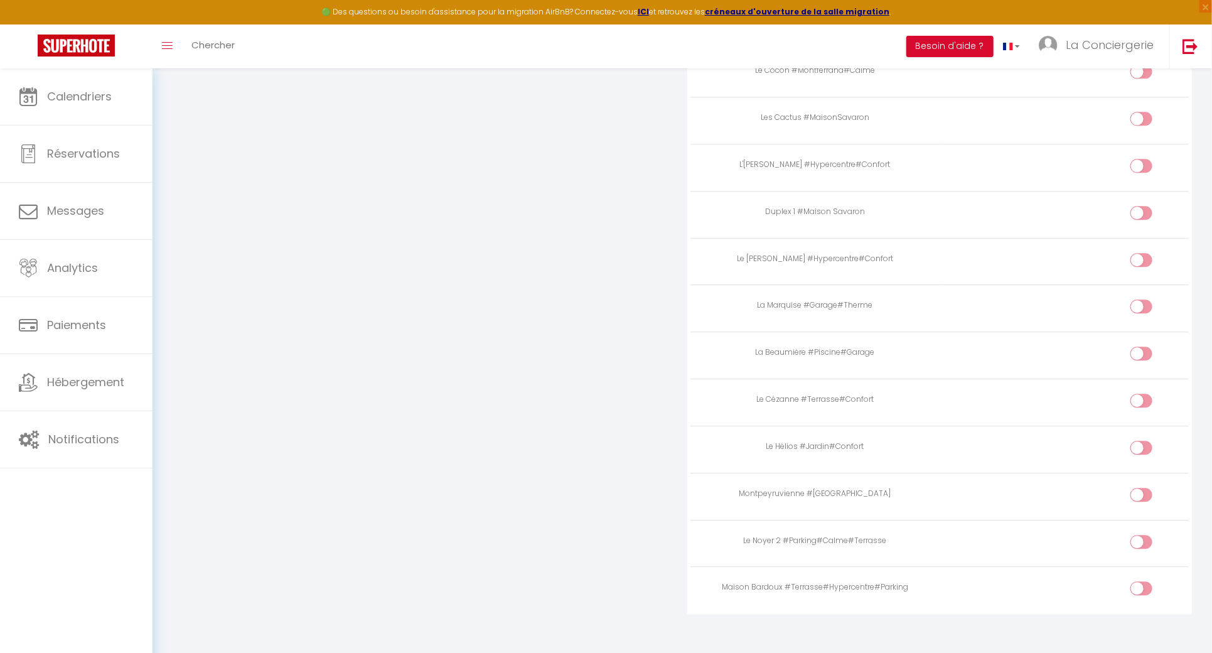
click at [1145, 441] on input "checkbox" at bounding box center [1152, 450] width 22 height 19
checkbox input "true"
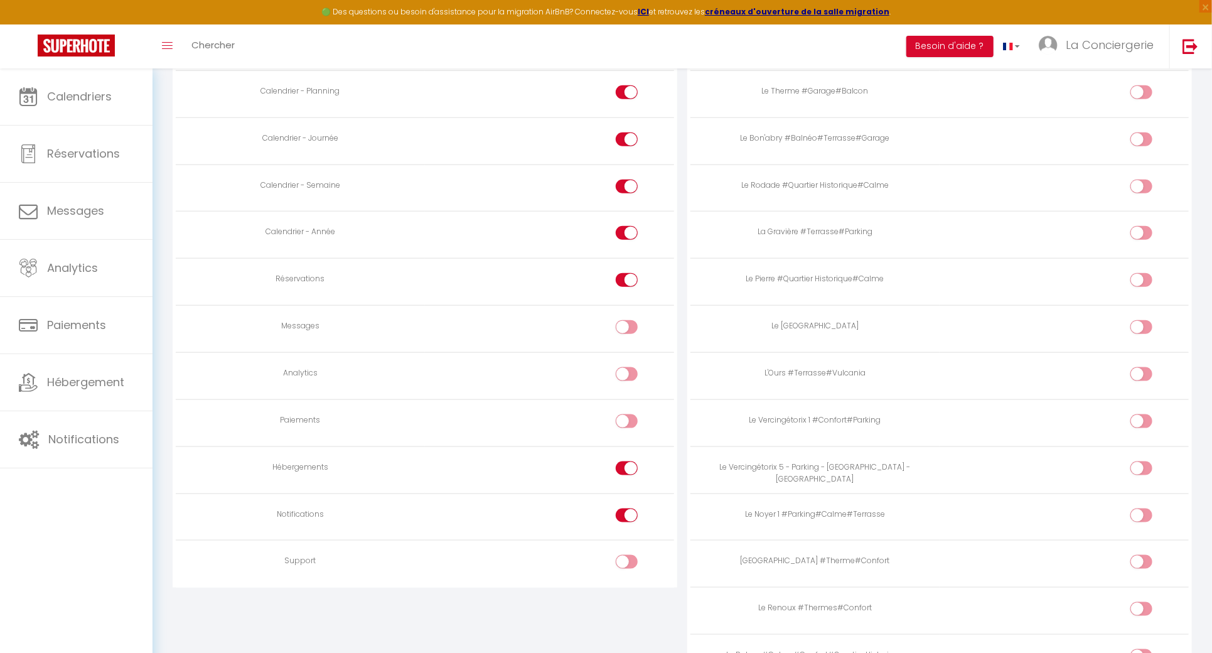
scroll to position [0, 0]
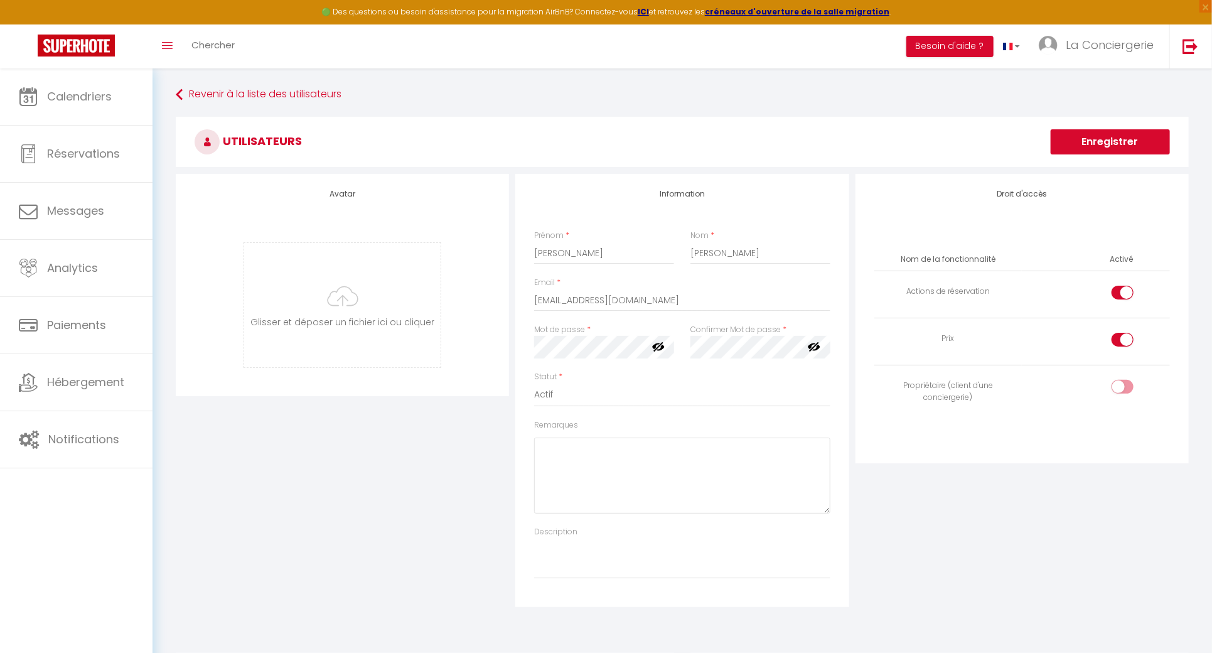
click at [1127, 336] on input "checkbox" at bounding box center [1133, 342] width 22 height 19
checkbox input "false"
click at [1093, 146] on button "Enregistrer" at bounding box center [1110, 141] width 119 height 25
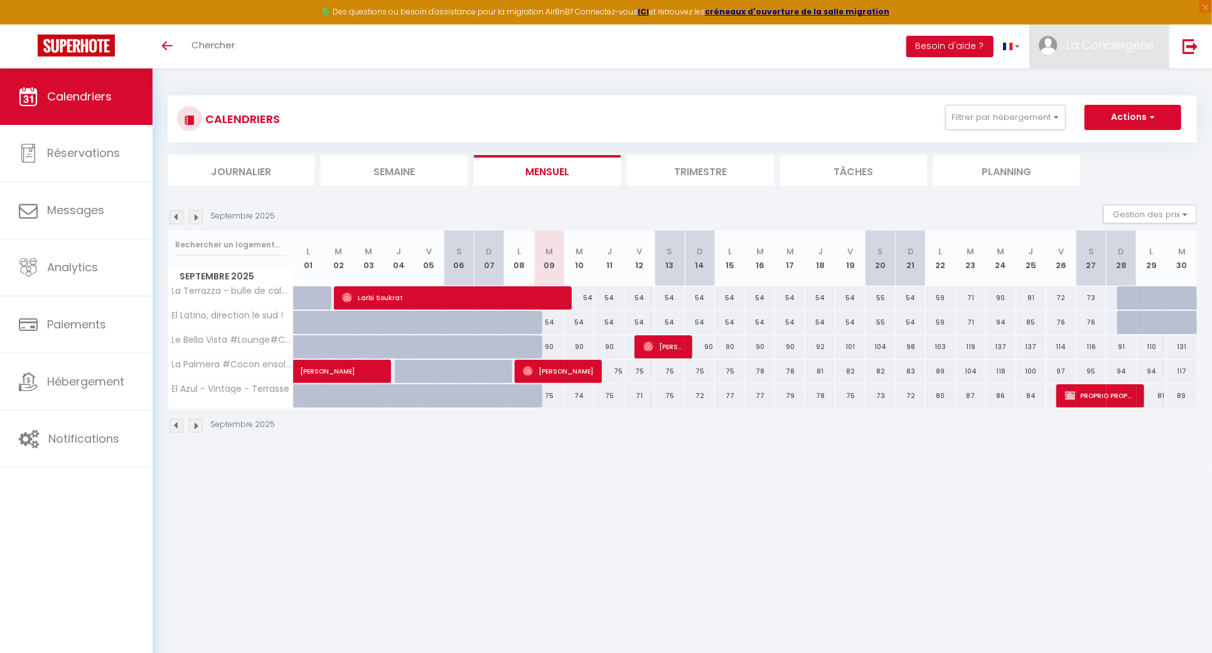
drag, startPoint x: 1151, startPoint y: 52, endPoint x: 1144, endPoint y: 75, distance: 24.2
click at [1151, 51] on span "La Conciergerie" at bounding box center [1110, 45] width 88 height 16
click at [1140, 83] on link "Paramètres" at bounding box center [1119, 87] width 93 height 21
select select "28"
select select "fr"
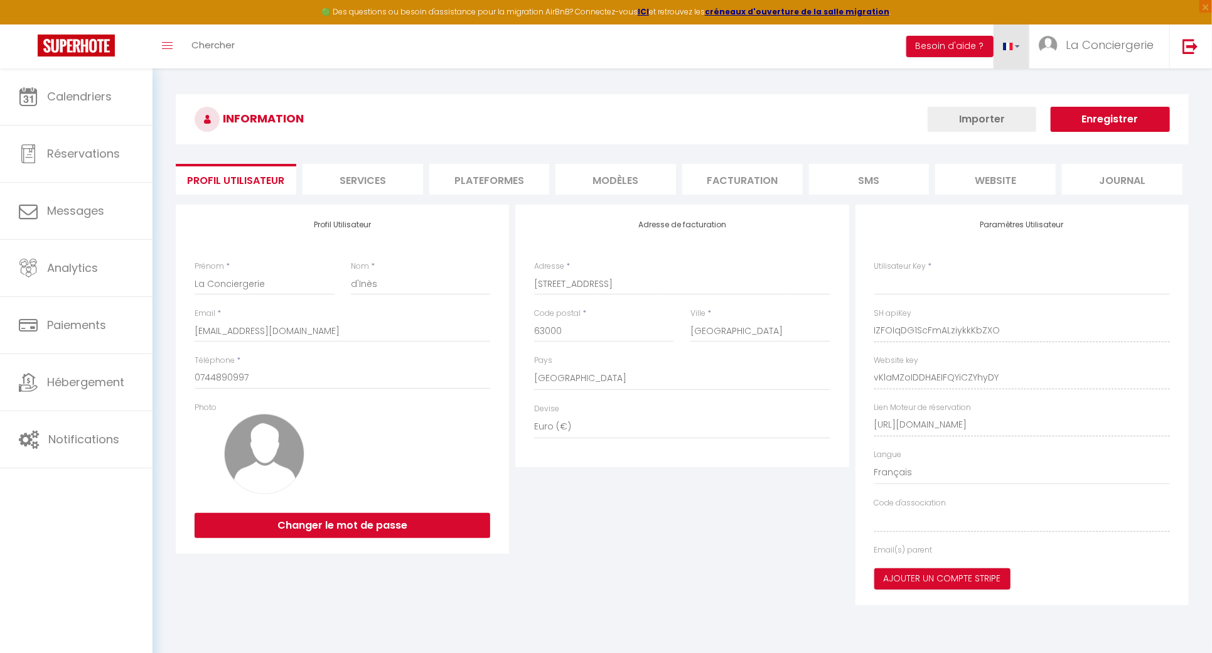
type input "IZFOIqDG1ScFmALziykkKbZXO"
type input "vKlaMZoIDDHAEIFQYiCZYhyDY"
type input "[URL][DOMAIN_NAME]"
select select "fr"
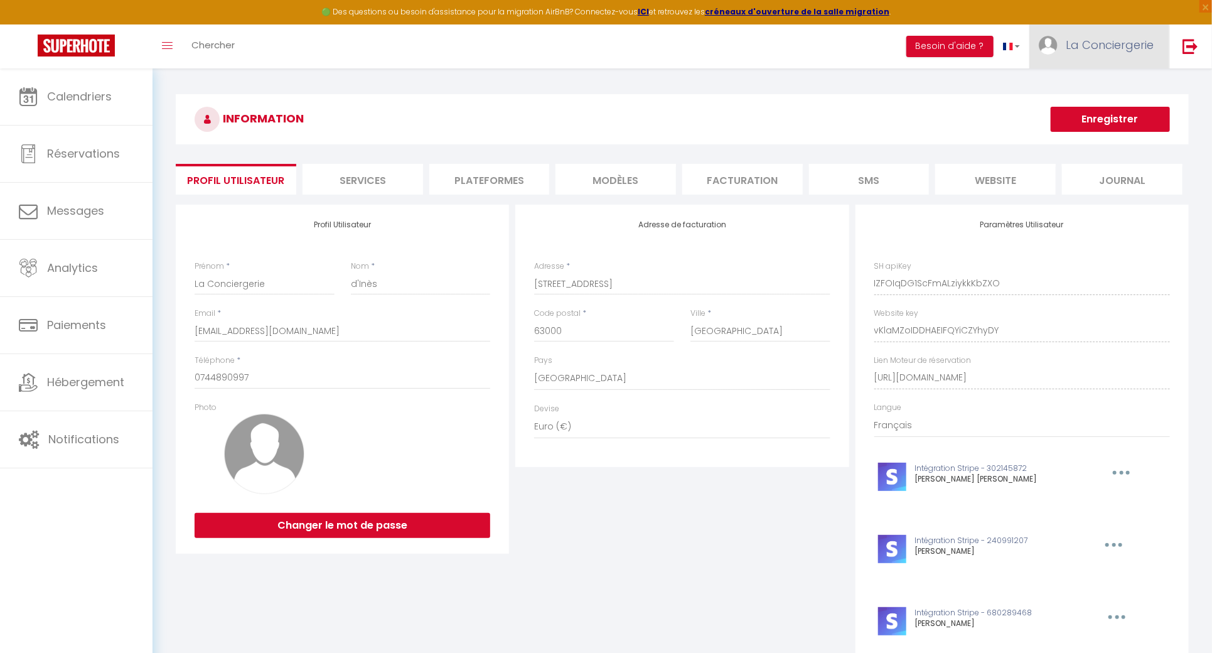
click at [1099, 45] on span "La Conciergerie" at bounding box center [1110, 45] width 88 height 16
click at [1108, 85] on link "Paramètres" at bounding box center [1119, 87] width 93 height 21
click at [1110, 92] on link "Paramètres" at bounding box center [1119, 87] width 93 height 21
click at [1002, 100] on h3 "INFORMATION" at bounding box center [682, 119] width 1013 height 50
click at [1084, 51] on span "La Conciergerie" at bounding box center [1110, 45] width 88 height 16
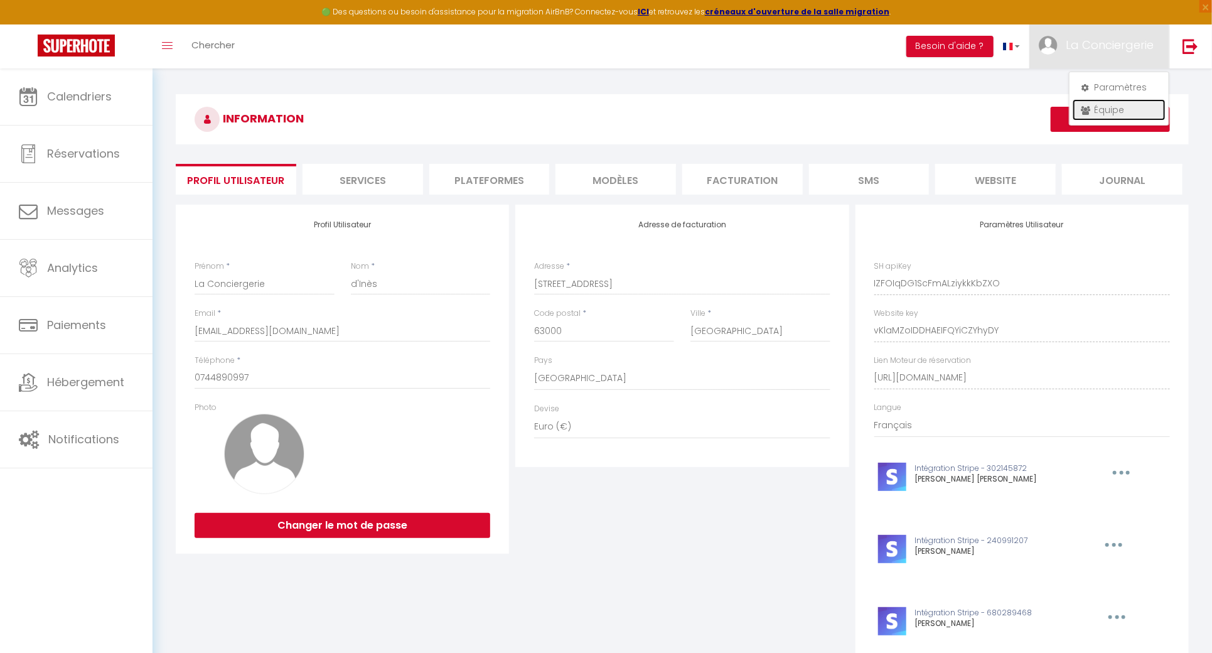
click at [1124, 114] on link "Équipe" at bounding box center [1119, 109] width 93 height 21
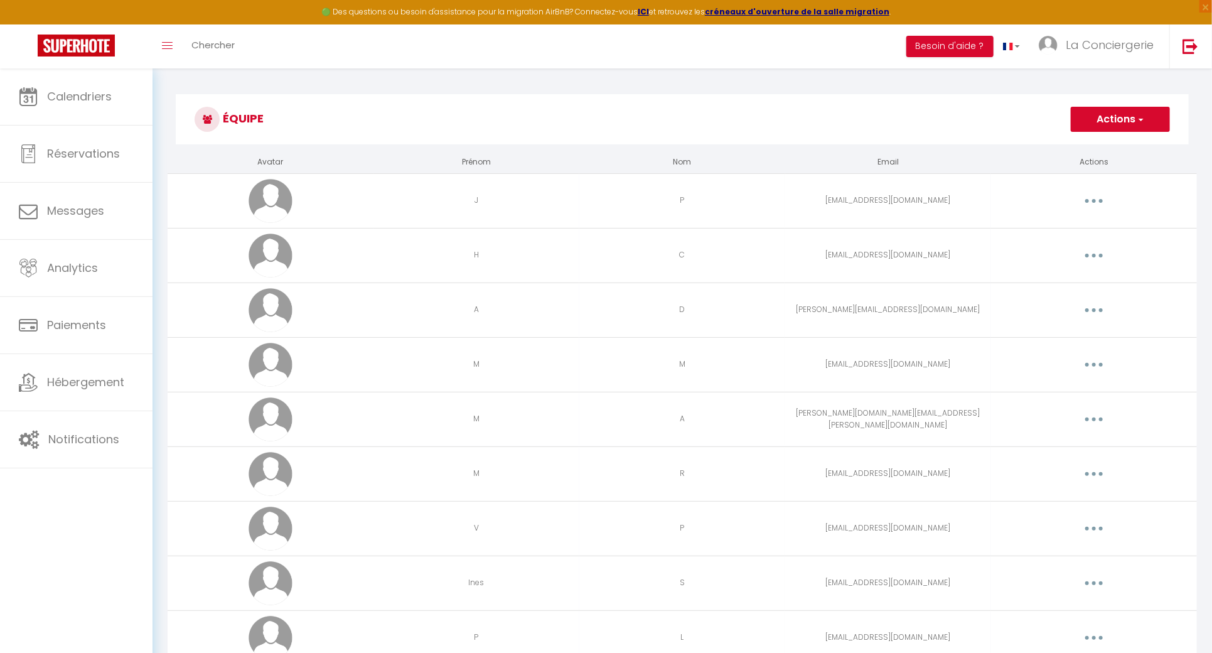
click at [1088, 467] on button "button" at bounding box center [1093, 474] width 35 height 20
click at [1082, 505] on link "Editer" at bounding box center [1061, 502] width 93 height 21
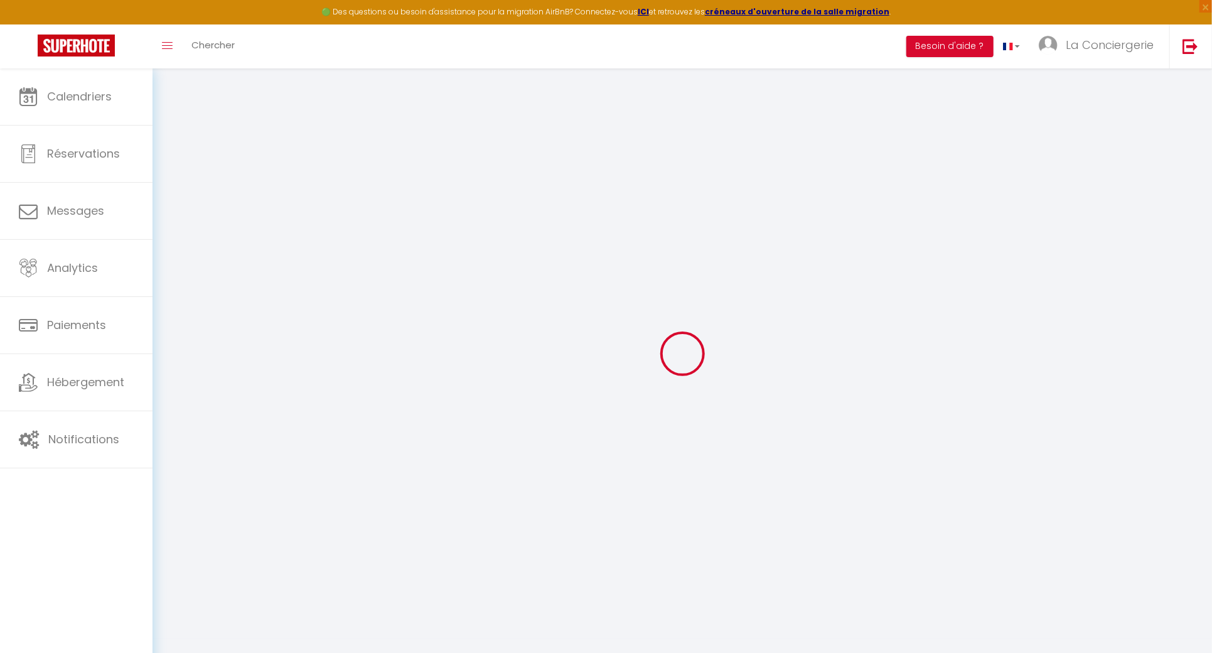
type input "M"
type input "R"
type input "[EMAIL_ADDRESS][DOMAIN_NAME]"
type textarea "[URL][DOMAIN_NAME]"
checkbox input "true"
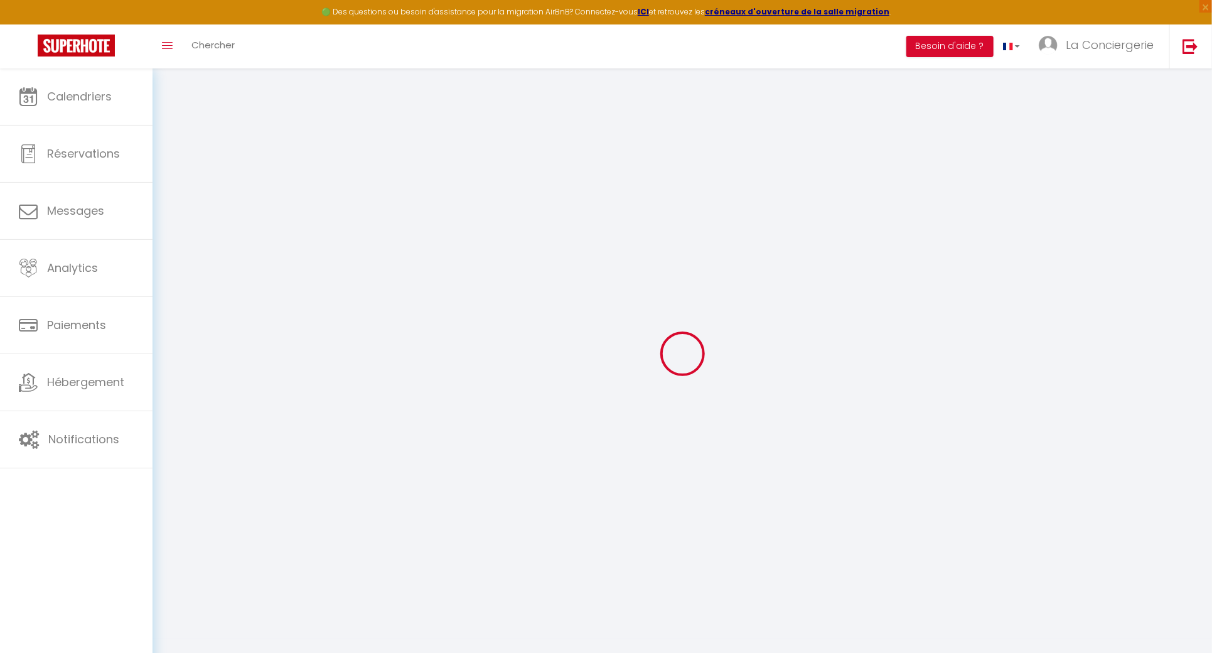
checkbox input "false"
checkbox input "true"
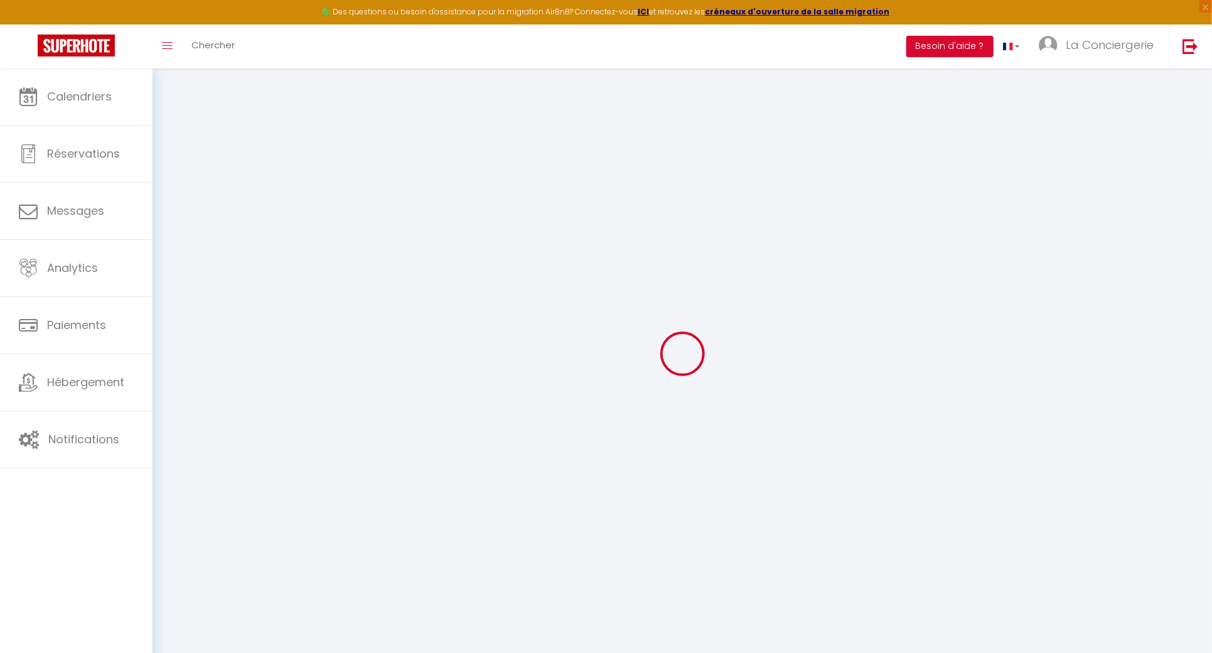
checkbox input "true"
checkbox input "false"
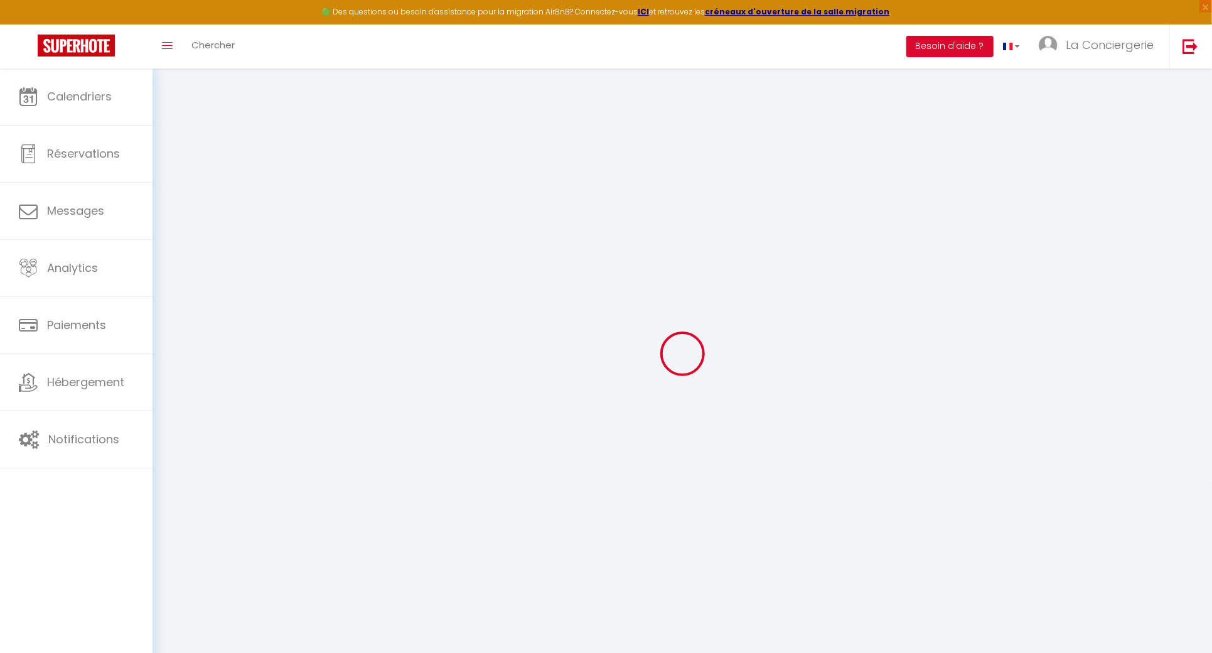
checkbox input "false"
checkbox input "true"
checkbox input "false"
select select
